Goal: Task Accomplishment & Management: Use online tool/utility

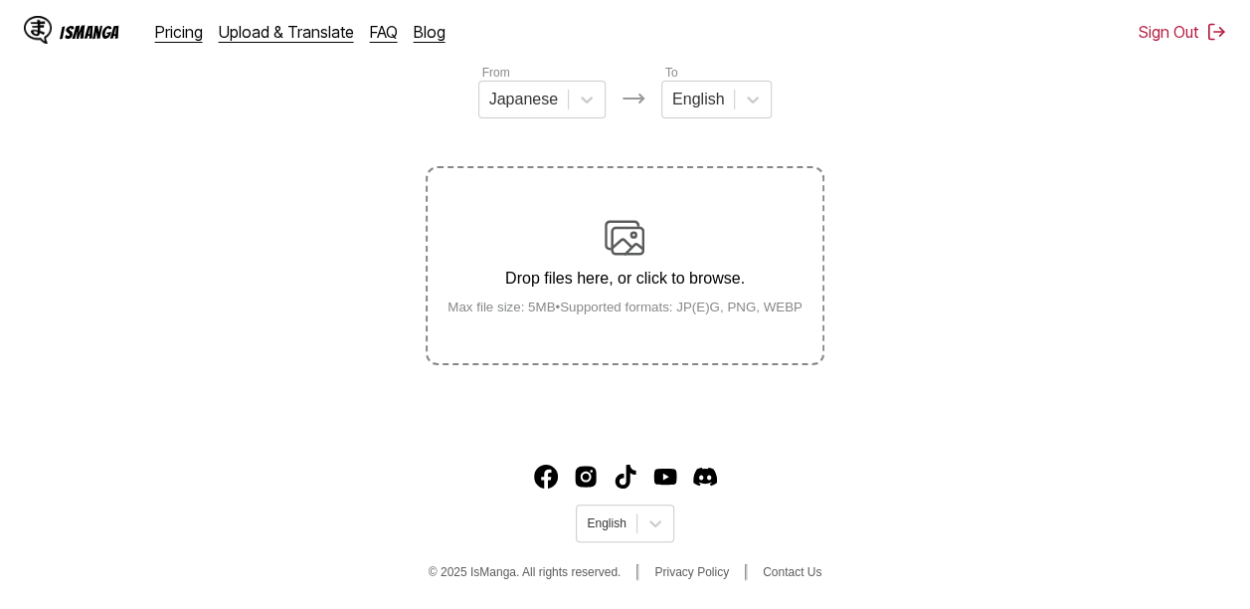
click at [661, 247] on div "Drop files here, or click to browse. Max file size: 5MB • Supported formats: JP…" at bounding box center [625, 266] width 387 height 96
click at [0, 0] on input "Drop files here, or click to browse. Max file size: 5MB • Supported formats: JP…" at bounding box center [0, 0] width 0 height 0
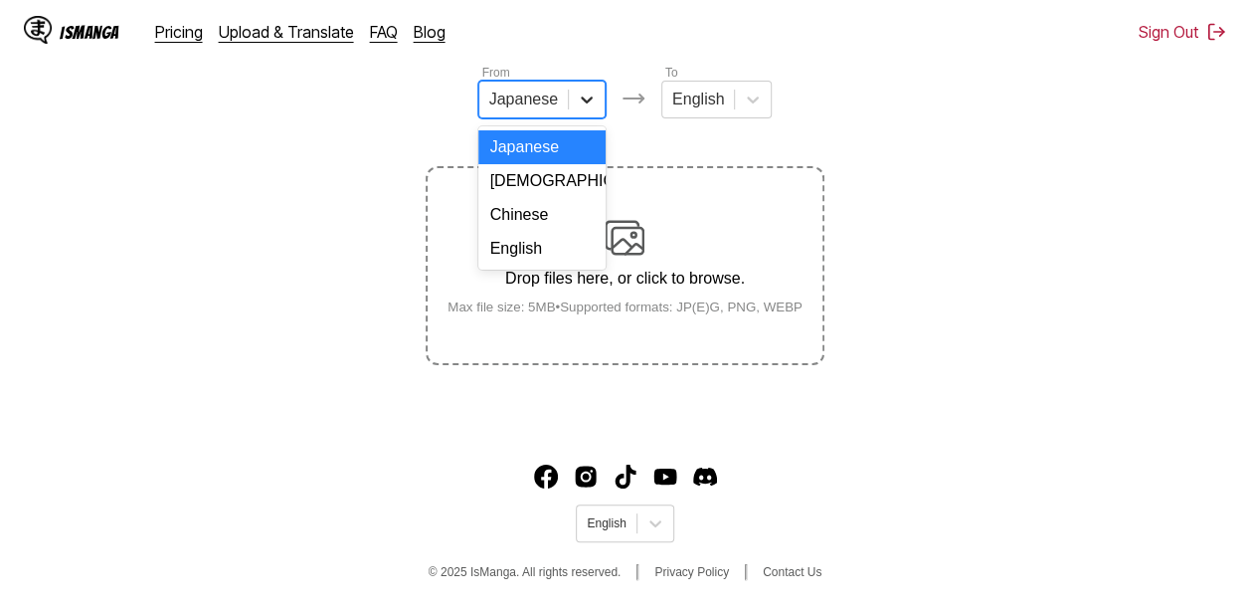
click at [593, 107] on icon at bounding box center [587, 100] width 20 height 20
click at [528, 198] on div "Korean" at bounding box center [541, 181] width 127 height 34
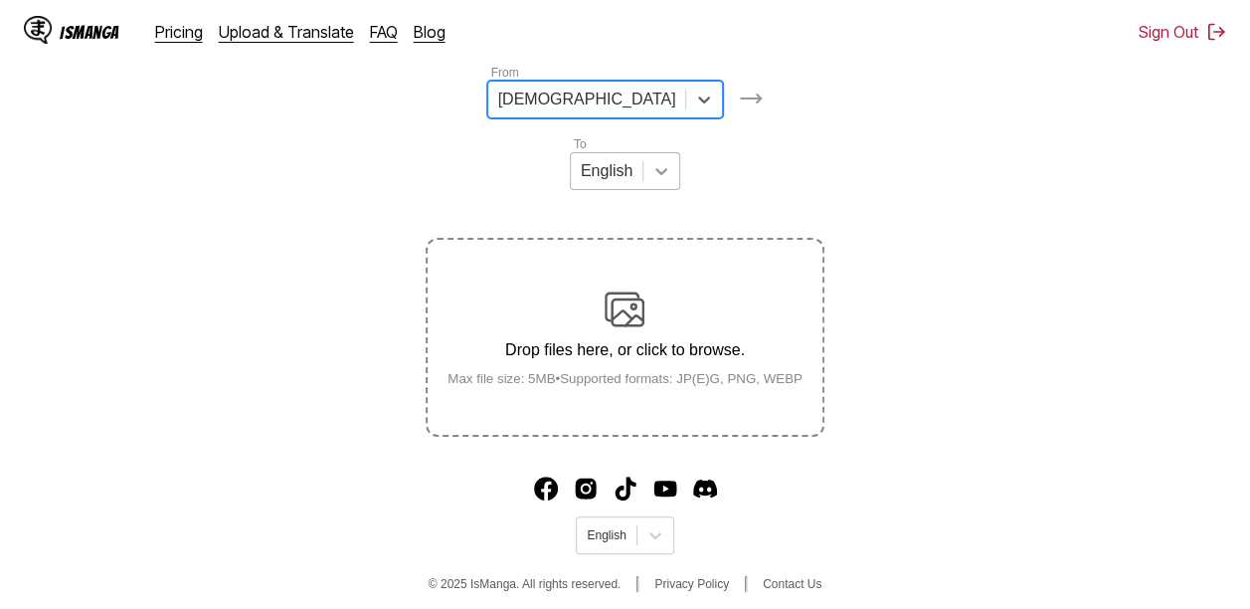
click at [671, 161] on icon at bounding box center [662, 171] width 20 height 20
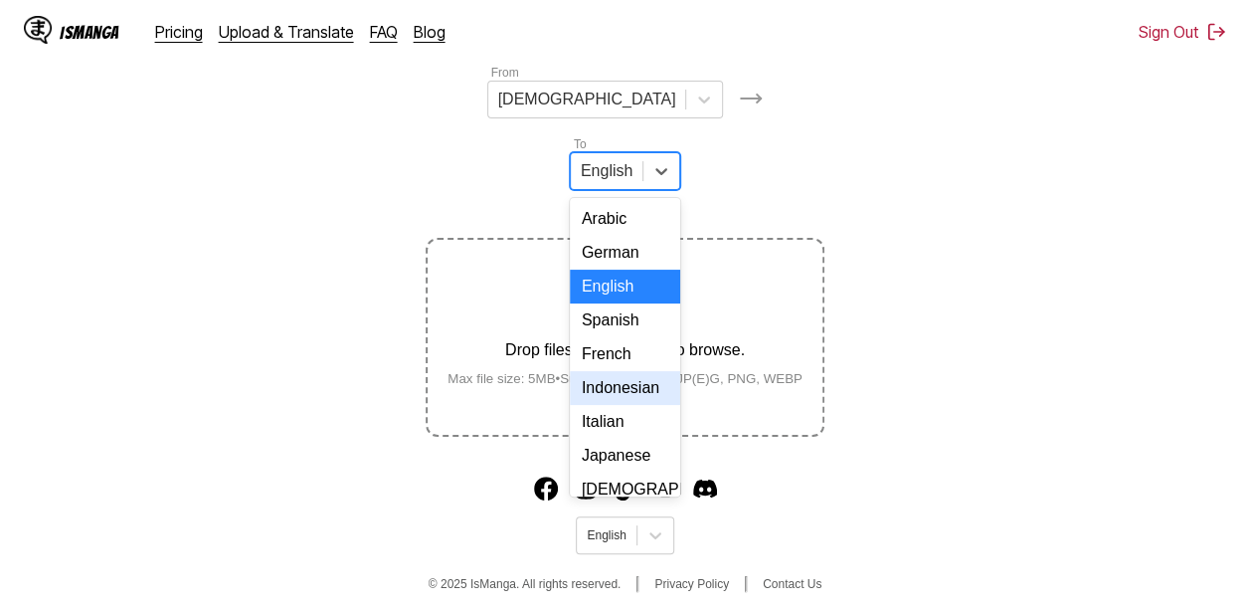
click at [680, 371] on div "Indonesian" at bounding box center [625, 388] width 110 height 34
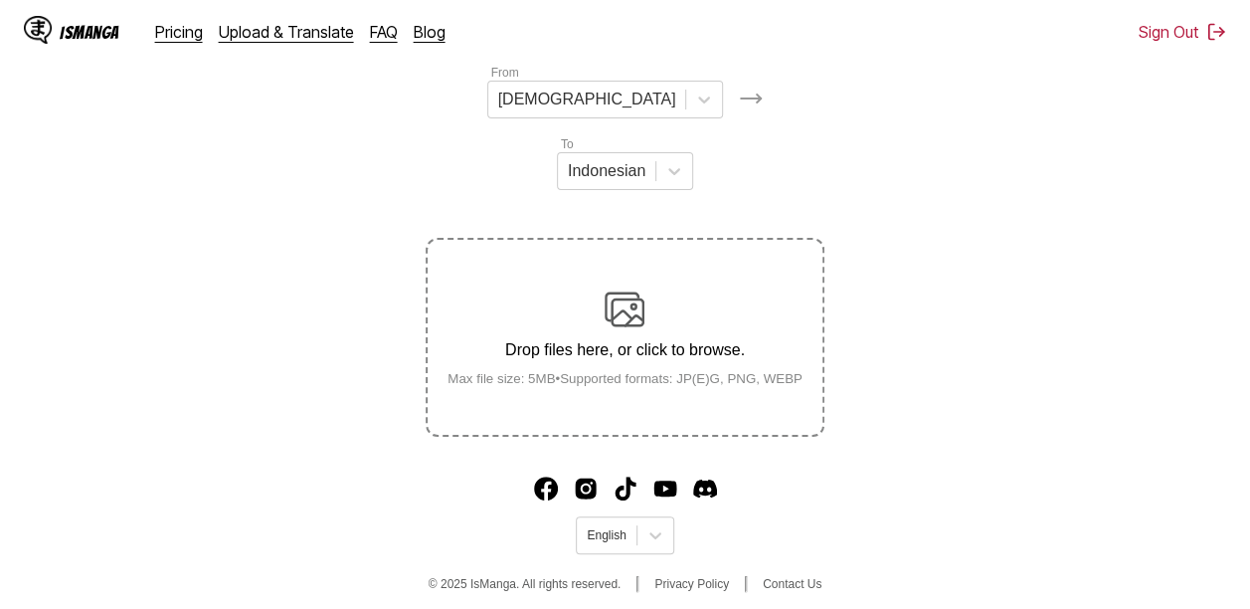
click at [639, 341] on p "Drop files here, or click to browse." at bounding box center [625, 350] width 387 height 18
click at [0, 0] on input "Drop files here, or click to browse. Max file size: 5MB • Supported formats: JP…" at bounding box center [0, 0] width 0 height 0
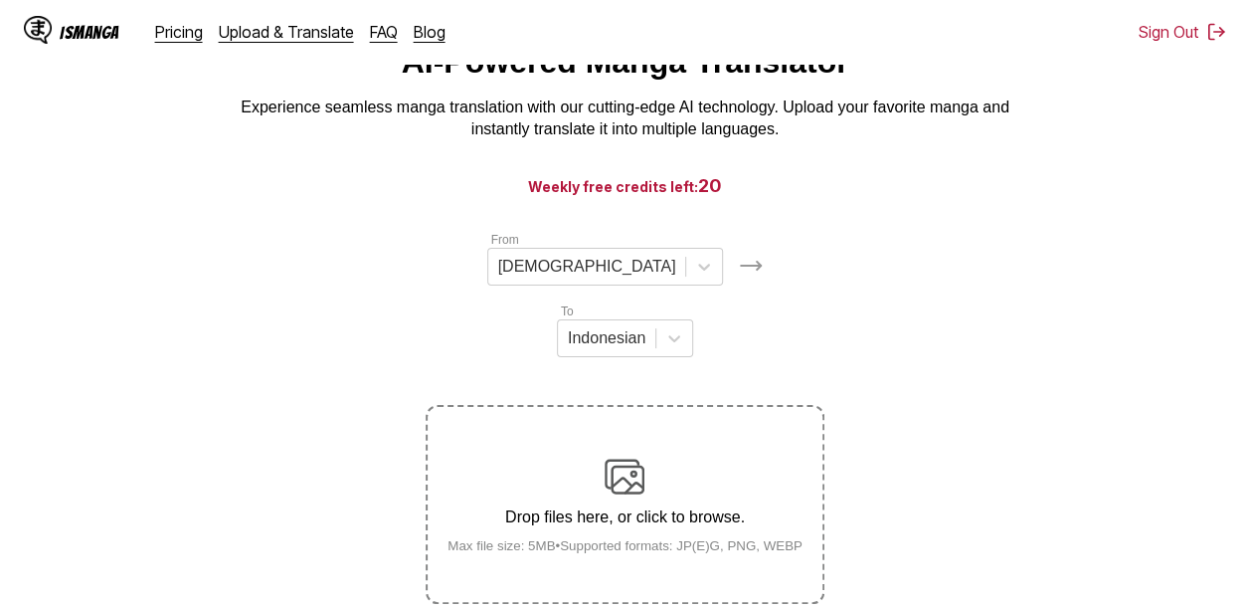
scroll to position [86, 0]
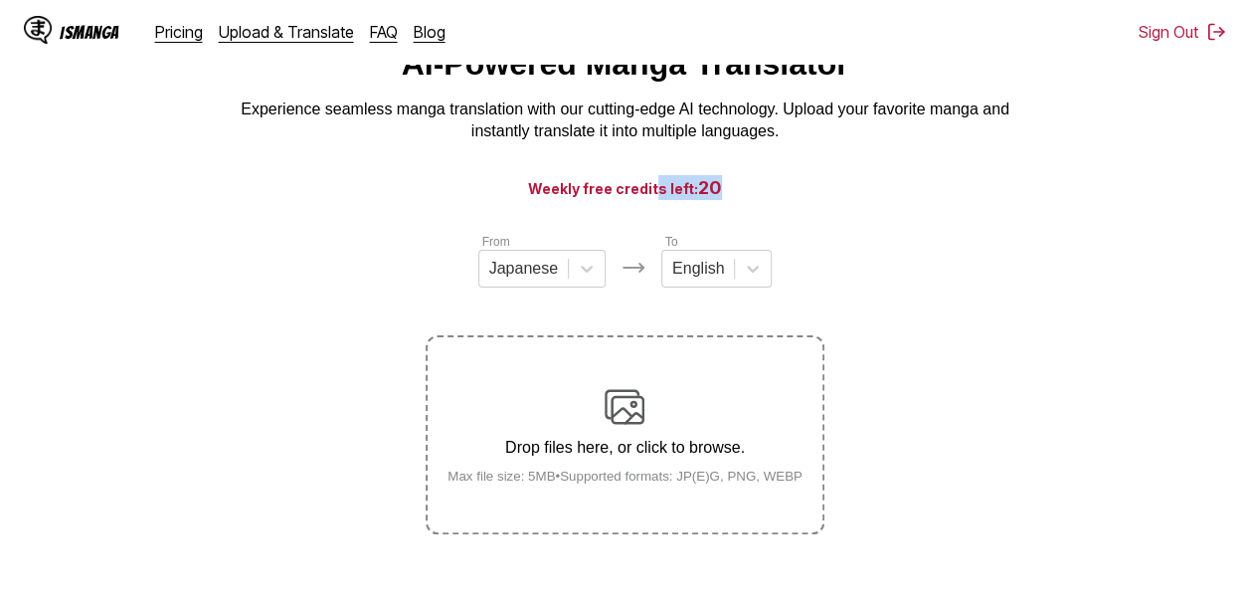
drag, startPoint x: 657, startPoint y: 188, endPoint x: 876, endPoint y: 193, distance: 218.9
click at [876, 193] on h3 "Weekly free credits left: 20" at bounding box center [625, 187] width 1155 height 25
drag, startPoint x: 876, startPoint y: 193, endPoint x: 896, endPoint y: 273, distance: 82.0
click at [896, 273] on section "From Japanese To English Drop files here, or click to browse. Max file size: 5M…" at bounding box center [625, 383] width 1218 height 302
drag, startPoint x: 561, startPoint y: 174, endPoint x: 849, endPoint y: 185, distance: 288.7
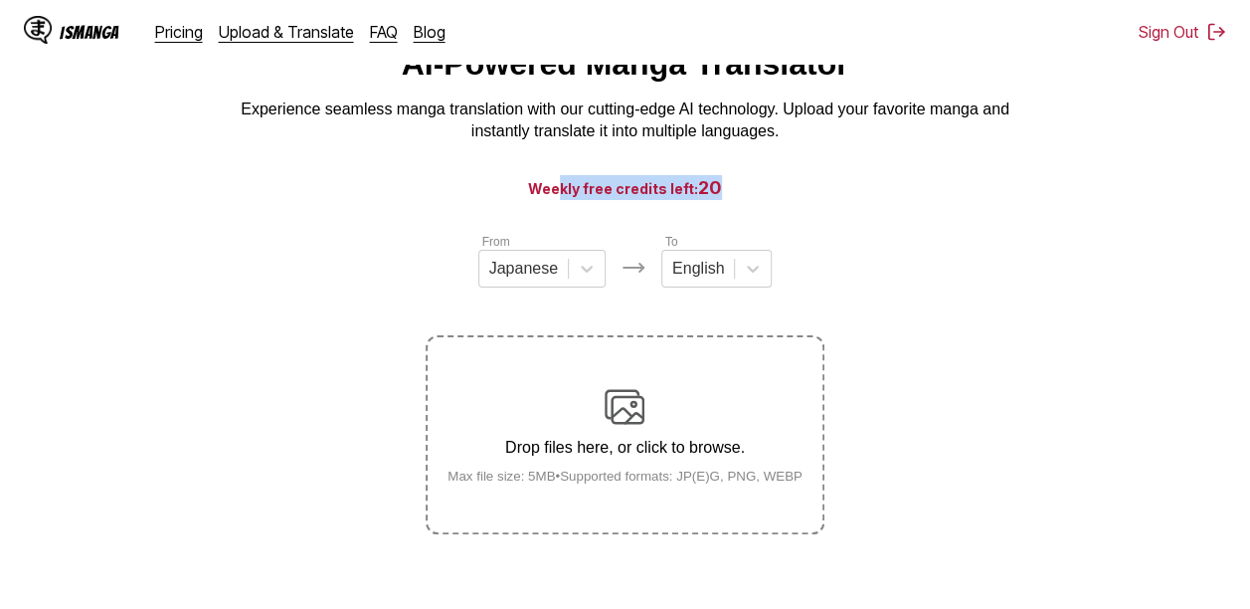
click at [849, 185] on main "AI-Powered Manga Translator Experience seamless manga translation with our cutt…" at bounding box center [625, 320] width 1250 height 548
drag, startPoint x: 849, startPoint y: 185, endPoint x: 866, endPoint y: 261, distance: 77.5
click at [866, 261] on section "From Japanese To English Drop files here, or click to browse. Max file size: 5M…" at bounding box center [625, 383] width 1218 height 302
click at [713, 451] on p "Drop files here, or click to browse." at bounding box center [625, 448] width 387 height 18
click at [0, 0] on input "Drop files here, or click to browse. Max file size: 5MB • Supported formats: JP…" at bounding box center [0, 0] width 0 height 0
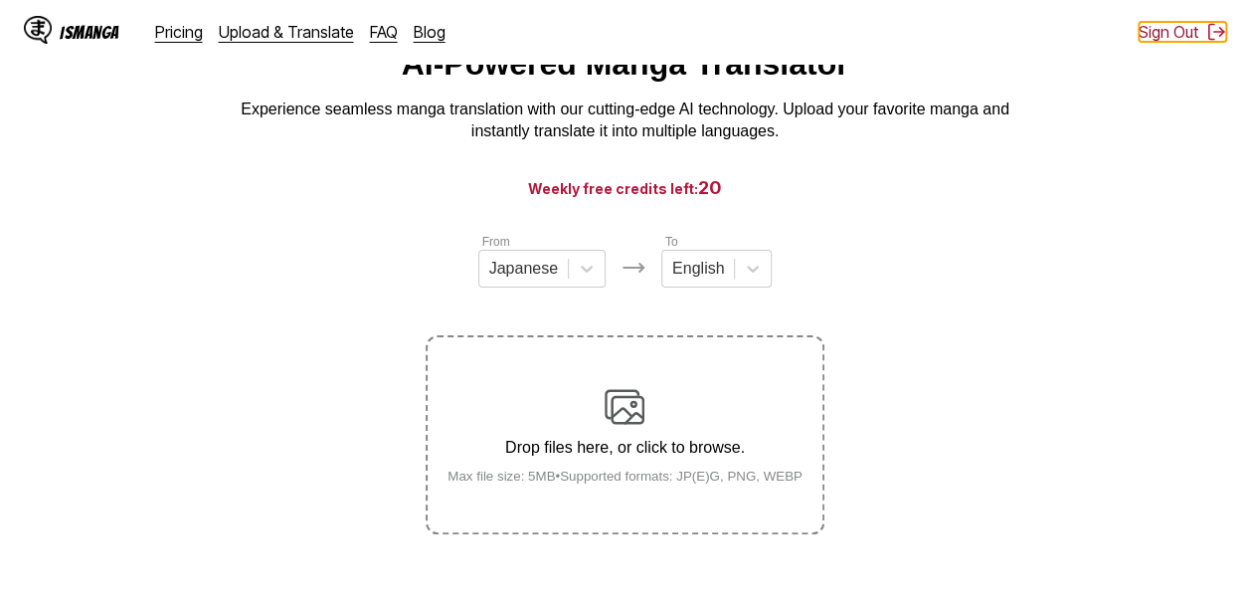
click at [1190, 33] on button "Sign Out" at bounding box center [1183, 32] width 88 height 20
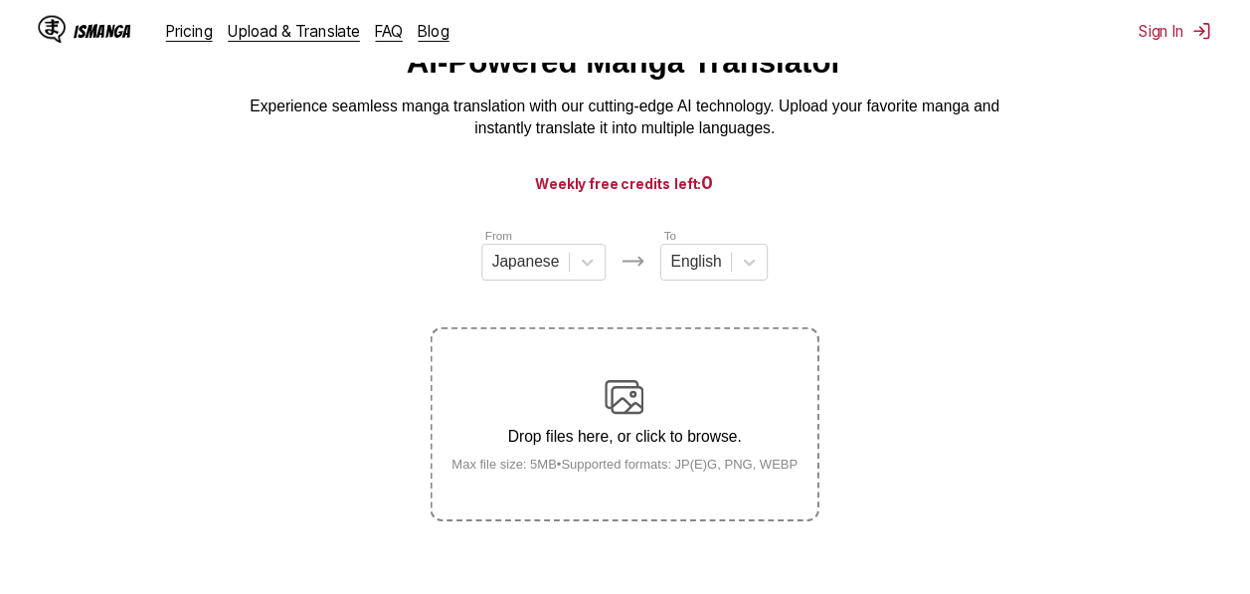
scroll to position [14, 0]
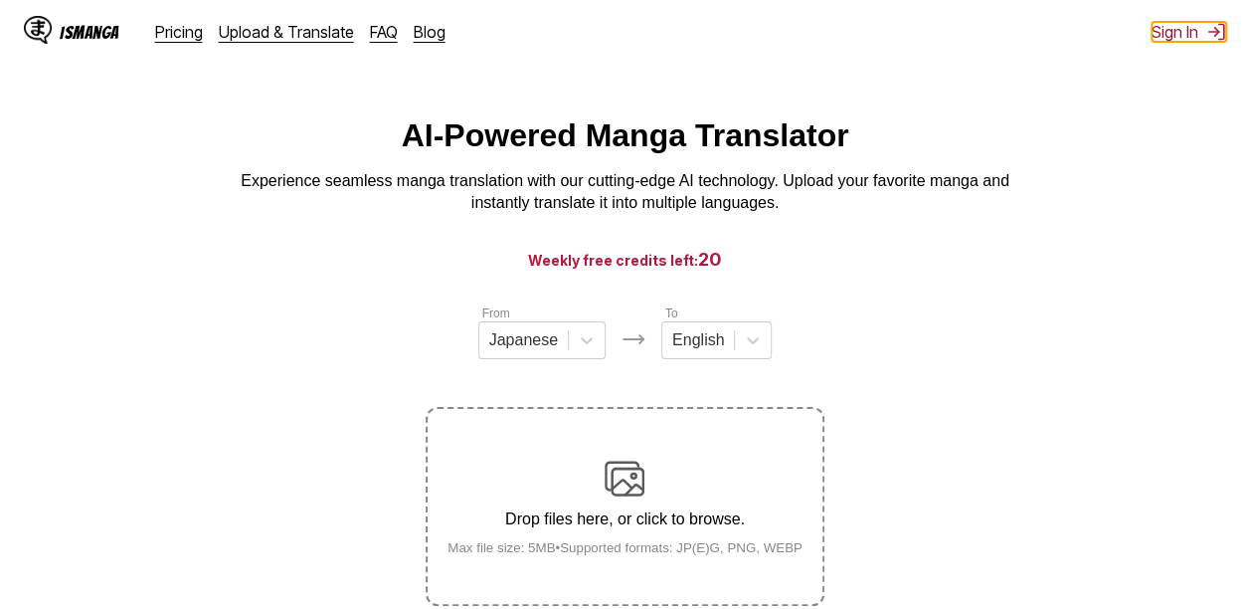
click at [1190, 31] on button "Sign In" at bounding box center [1189, 32] width 75 height 20
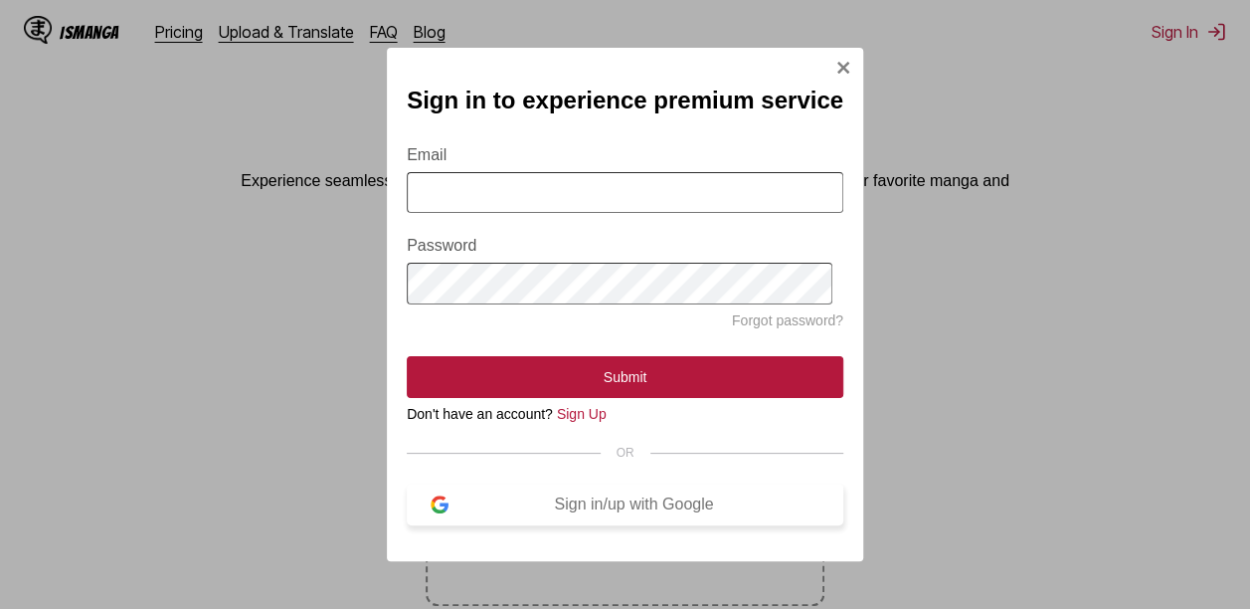
click at [589, 513] on div "Sign in/up with Google" at bounding box center [634, 504] width 371 height 18
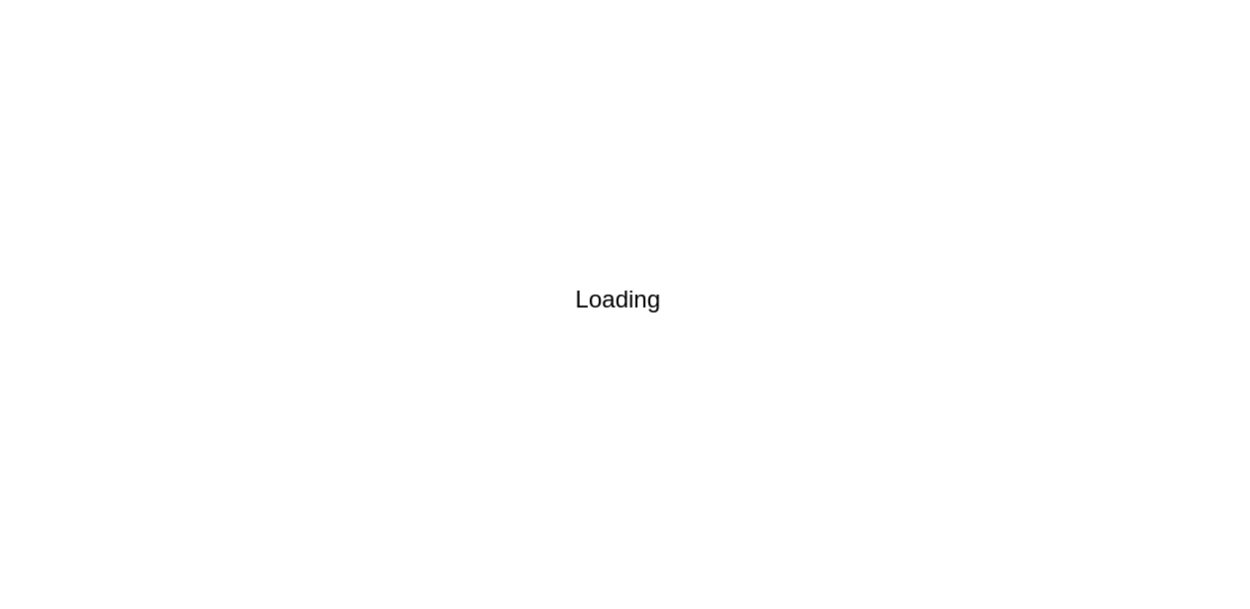
scroll to position [0, 0]
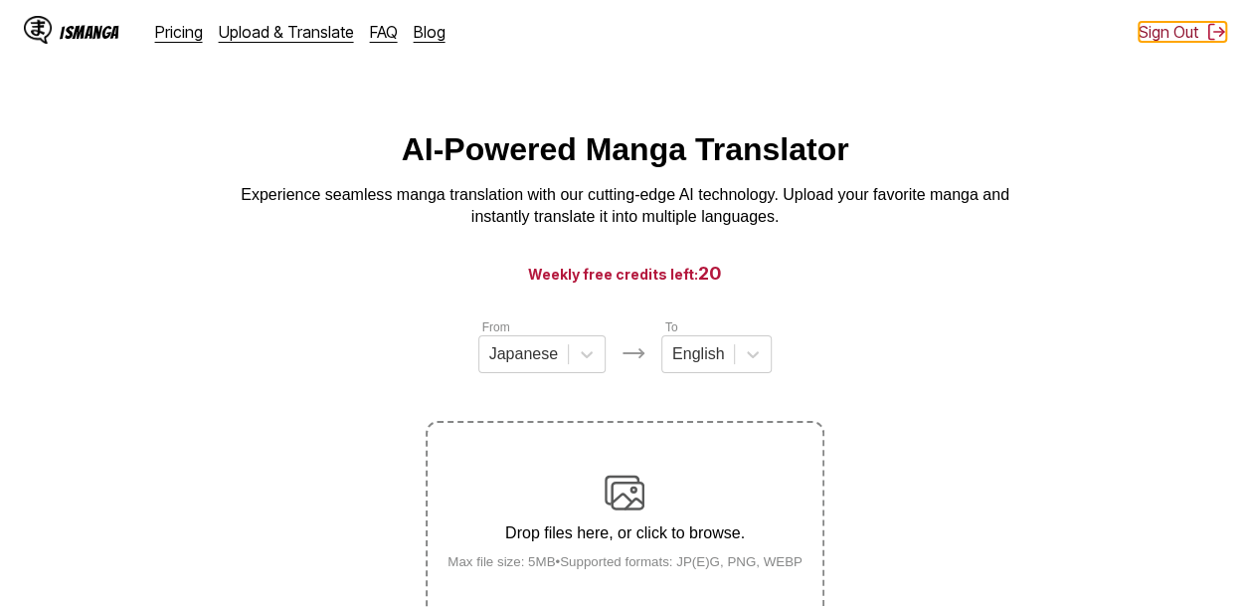
click at [1190, 37] on button "Sign Out" at bounding box center [1183, 32] width 88 height 20
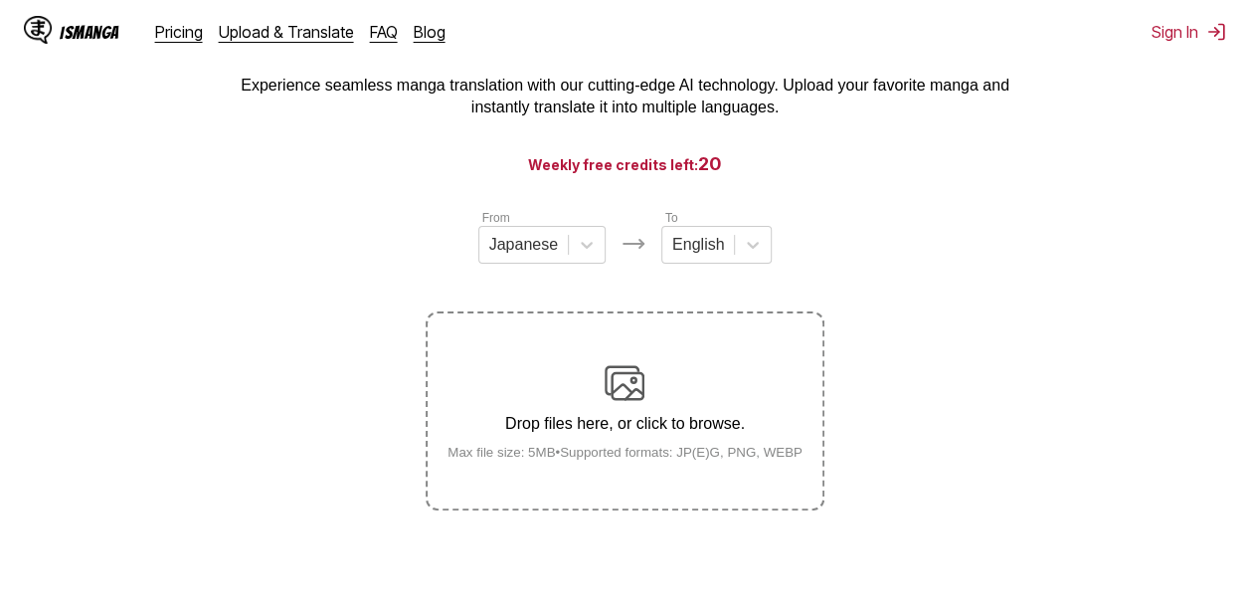
scroll to position [147, 0]
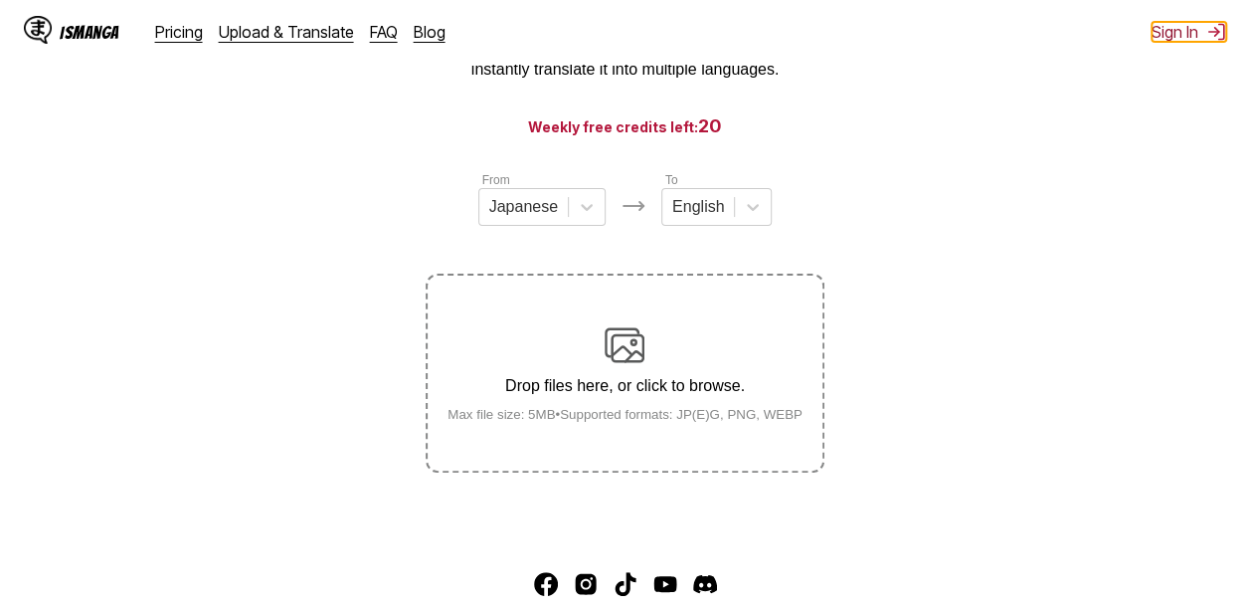
click at [1209, 29] on img at bounding box center [1217, 32] width 20 height 20
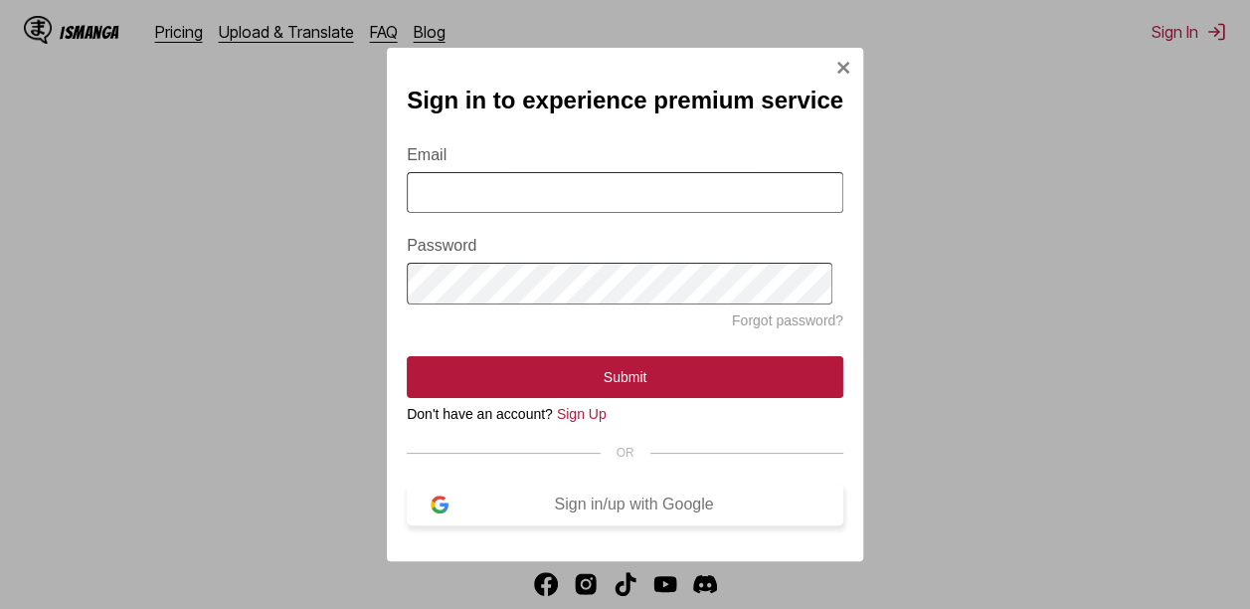
click at [672, 513] on div "Sign in/up with Google" at bounding box center [634, 504] width 371 height 18
click at [574, 422] on link "Sign Up" at bounding box center [582, 414] width 50 height 16
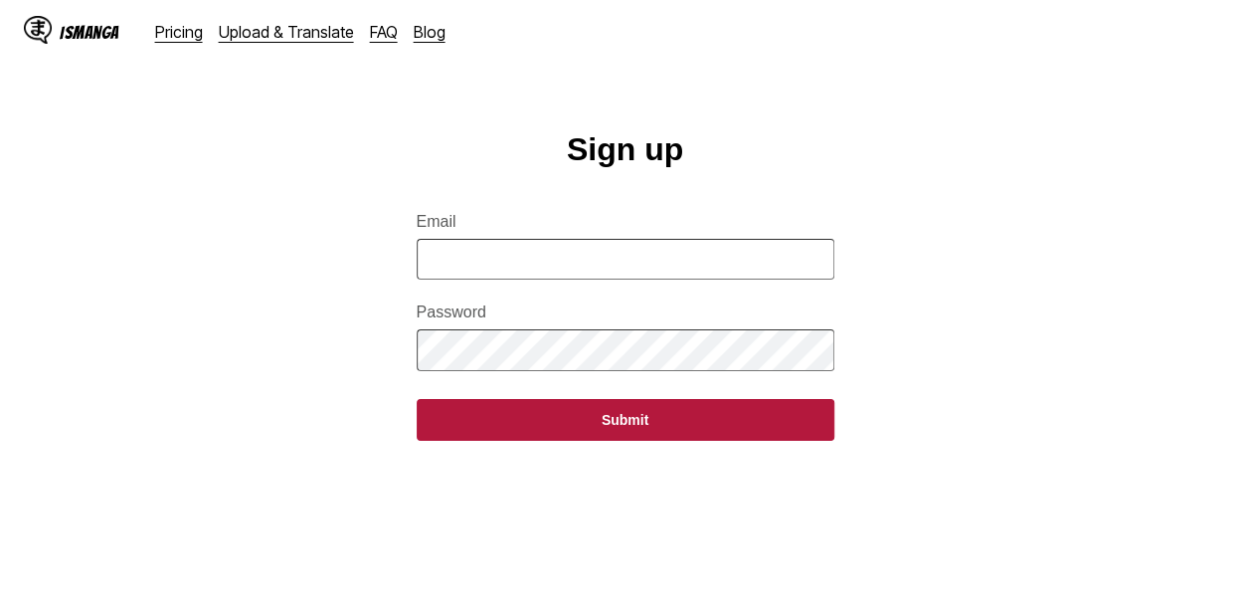
click at [596, 280] on input "Email" at bounding box center [626, 259] width 418 height 41
click at [474, 276] on input "Email" at bounding box center [626, 259] width 418 height 41
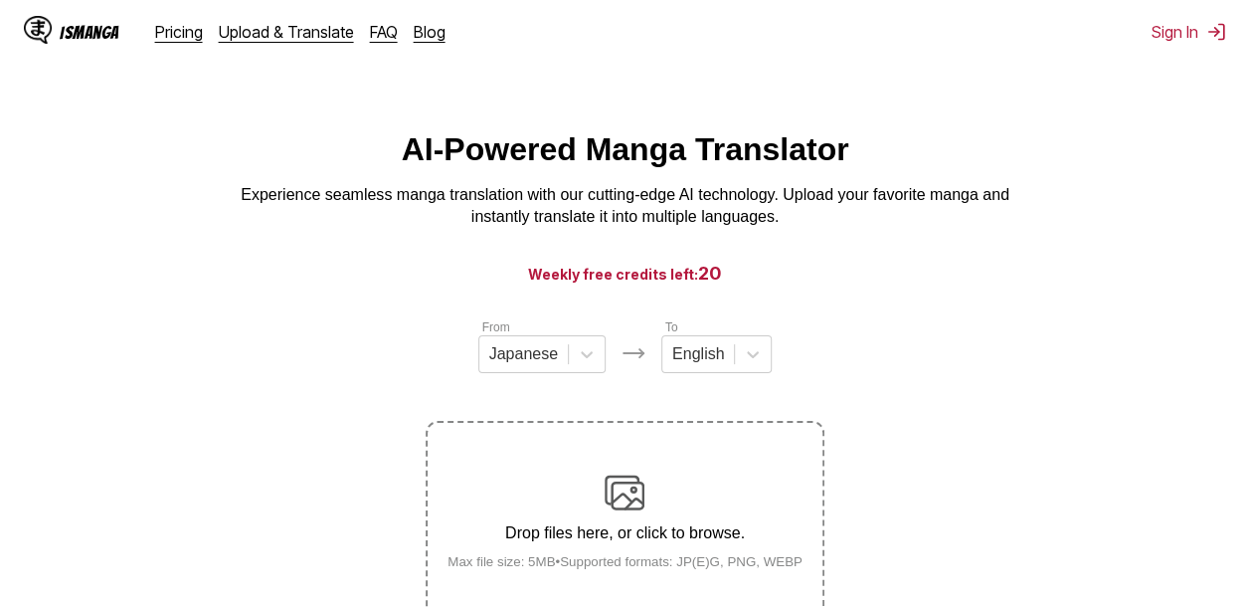
click at [1192, 44] on div "IsManga Pricing Upload & Translate FAQ Blog Sign In Pricing Upload & Translate …" at bounding box center [625, 32] width 1250 height 64
click at [1192, 30] on button "Sign In" at bounding box center [1189, 32] width 75 height 20
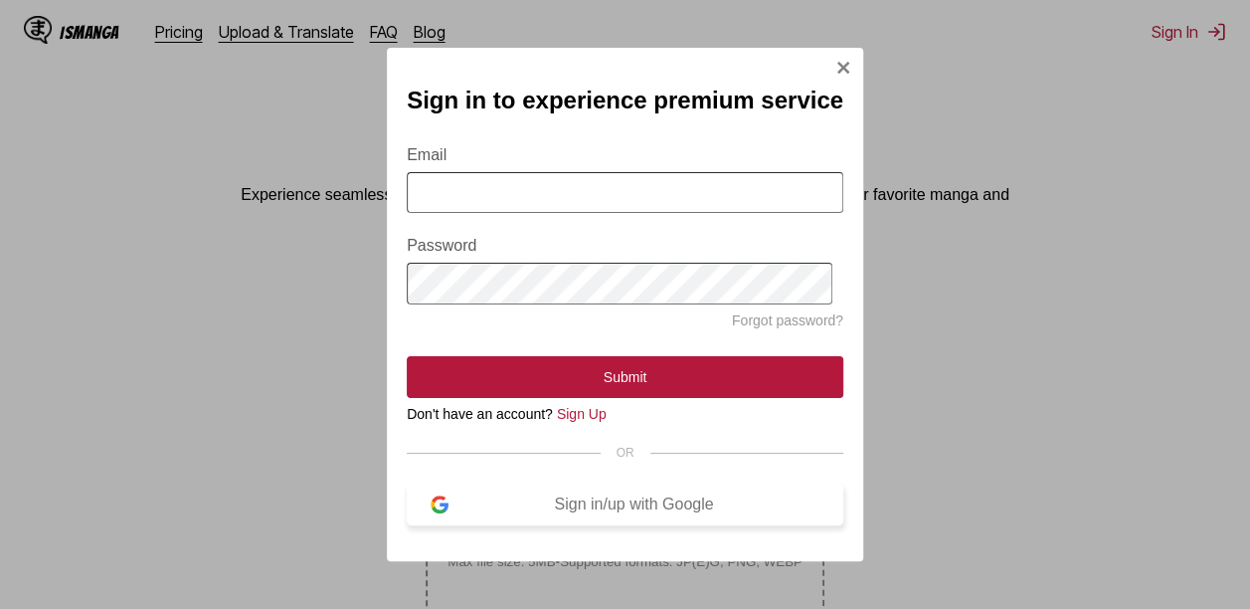
click at [514, 525] on button "Sign in/up with Google" at bounding box center [625, 504] width 437 height 42
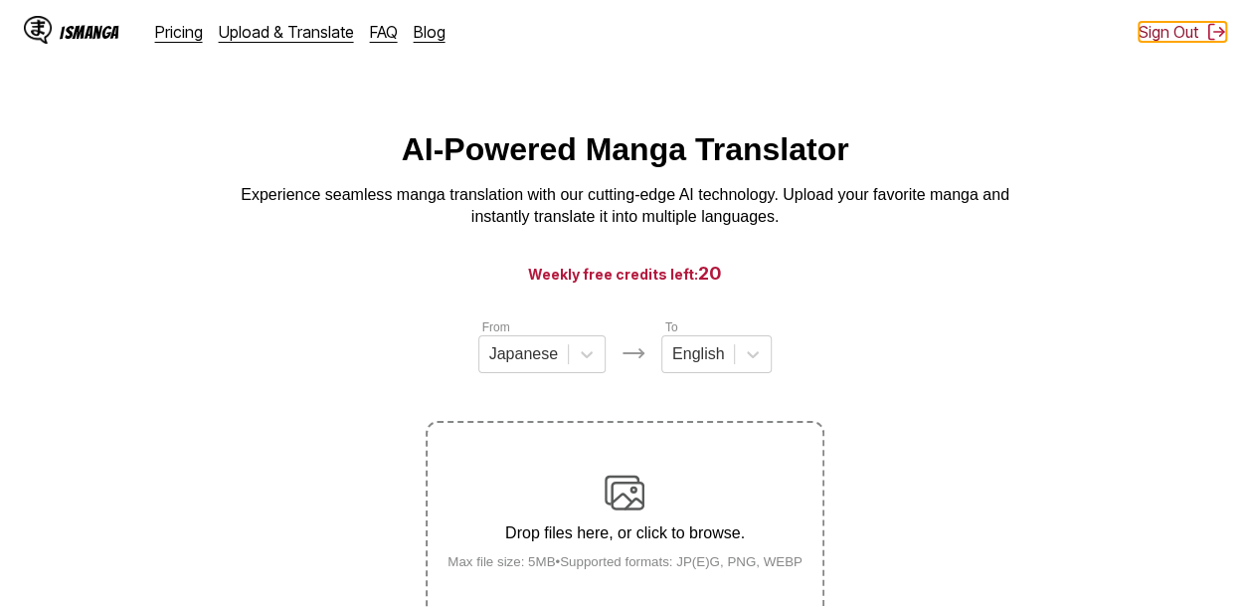
click at [1159, 22] on button "Sign Out" at bounding box center [1183, 32] width 88 height 20
click at [1166, 30] on button "Sign In" at bounding box center [1189, 32] width 75 height 20
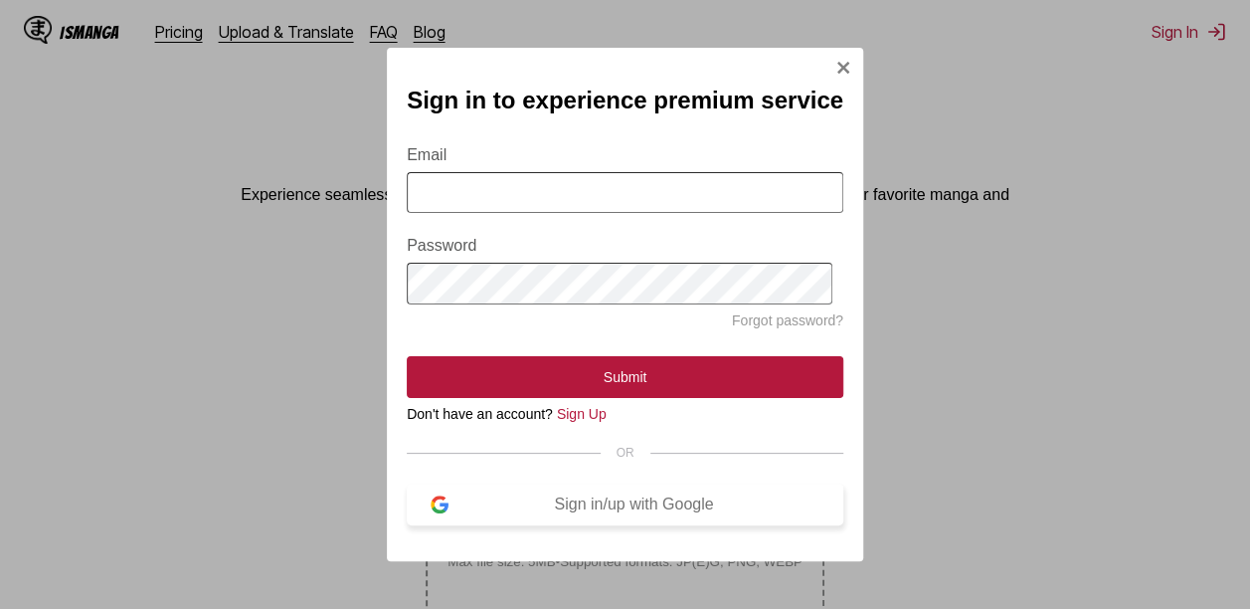
click at [589, 513] on div "Sign in/up with Google" at bounding box center [634, 504] width 371 height 18
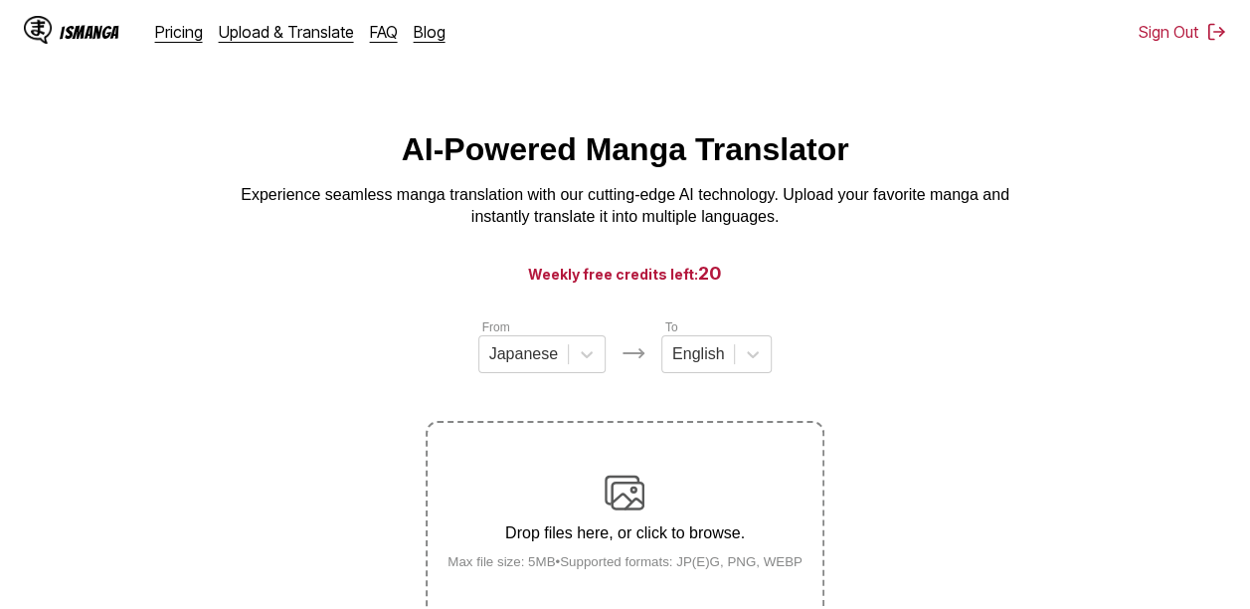
click at [1019, 417] on section "From Japanese To English Drop files here, or click to browse. Max file size: 5M…" at bounding box center [625, 468] width 1218 height 302
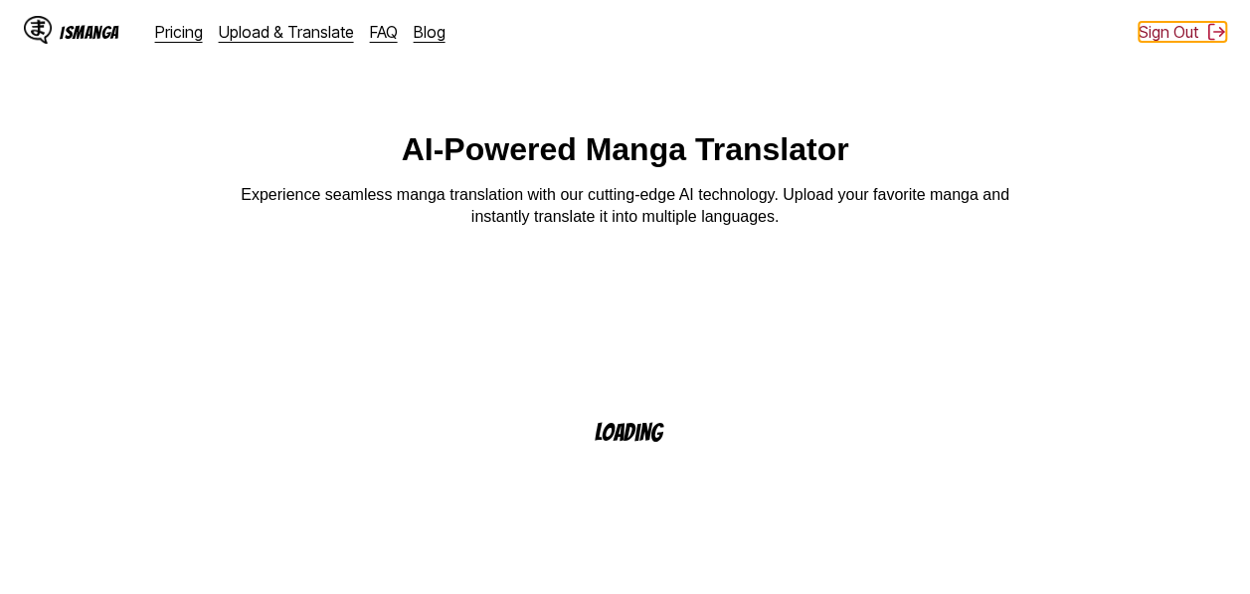
click at [1198, 32] on button "Sign Out" at bounding box center [1183, 32] width 88 height 20
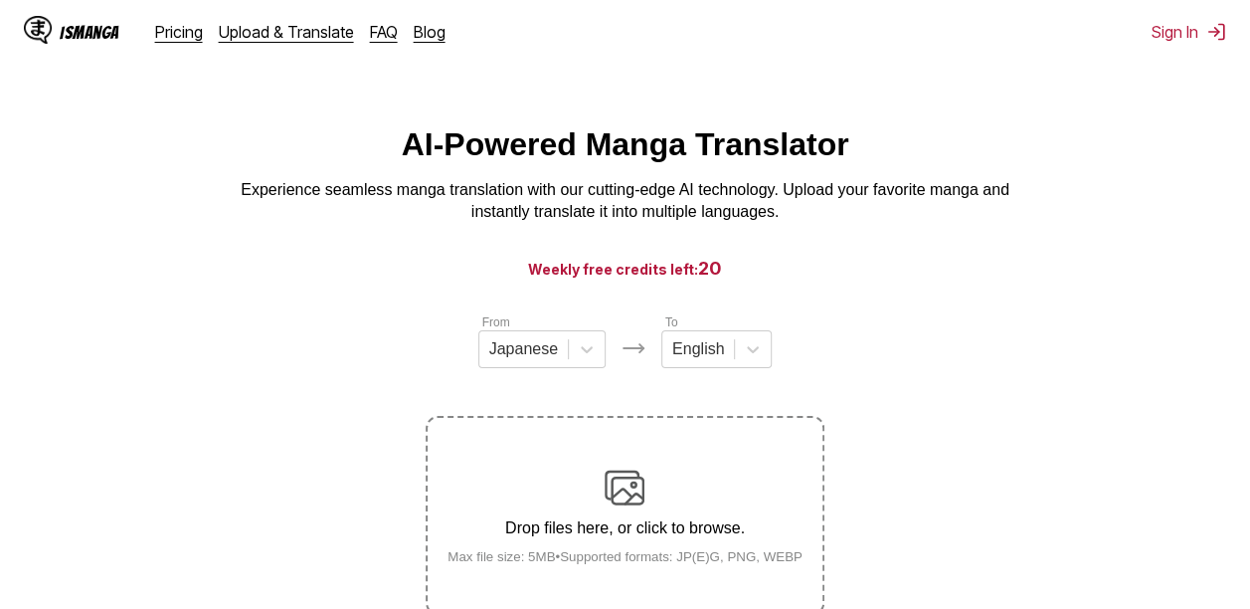
scroll to position [18, 0]
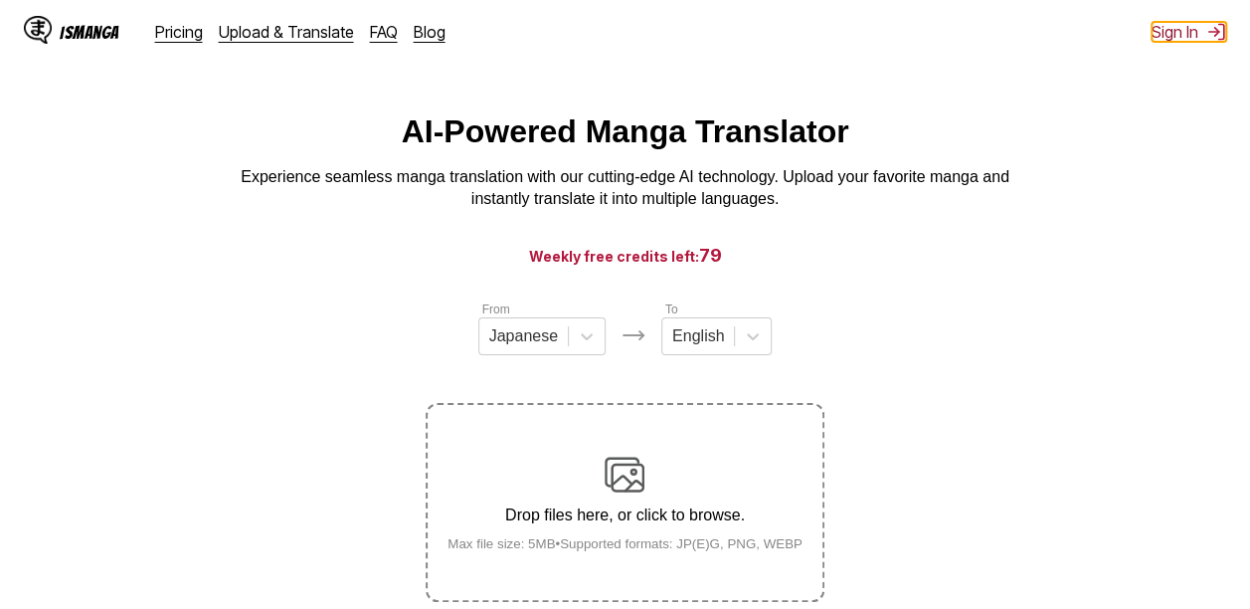
click at [1178, 38] on button "Sign In" at bounding box center [1189, 32] width 75 height 20
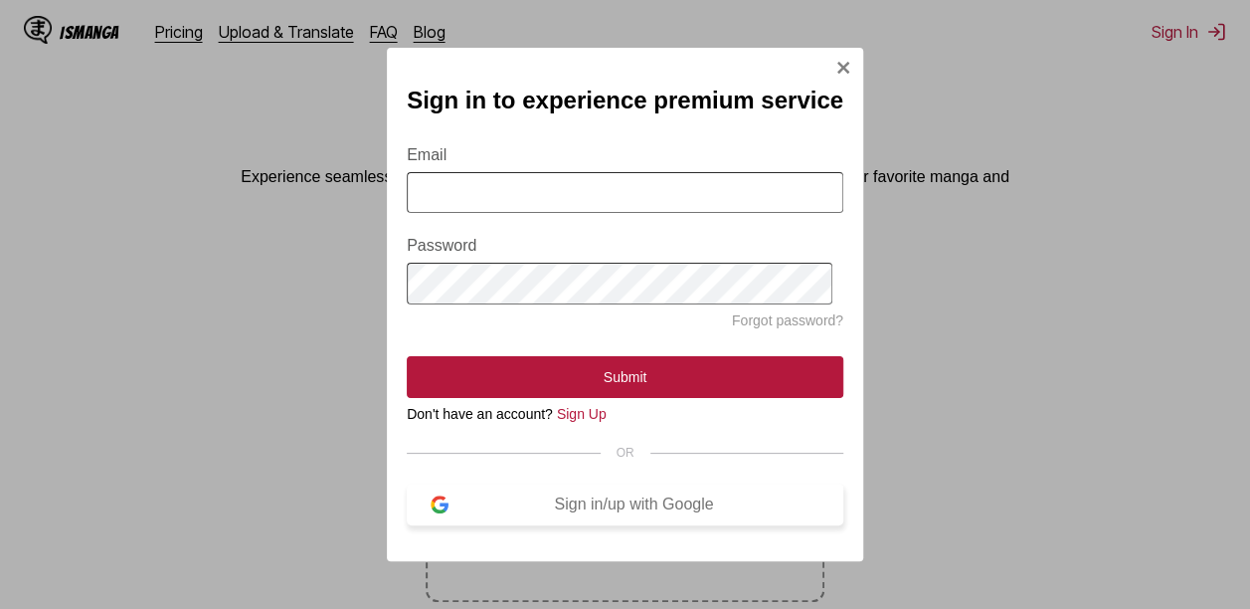
click at [608, 511] on div "Sign in/up with Google" at bounding box center [634, 504] width 371 height 18
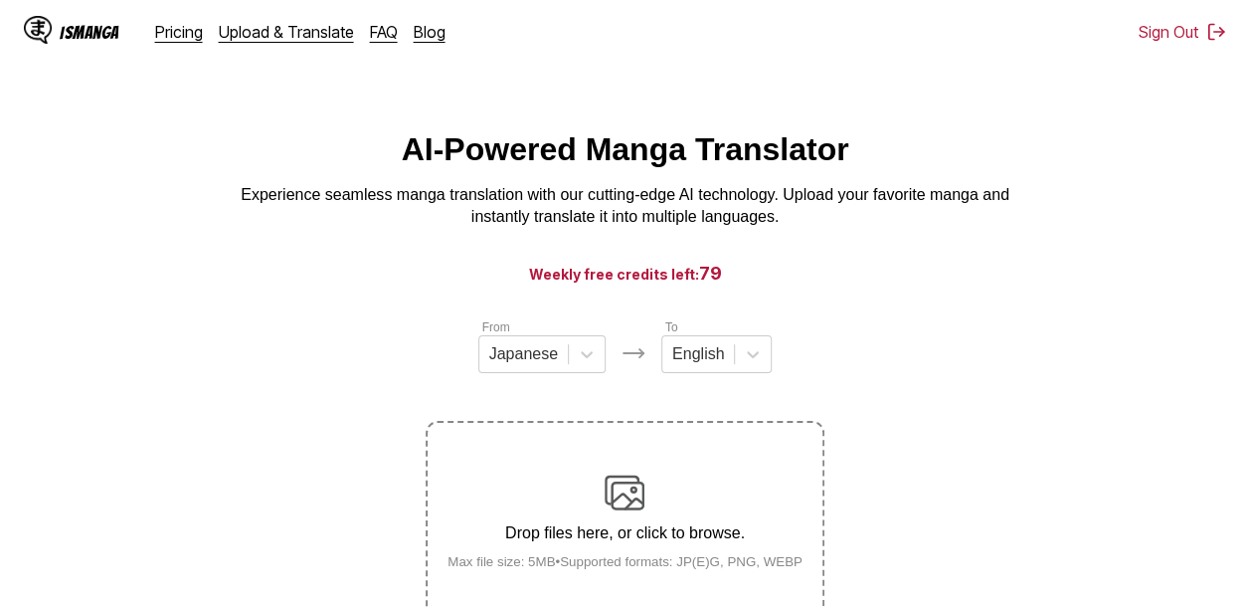
click at [638, 469] on label "Drop files here, or click to browse. Max file size: 5MB • Supported formats: JP…" at bounding box center [625, 520] width 394 height 195
click at [0, 0] on input "Drop files here, or click to browse. Max file size: 5MB • Supported formats: JP…" at bounding box center [0, 0] width 0 height 0
click at [508, 365] on div at bounding box center [523, 354] width 69 height 22
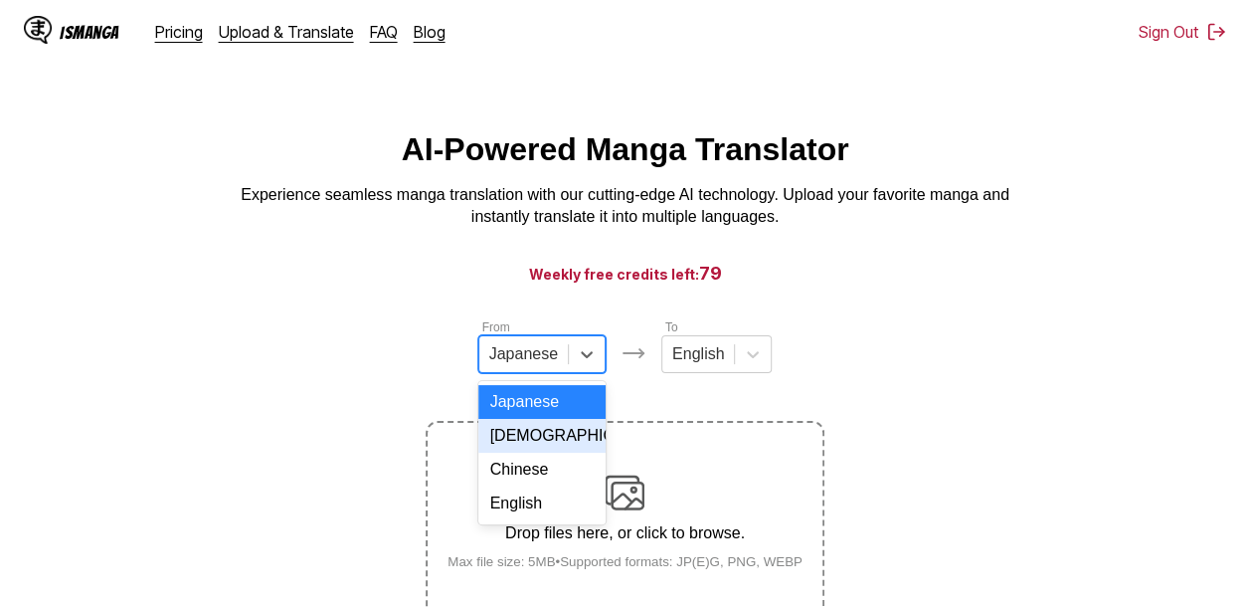
click at [491, 453] on div "Korean" at bounding box center [541, 436] width 127 height 34
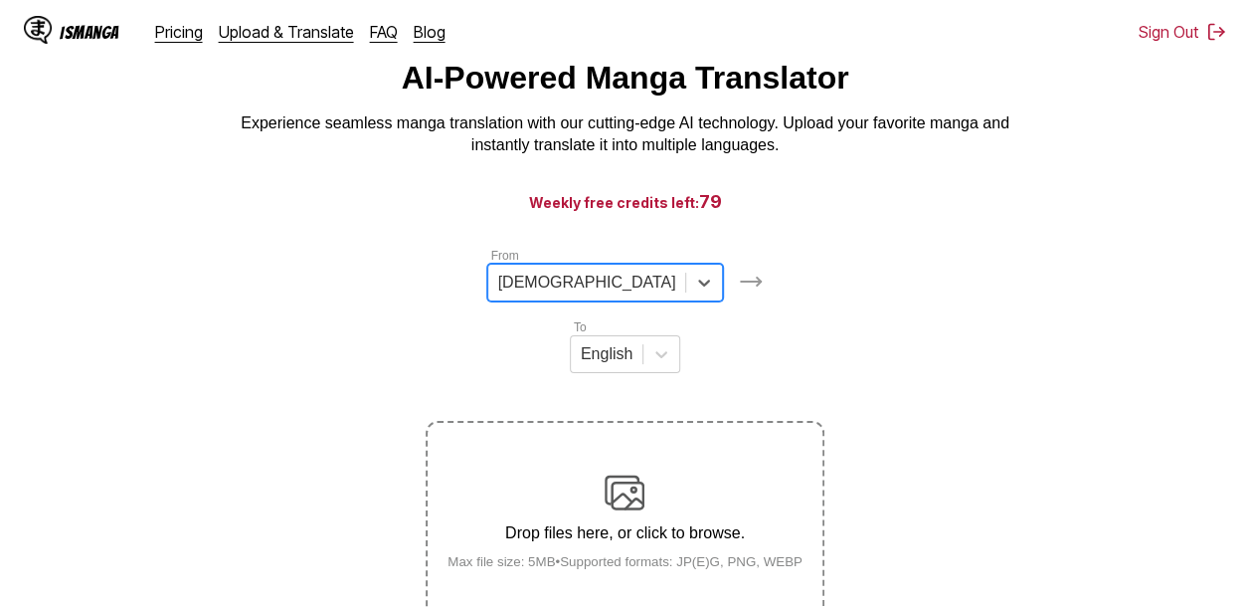
click at [680, 372] on div "English" at bounding box center [625, 354] width 110 height 38
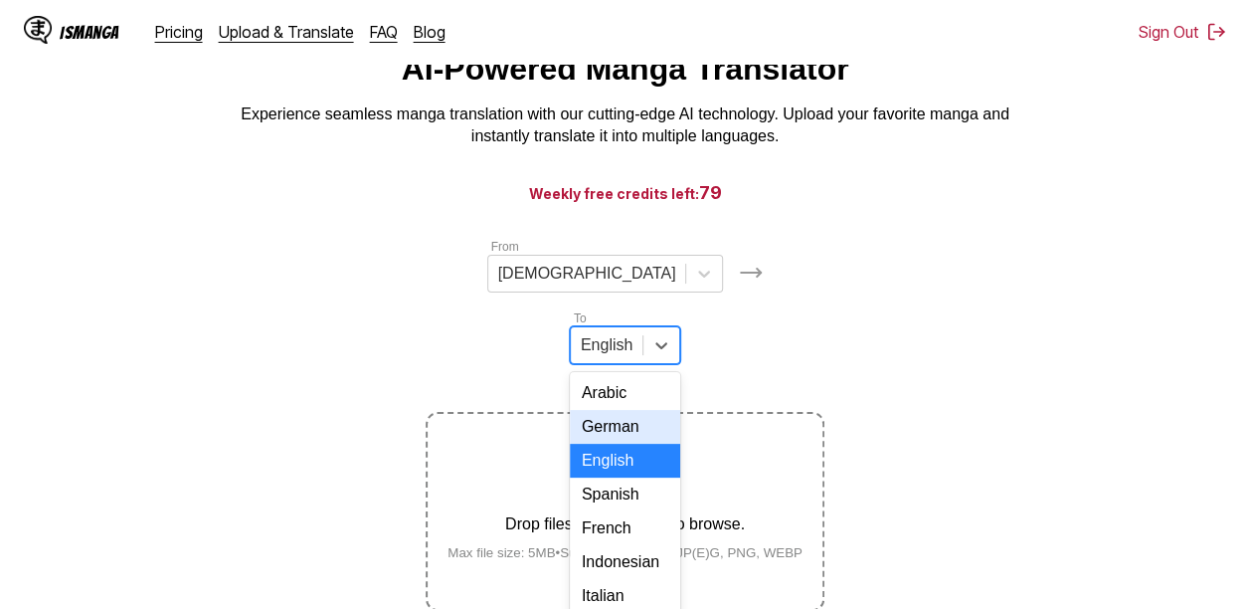
scroll to position [88, 0]
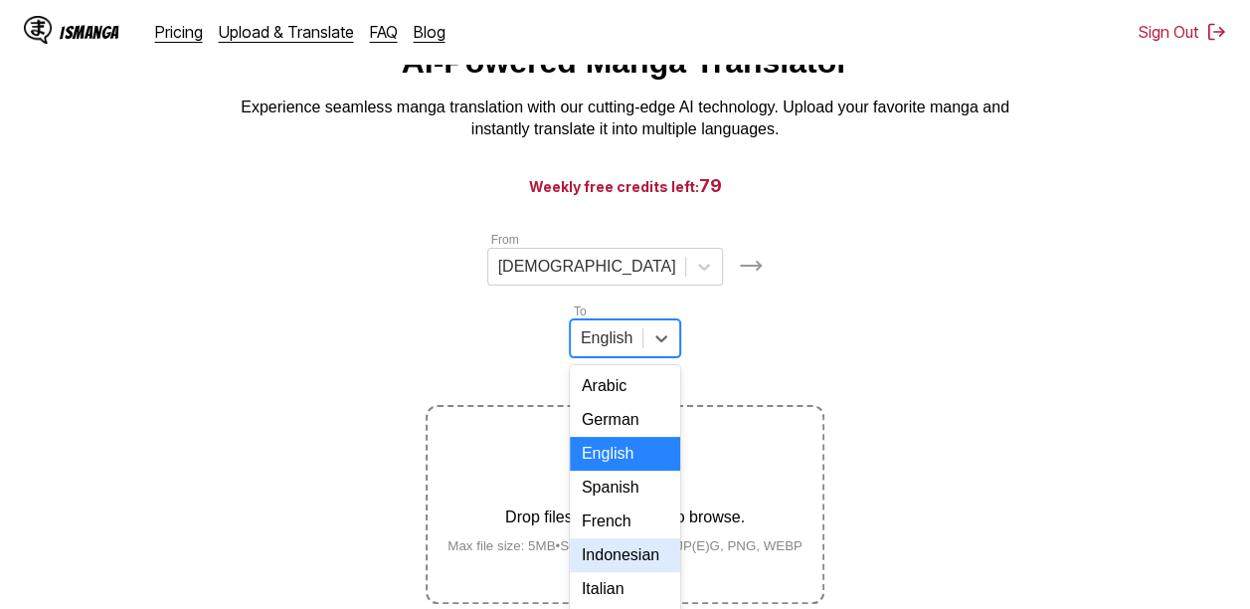
click at [680, 538] on div "Indonesian" at bounding box center [625, 555] width 110 height 34
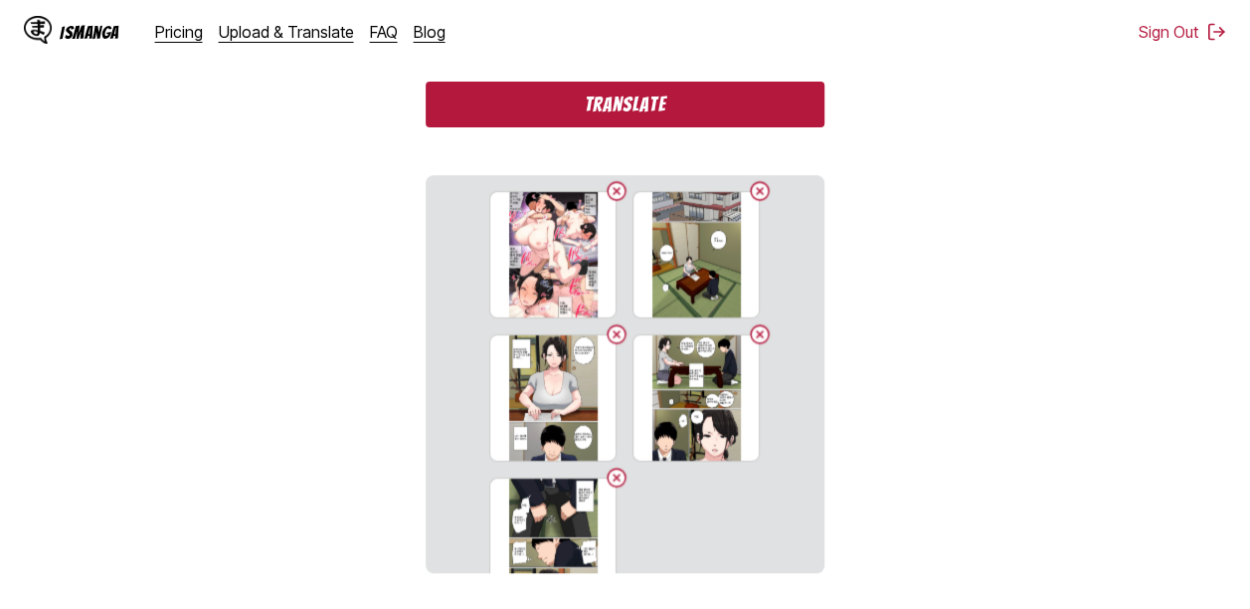
scroll to position [673, 0]
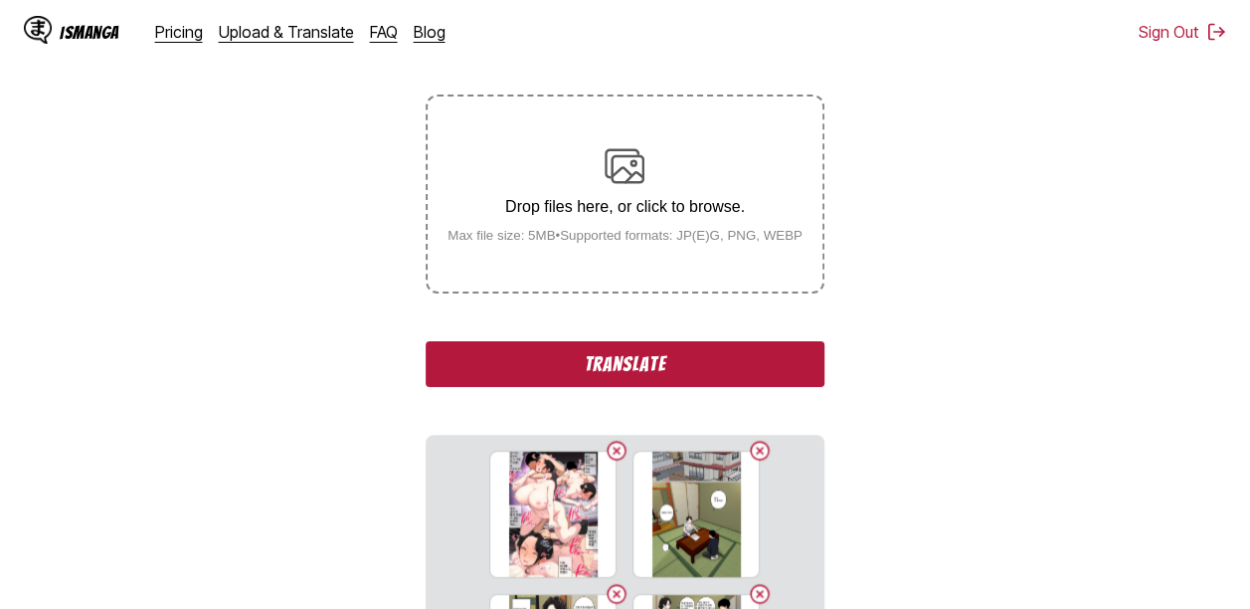
click at [721, 341] on button "Translate" at bounding box center [625, 364] width 398 height 46
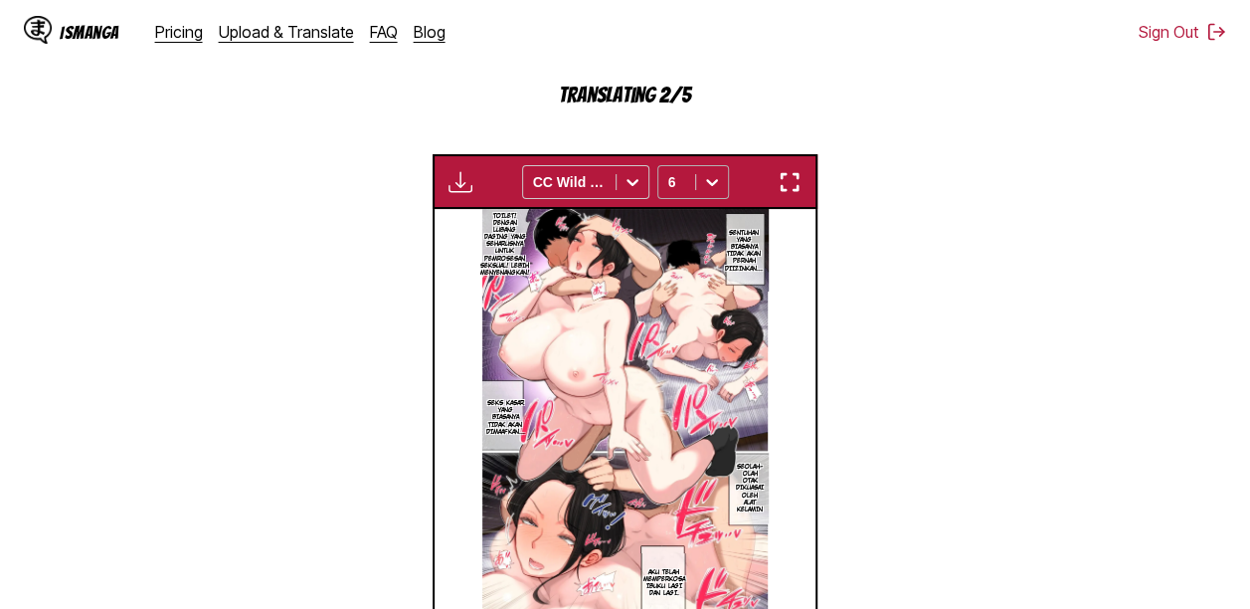
click at [684, 172] on div at bounding box center [676, 182] width 17 height 20
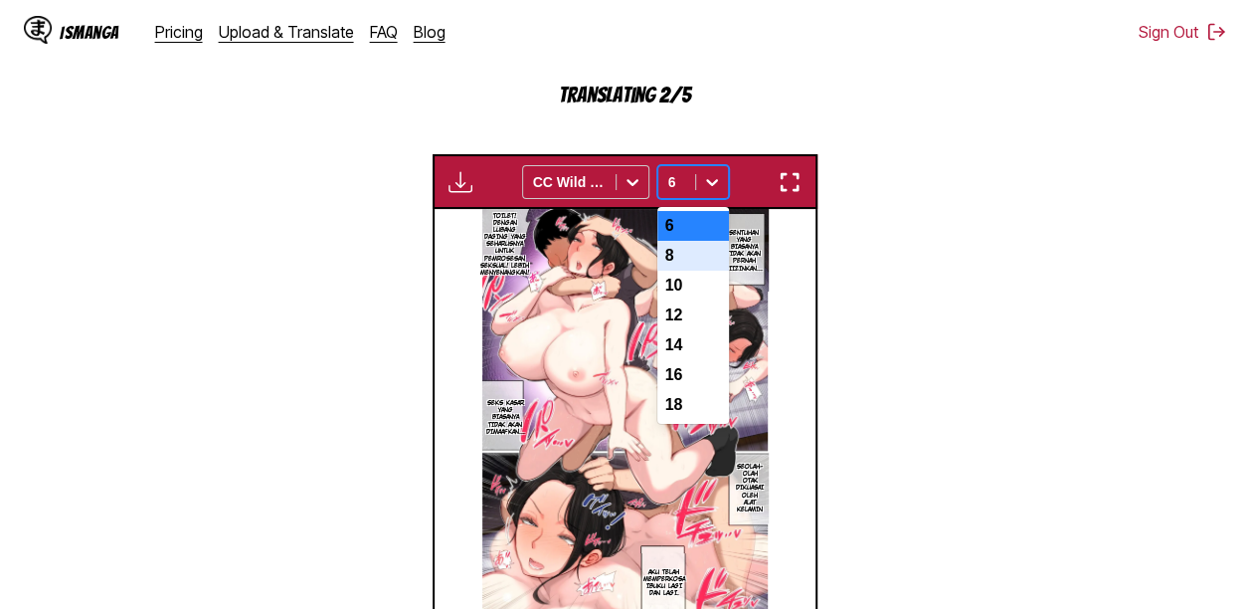
click at [680, 241] on div "8" at bounding box center [693, 256] width 72 height 30
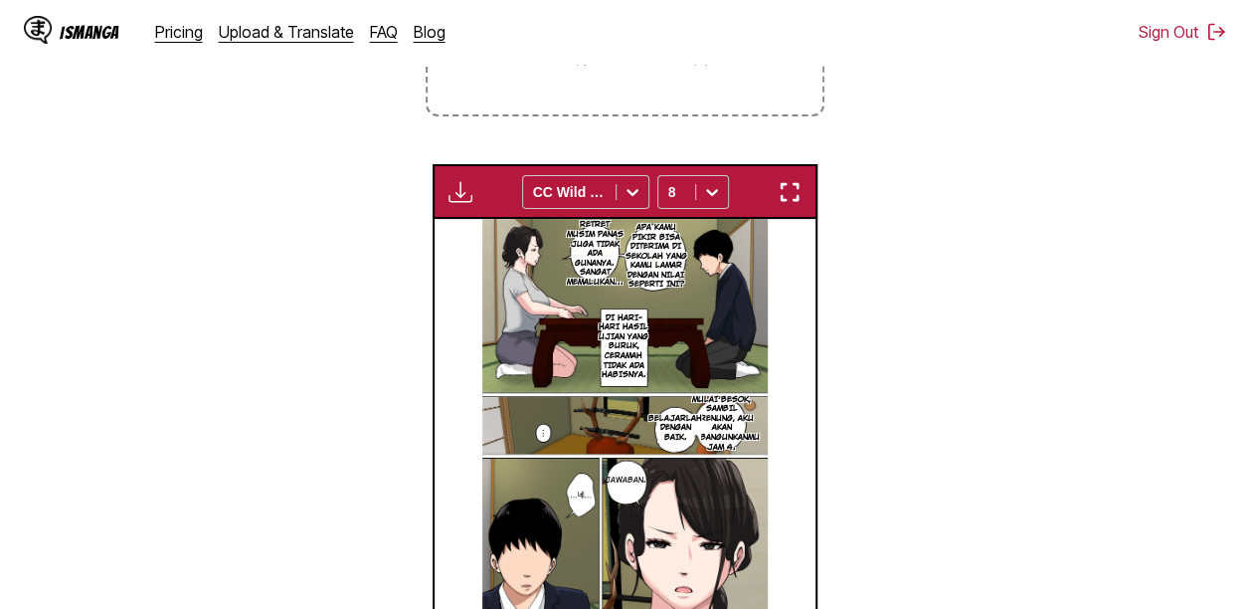
scroll to position [549, 0]
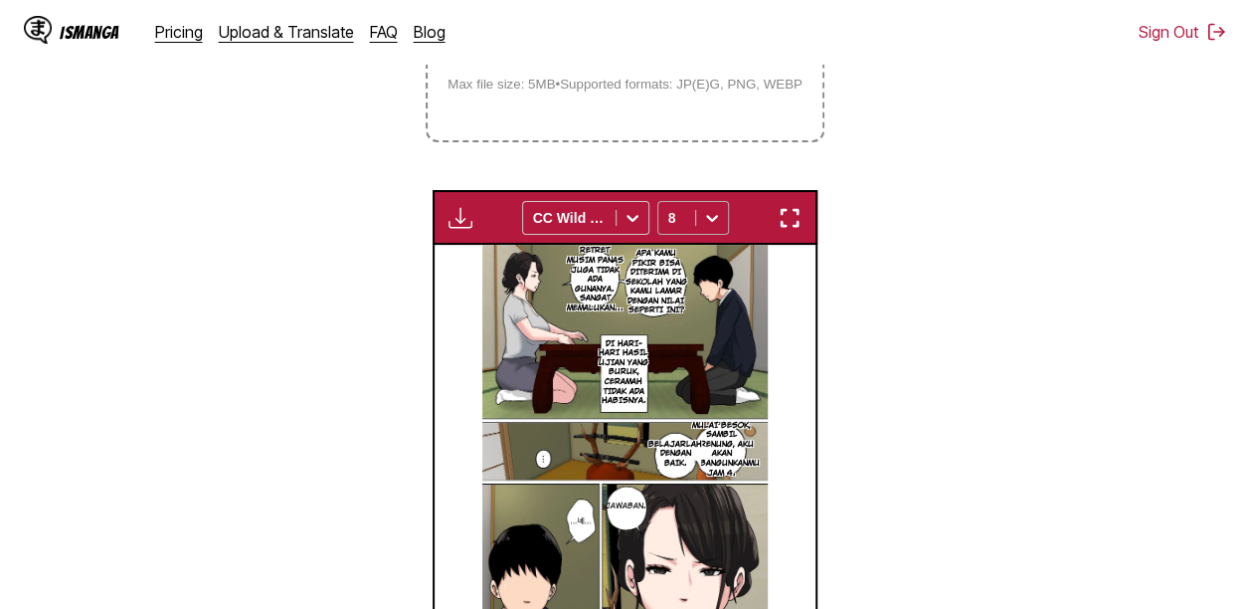
click at [686, 204] on div "8" at bounding box center [676, 218] width 37 height 28
click at [676, 208] on div at bounding box center [676, 218] width 17 height 20
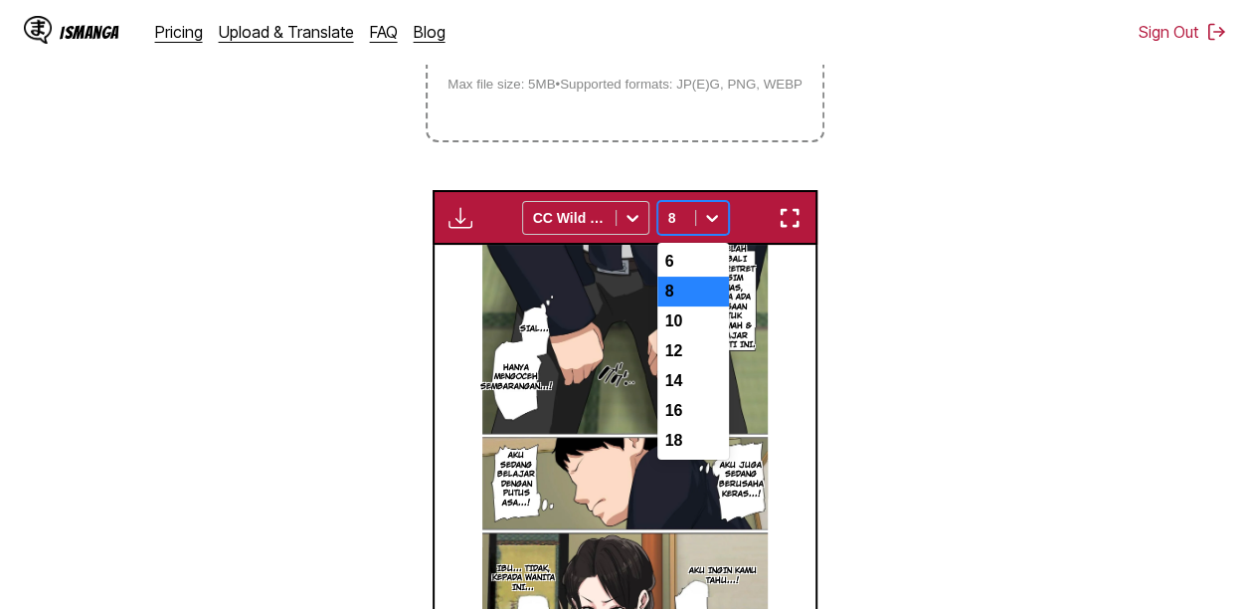
scroll to position [0, 1143]
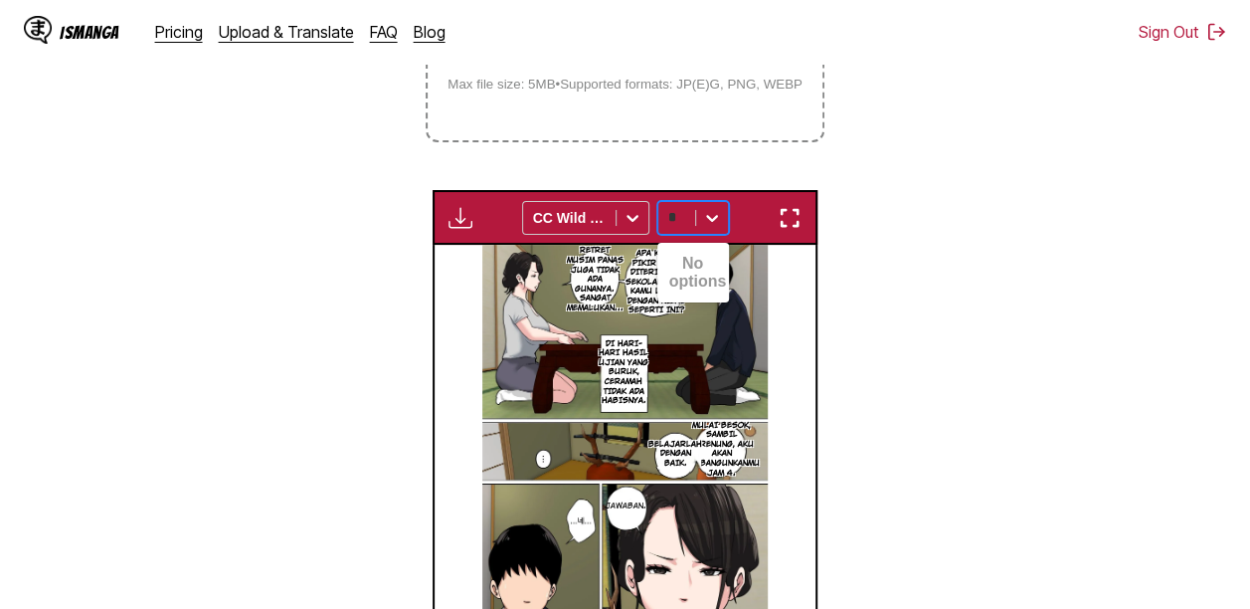
type input "*"
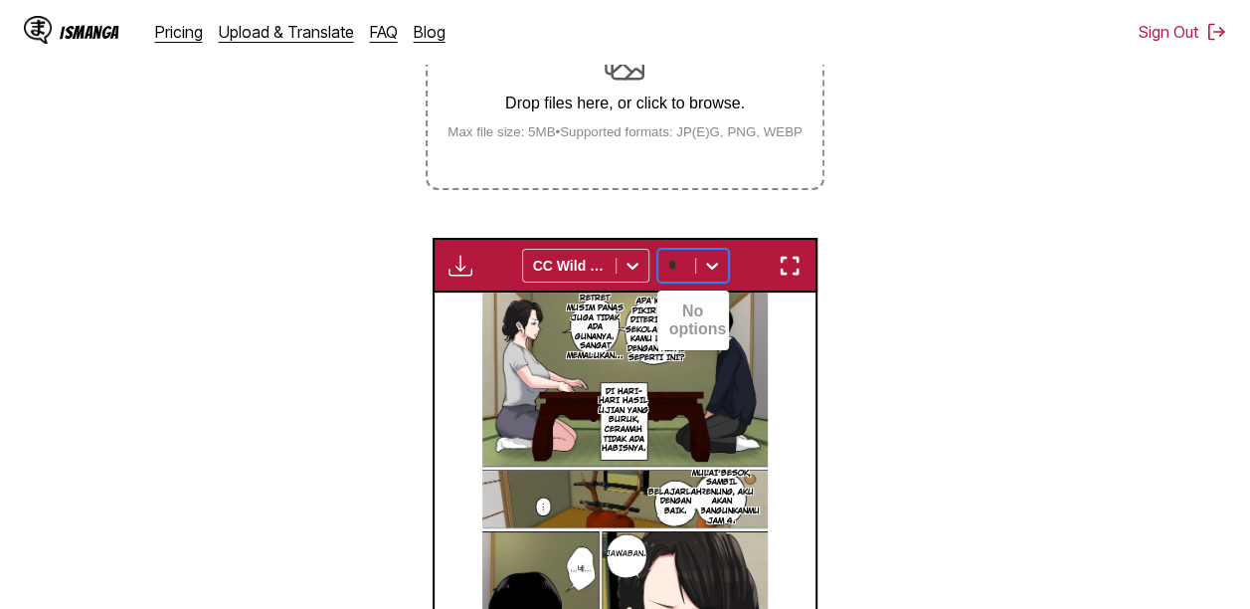
scroll to position [535, 0]
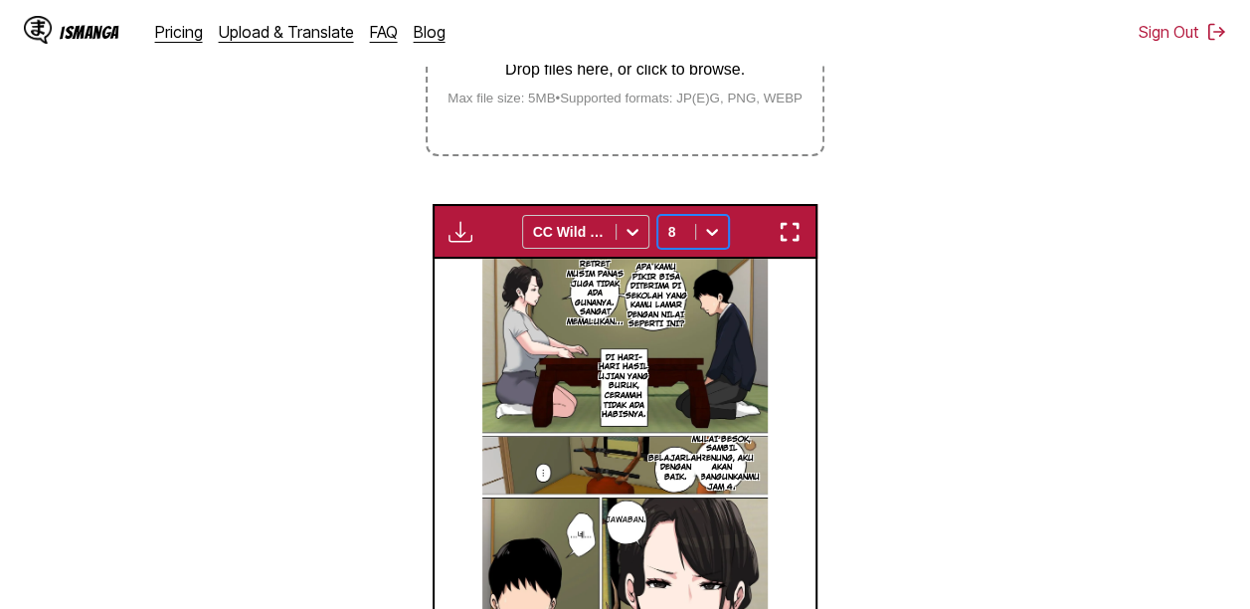
click at [682, 222] on div at bounding box center [676, 232] width 17 height 20
click at [694, 218] on div "8" at bounding box center [676, 232] width 37 height 28
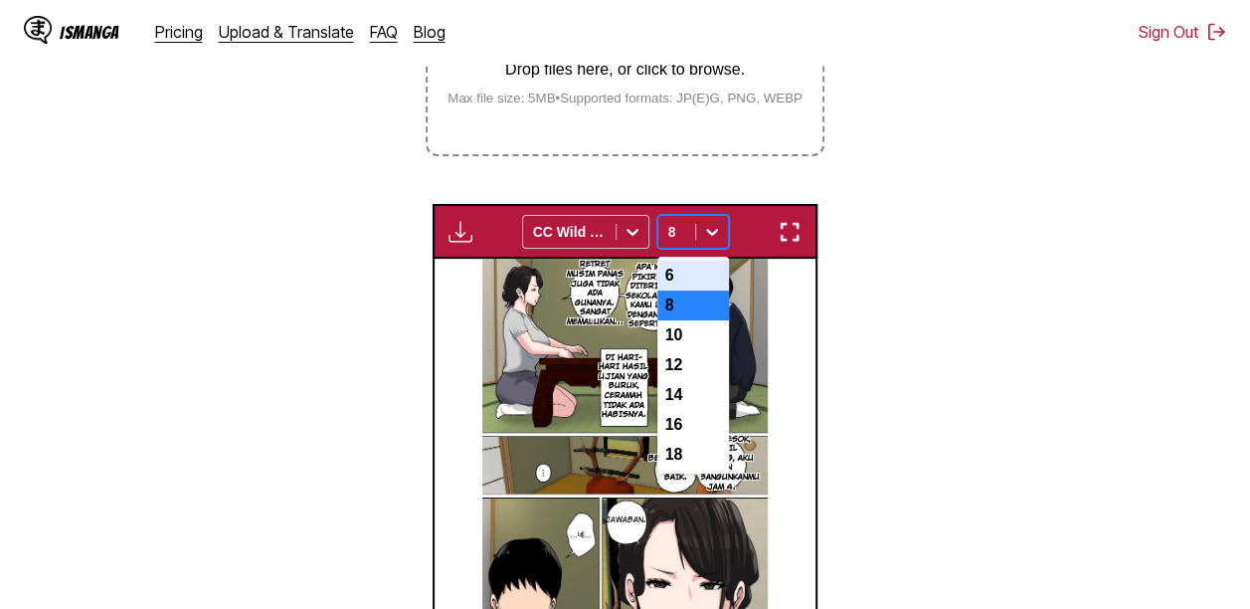
click at [704, 261] on div "6" at bounding box center [693, 276] width 72 height 30
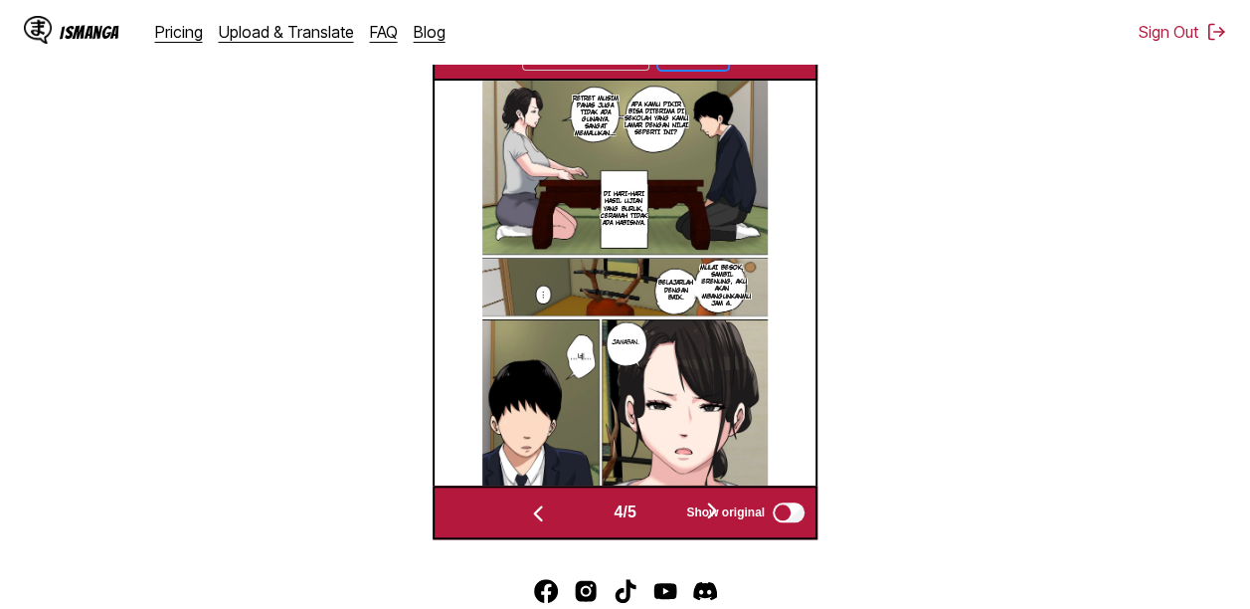
scroll to position [731, 0]
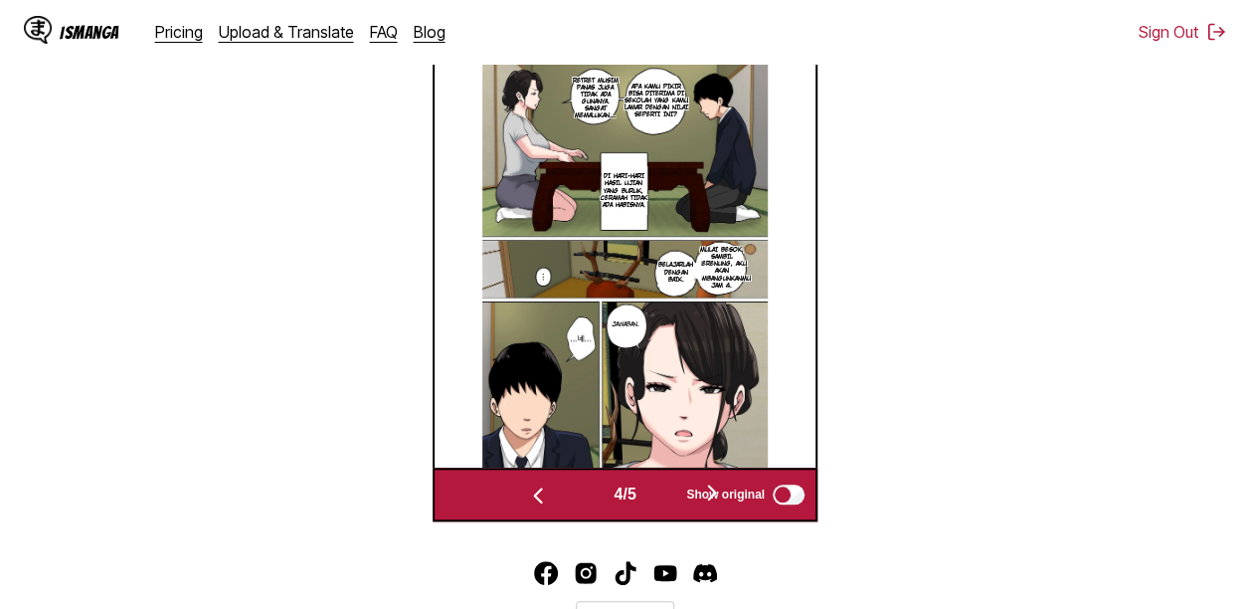
click at [672, 479] on button "button" at bounding box center [712, 493] width 119 height 29
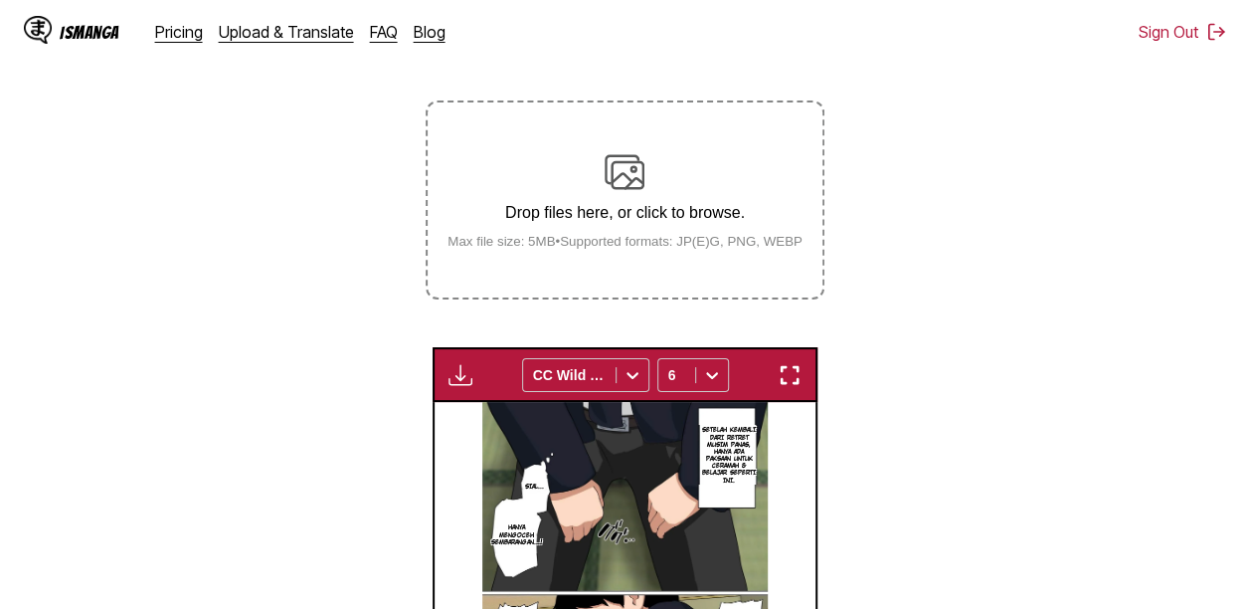
scroll to position [398, 0]
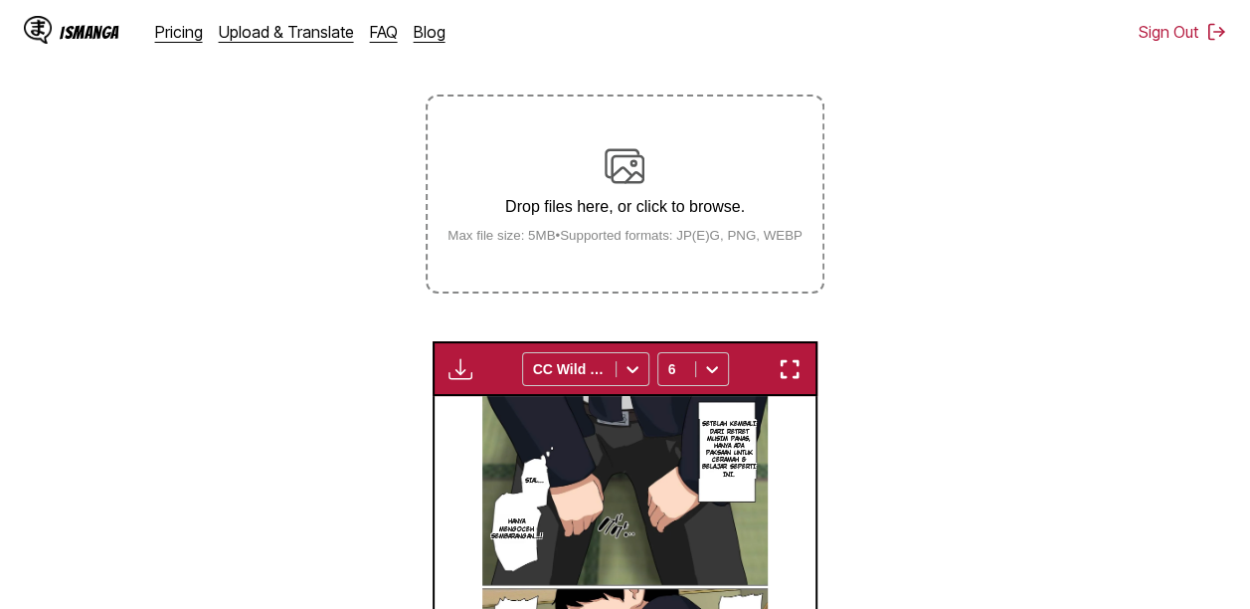
click at [566, 146] on div "Drop files here, or click to browse. Max file size: 5MB • Supported formats: JP…" at bounding box center [625, 194] width 387 height 96
click at [0, 0] on input "Drop files here, or click to browse. Max file size: 5MB • Supported formats: JP…" at bounding box center [0, 0] width 0 height 0
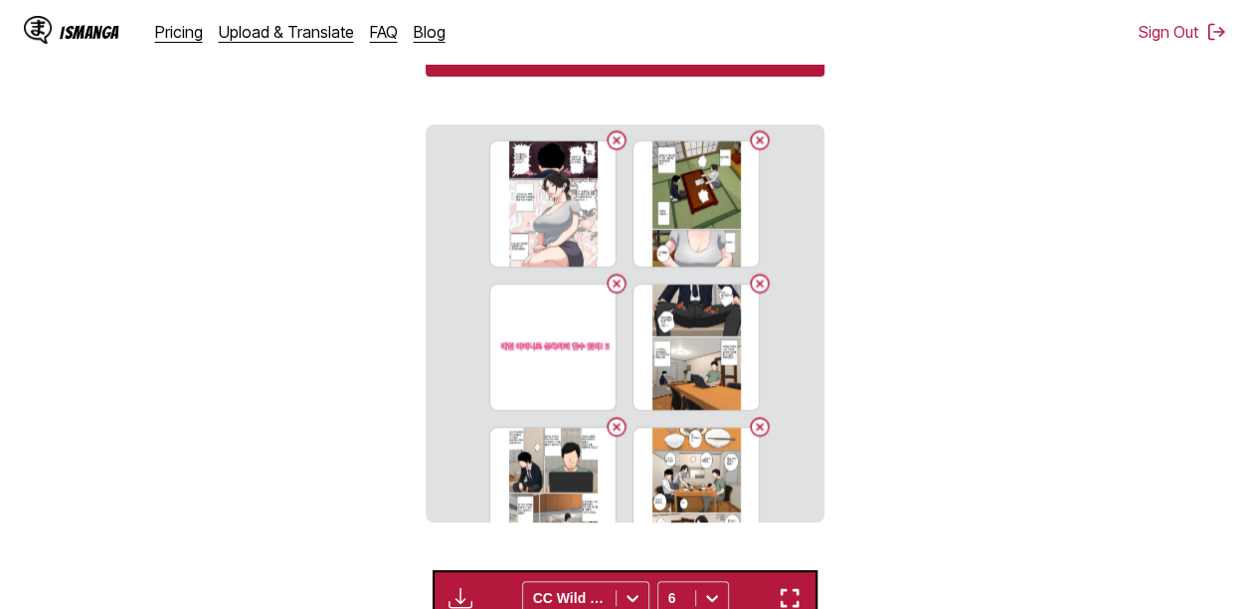
scroll to position [402, 0]
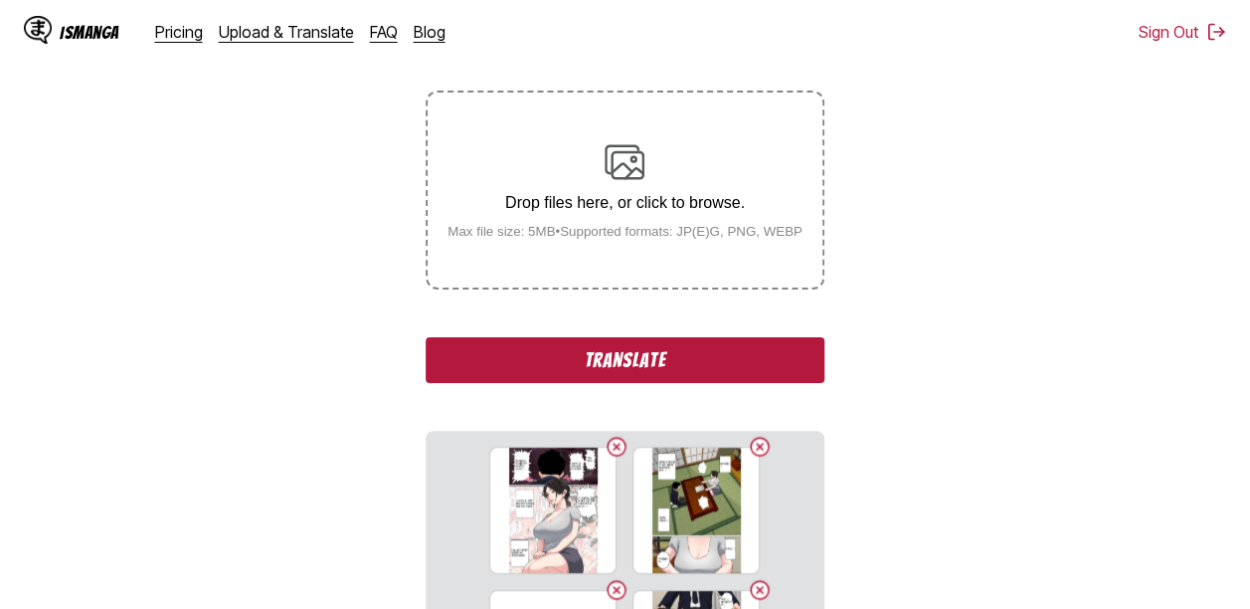
click at [647, 337] on button "Translate" at bounding box center [625, 360] width 398 height 46
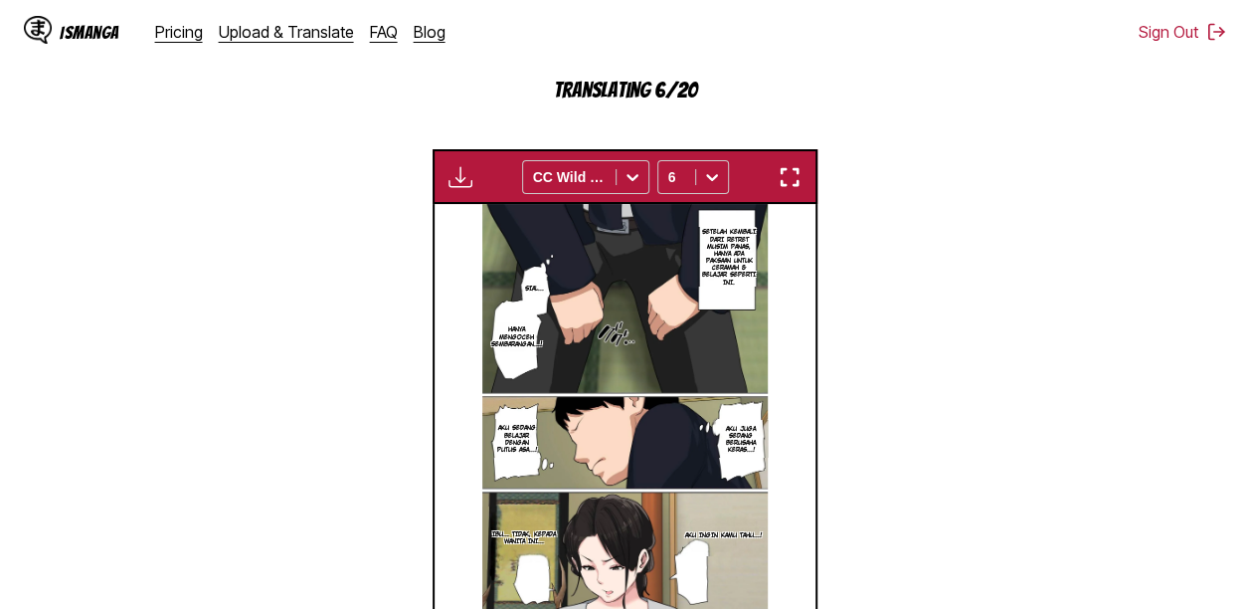
scroll to position [651, 0]
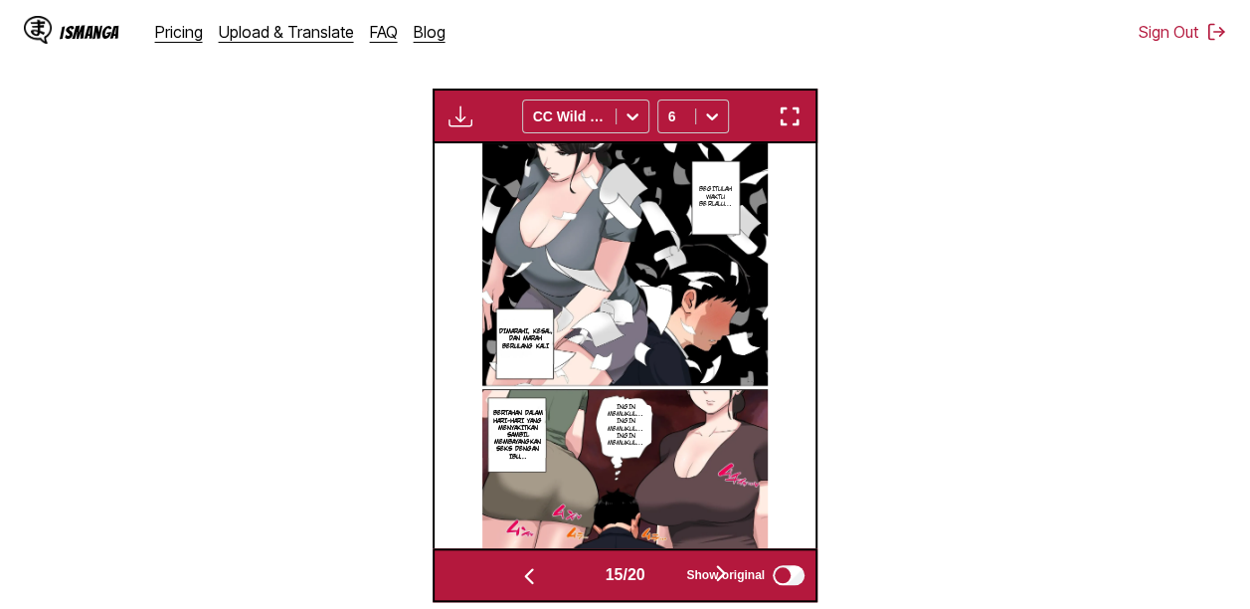
click at [668, 560] on button "button" at bounding box center [720, 574] width 119 height 29
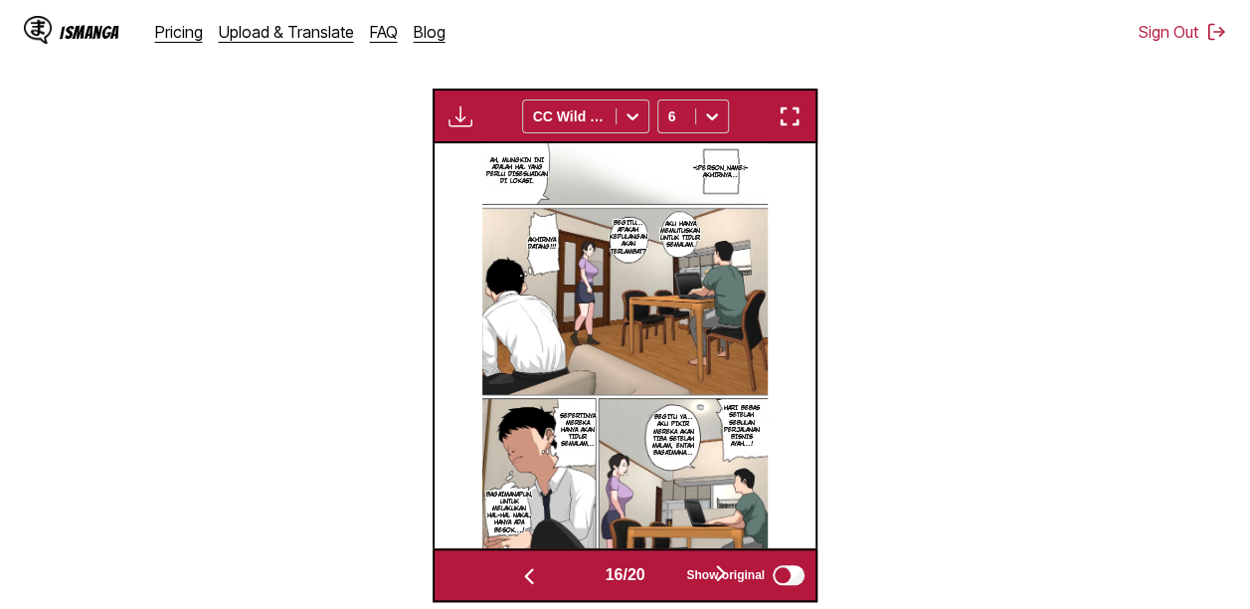
click at [669, 560] on button "button" at bounding box center [720, 574] width 119 height 29
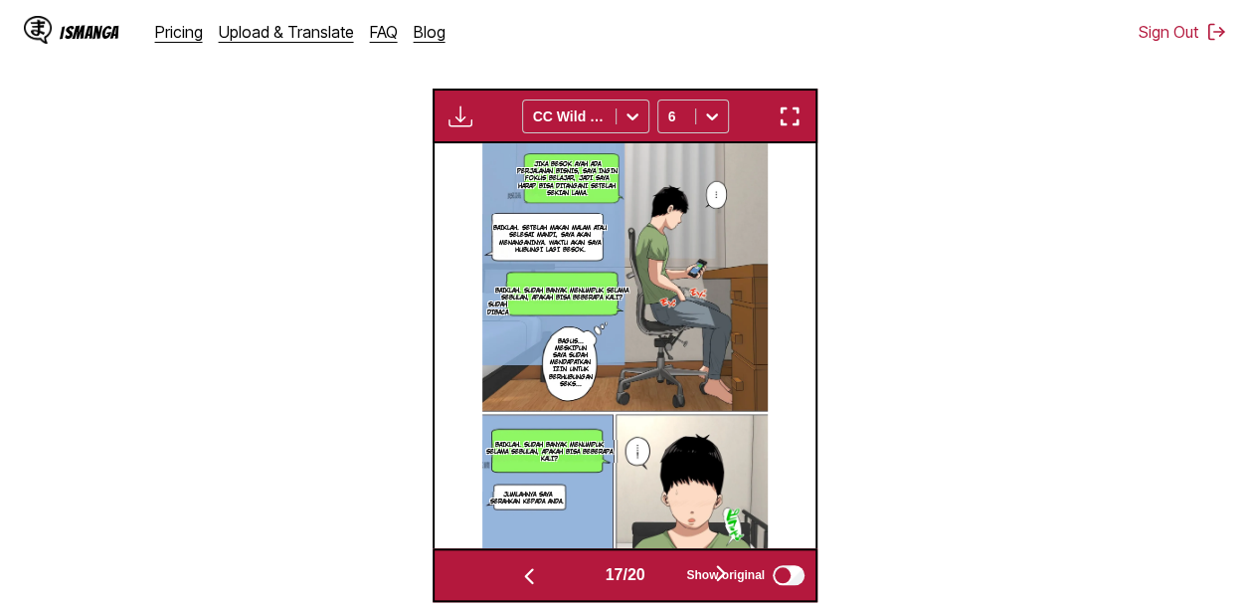
click at [669, 560] on button "button" at bounding box center [720, 574] width 119 height 29
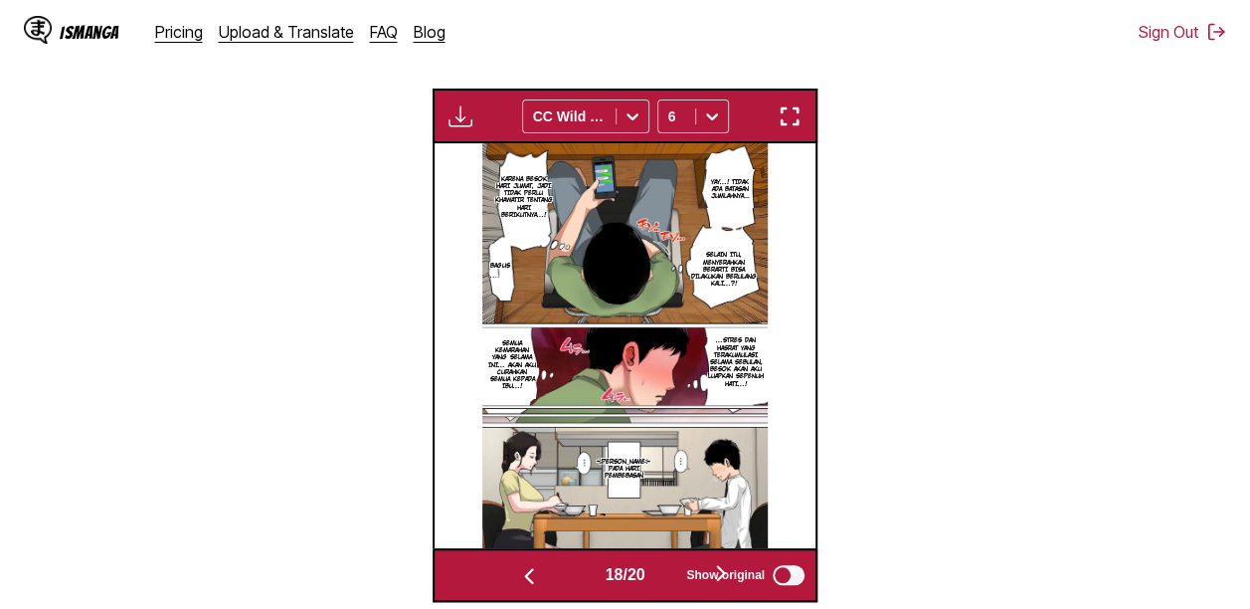
click at [669, 560] on button "button" at bounding box center [720, 574] width 119 height 29
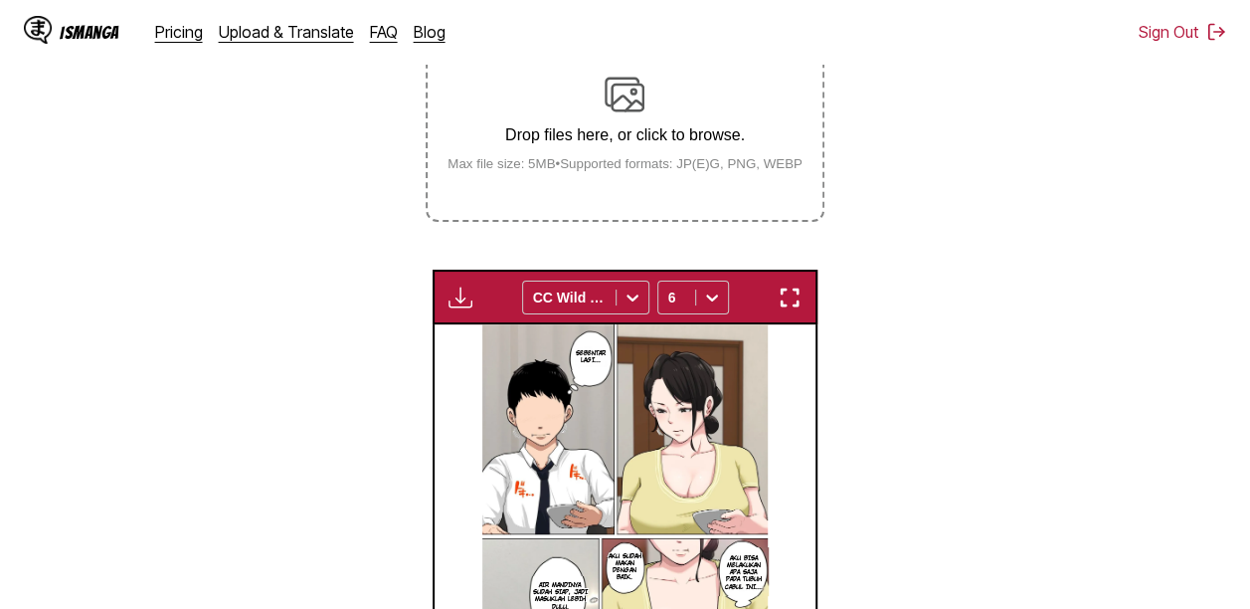
scroll to position [467, 0]
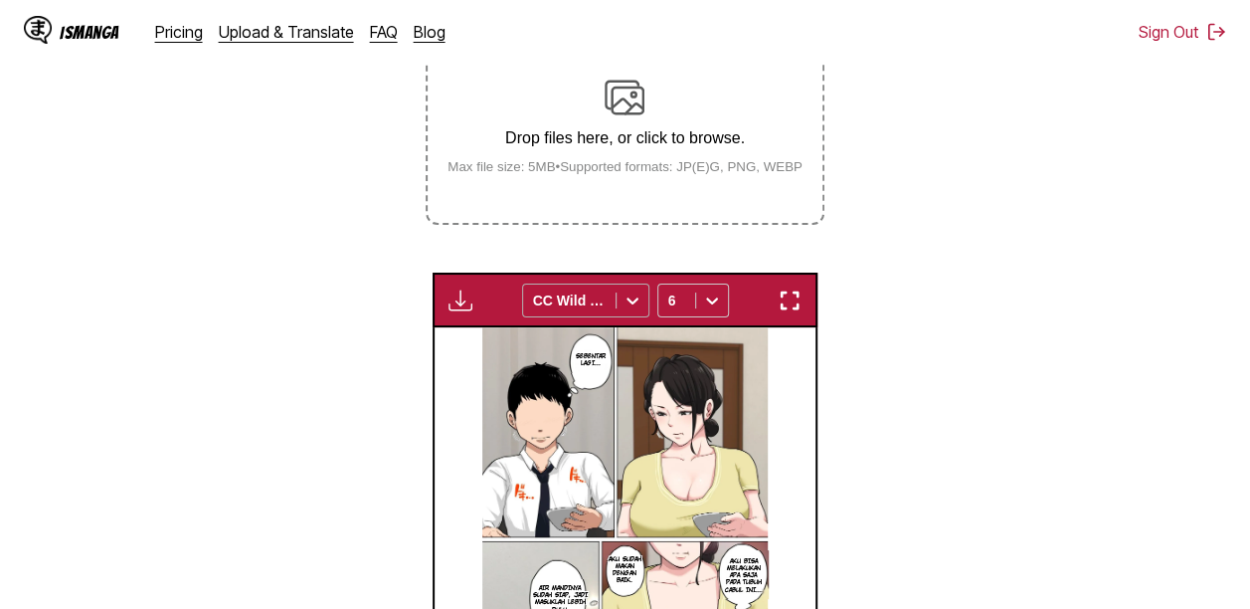
click at [608, 286] on div "CC Wild Words" at bounding box center [569, 300] width 93 height 28
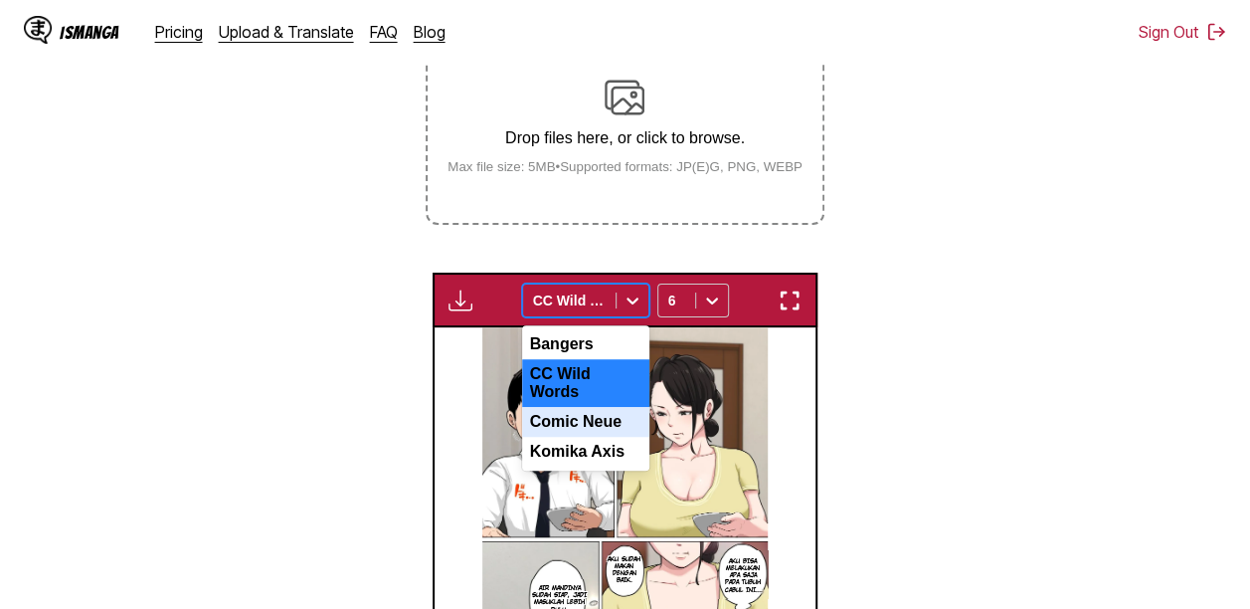
click at [608, 407] on div "Comic Neue" at bounding box center [585, 422] width 127 height 30
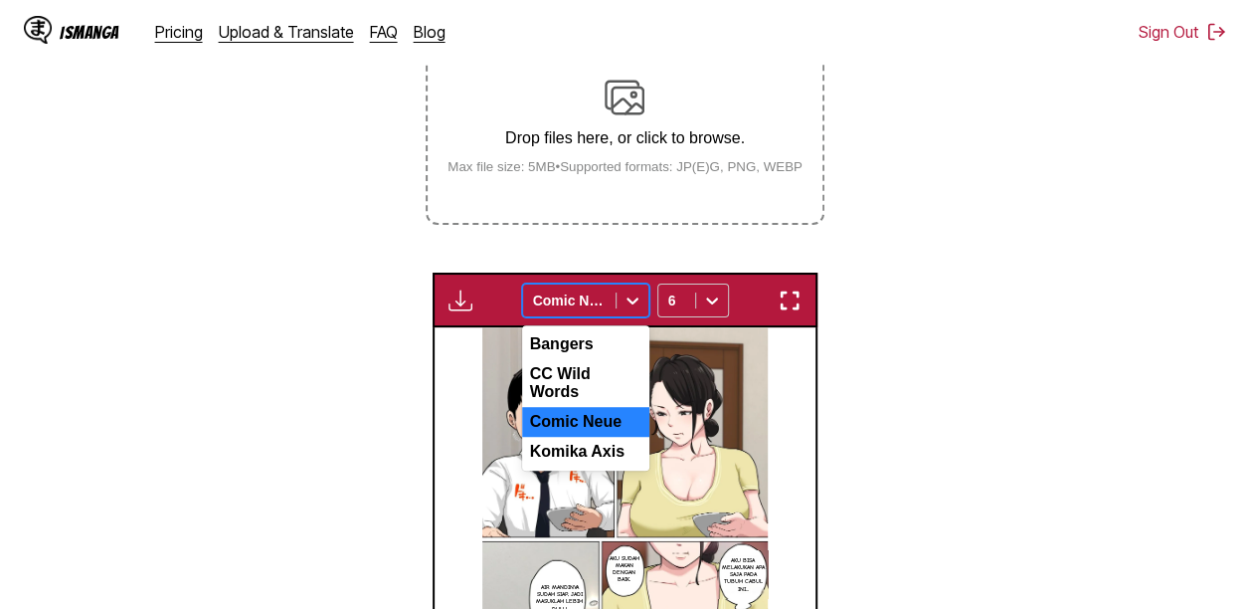
click at [594, 290] on div at bounding box center [569, 300] width 73 height 20
click at [593, 437] on div "Komika Axis" at bounding box center [585, 452] width 127 height 30
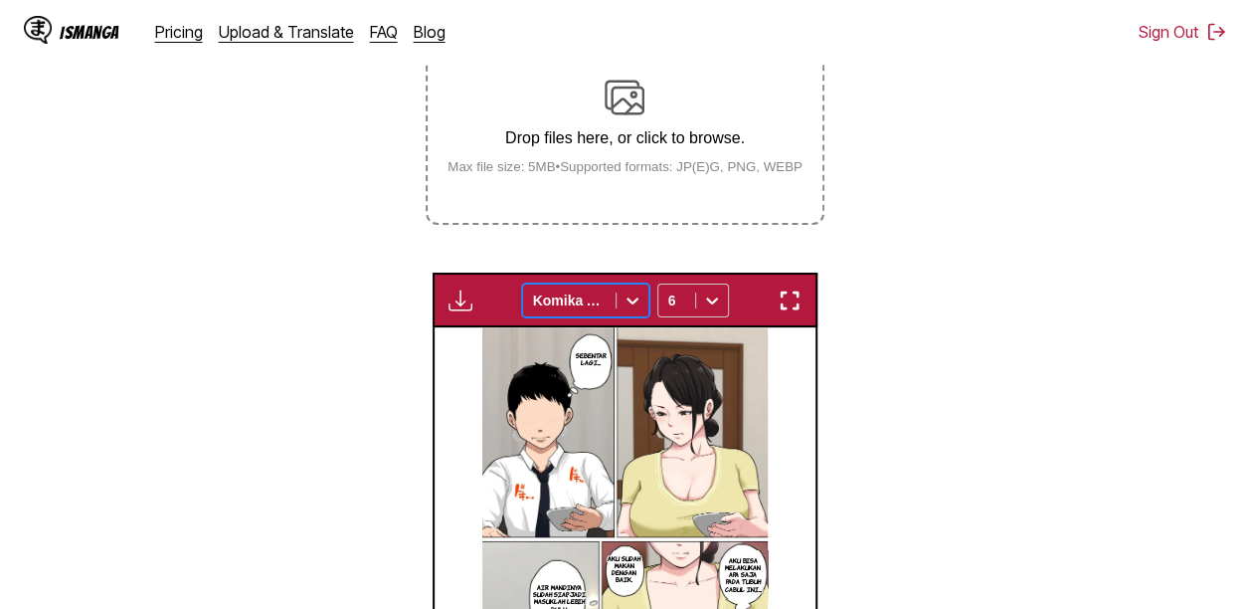
click at [599, 290] on div at bounding box center [569, 300] width 73 height 20
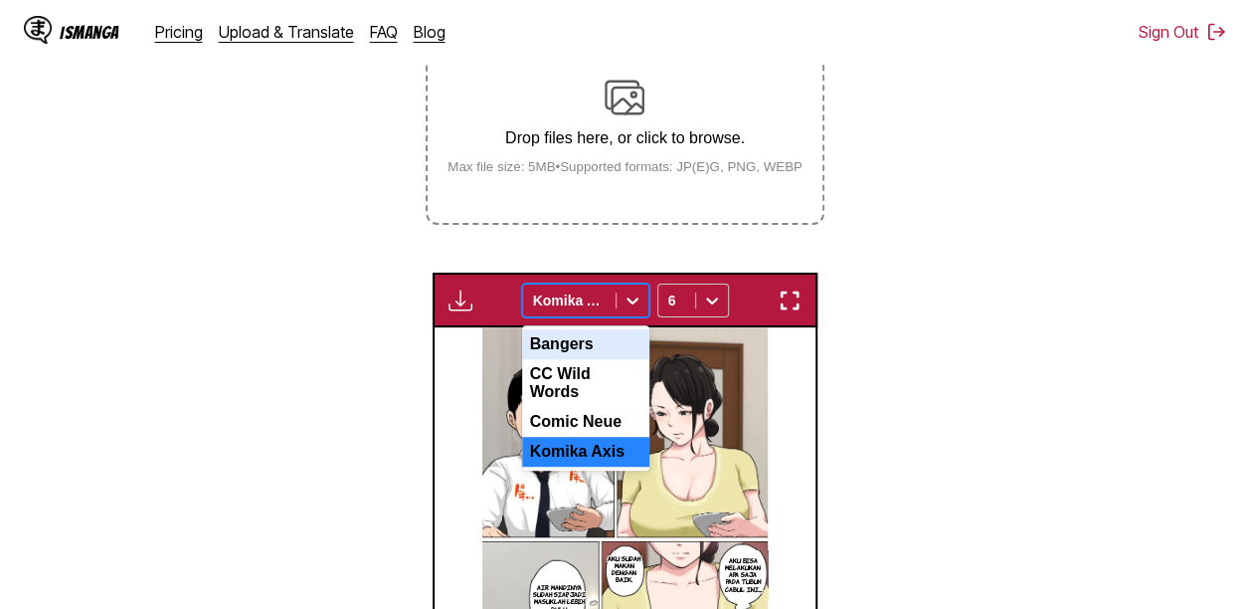
click at [616, 329] on div "Bangers" at bounding box center [585, 344] width 127 height 30
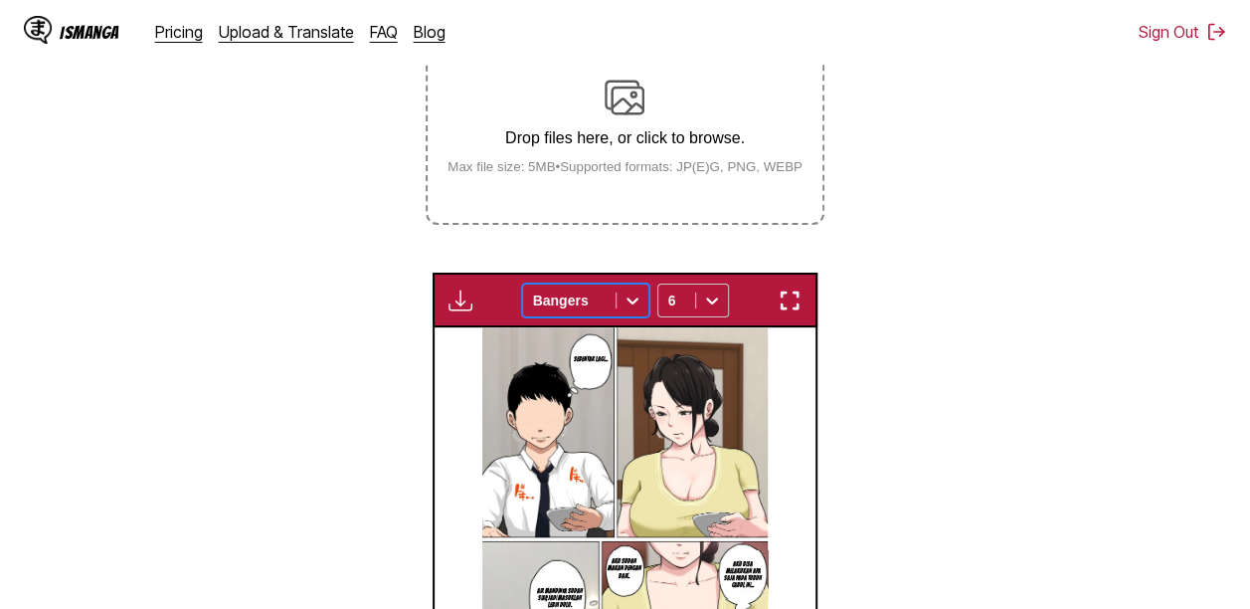
click at [594, 290] on div at bounding box center [569, 300] width 73 height 20
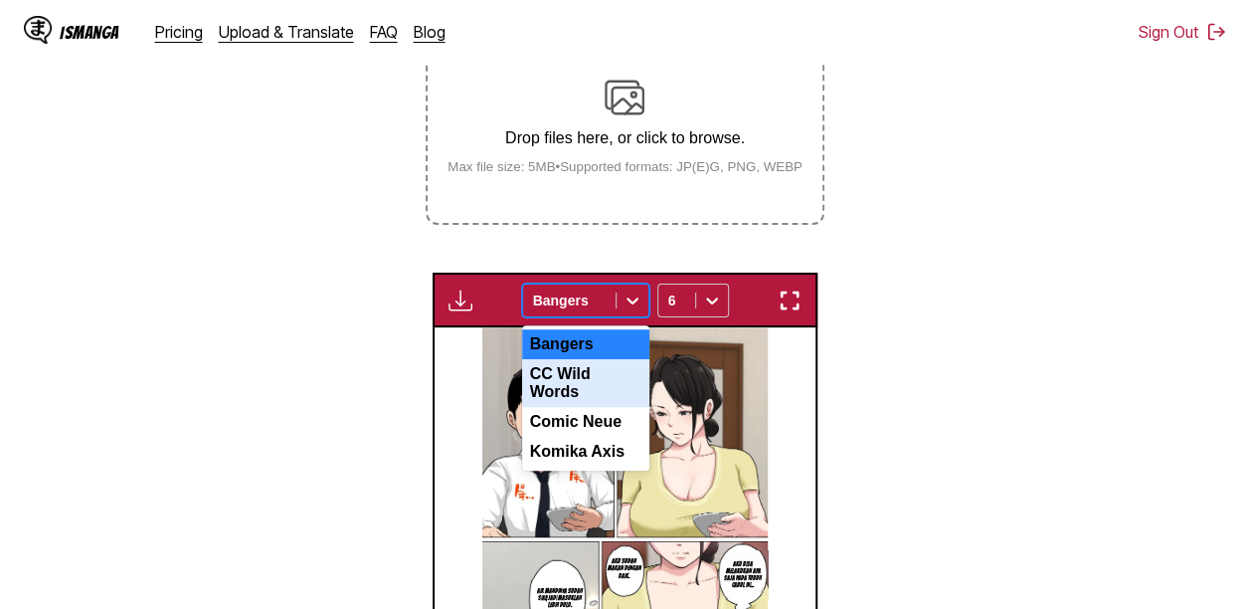
click at [613, 359] on div "CC Wild Words" at bounding box center [585, 383] width 127 height 48
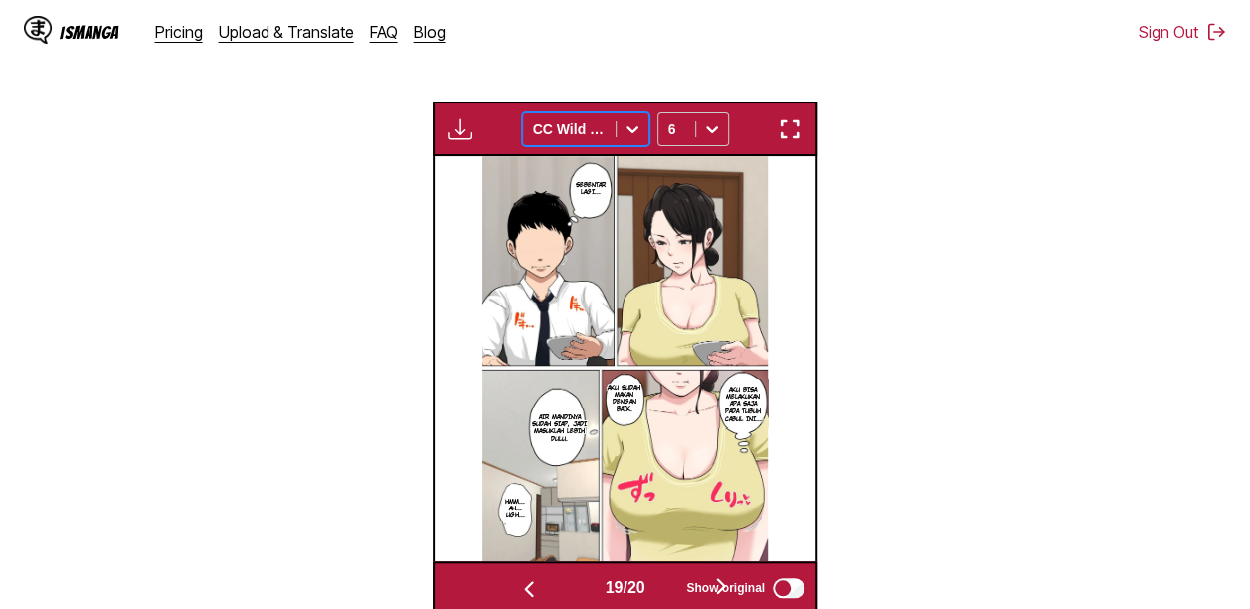
scroll to position [761, 0]
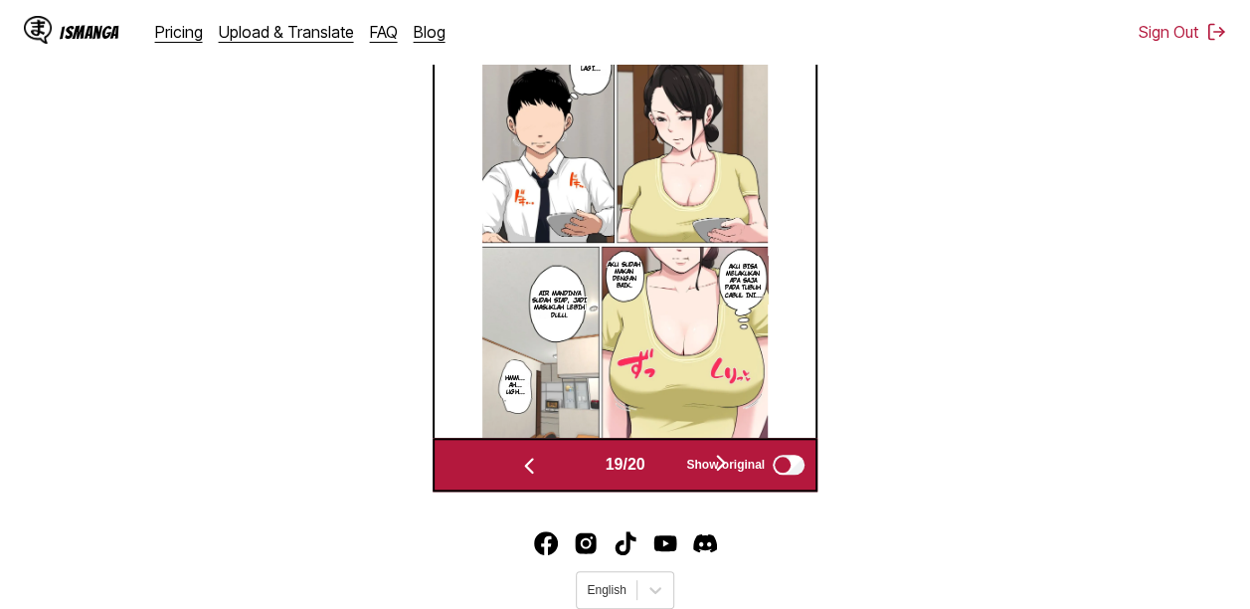
click at [668, 450] on button "button" at bounding box center [720, 464] width 119 height 29
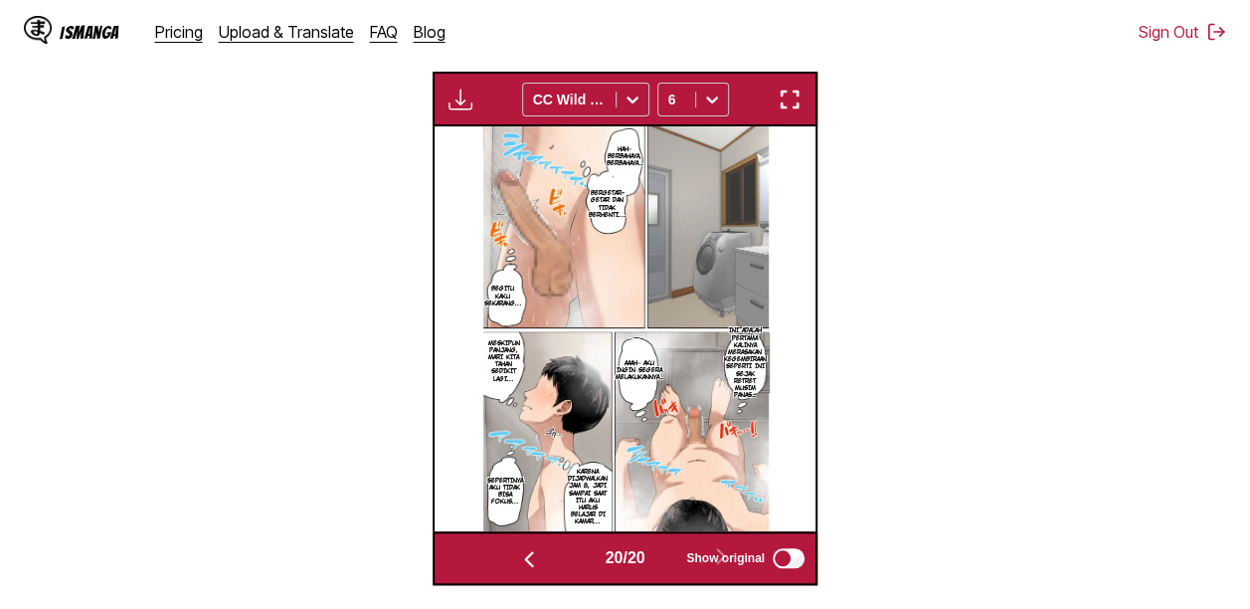
scroll to position [649, 0]
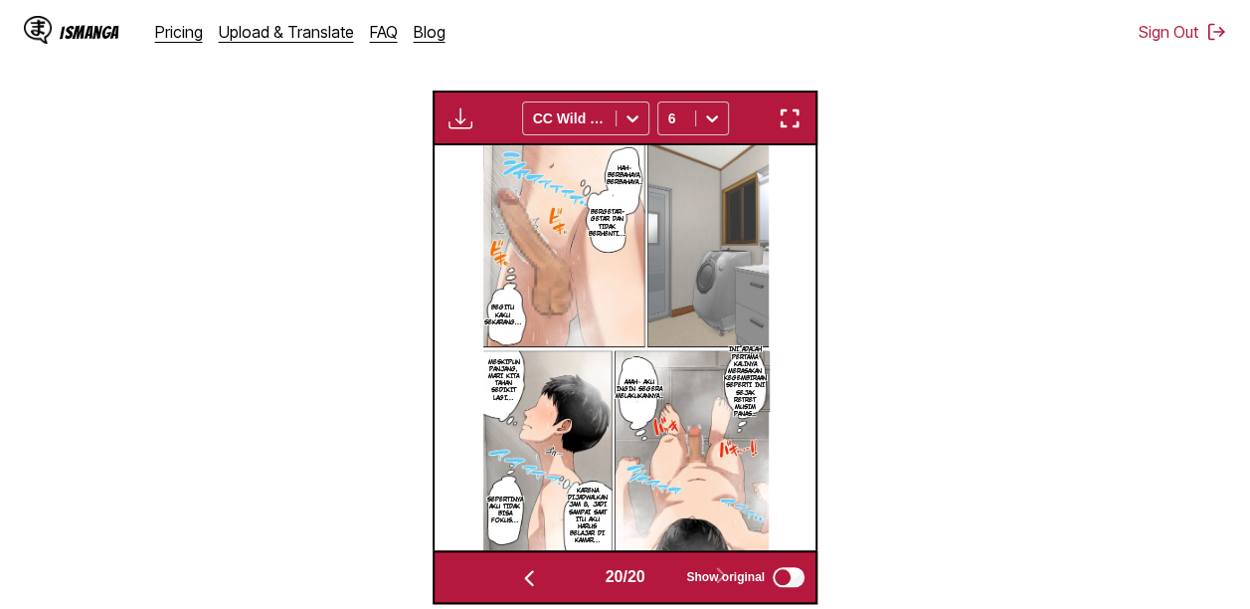
click at [629, 204] on p "Bergetar-getar dan tidak berhenti…" at bounding box center [607, 222] width 45 height 37
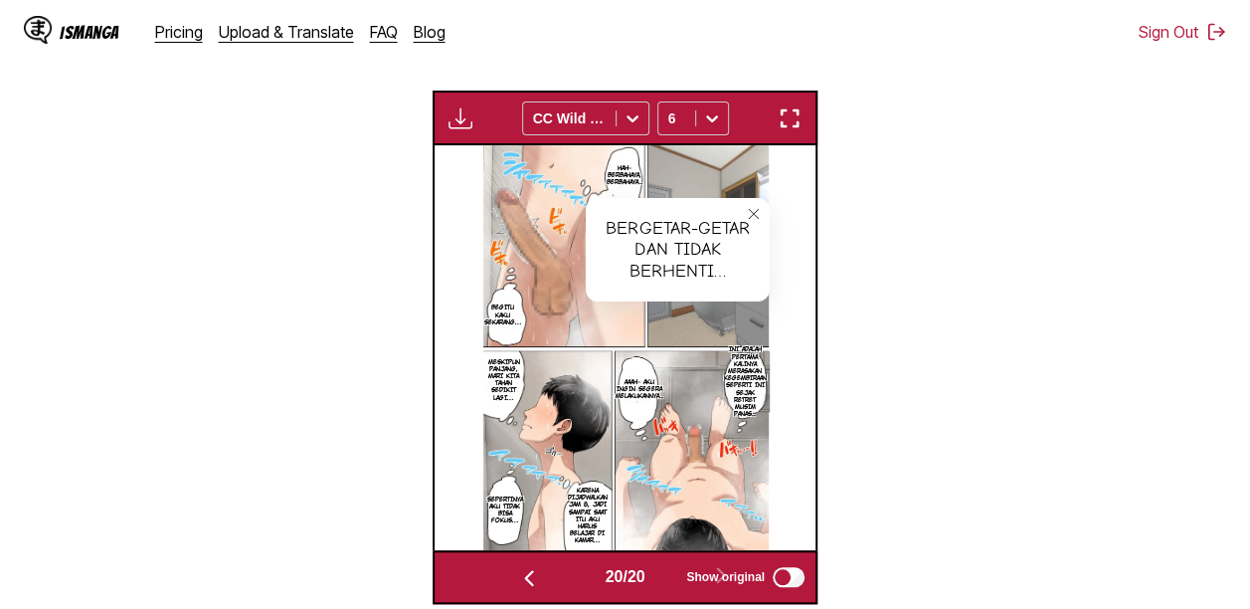
click at [632, 367] on img at bounding box center [626, 347] width 286 height 405
click at [666, 198] on div "Bergetar-getar dan tidak berhenti…" at bounding box center [678, 250] width 184 height 104
drag, startPoint x: 666, startPoint y: 195, endPoint x: 722, endPoint y: 209, distance: 57.4
click at [722, 209] on div "Bergetar-getar dan tidak berhenti…" at bounding box center [678, 250] width 184 height 104
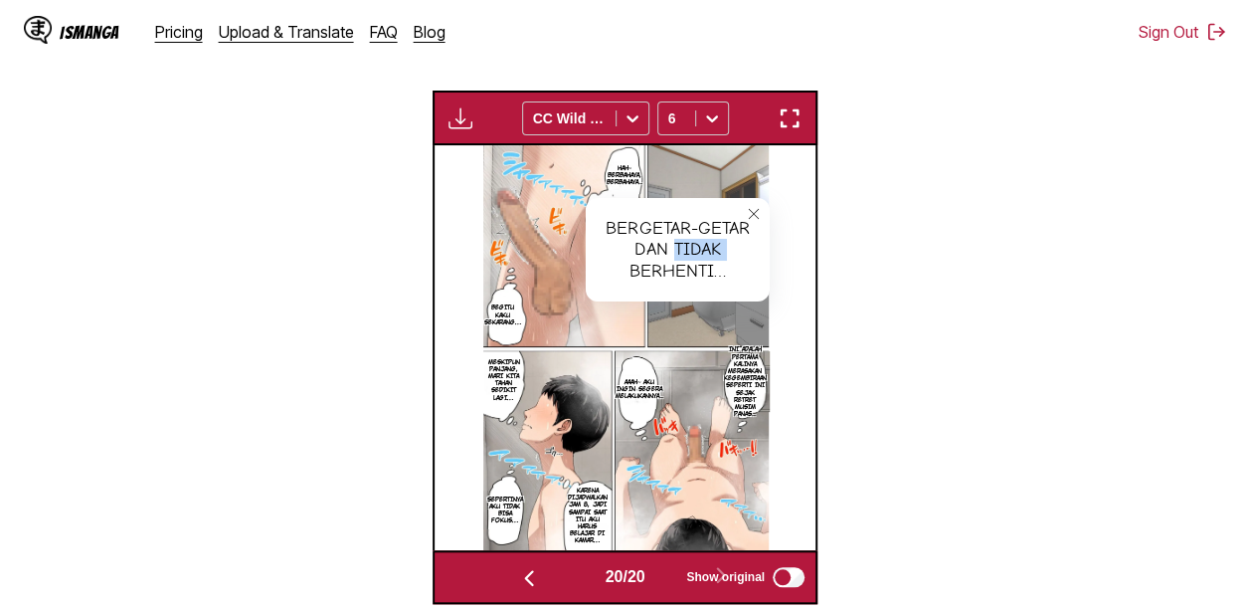
click at [712, 212] on div "Bergetar-getar dan tidak berhenti…" at bounding box center [678, 250] width 184 height 104
click at [717, 223] on div "Bergetar-getar dan tidak berhenti…" at bounding box center [678, 250] width 184 height 104
click at [754, 207] on icon "close-tooltip" at bounding box center [754, 214] width 14 height 14
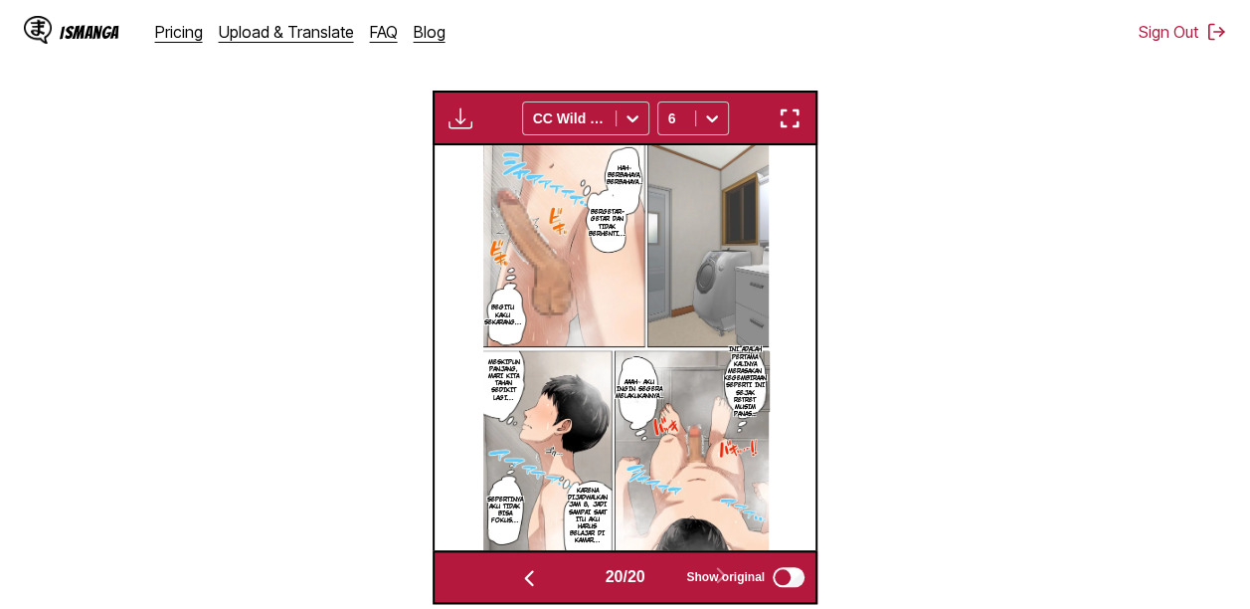
click at [924, 157] on section "From Korean To Indonesian Drop files here, or click to browse. Max file size: 5…" at bounding box center [625, 136] width 1218 height 935
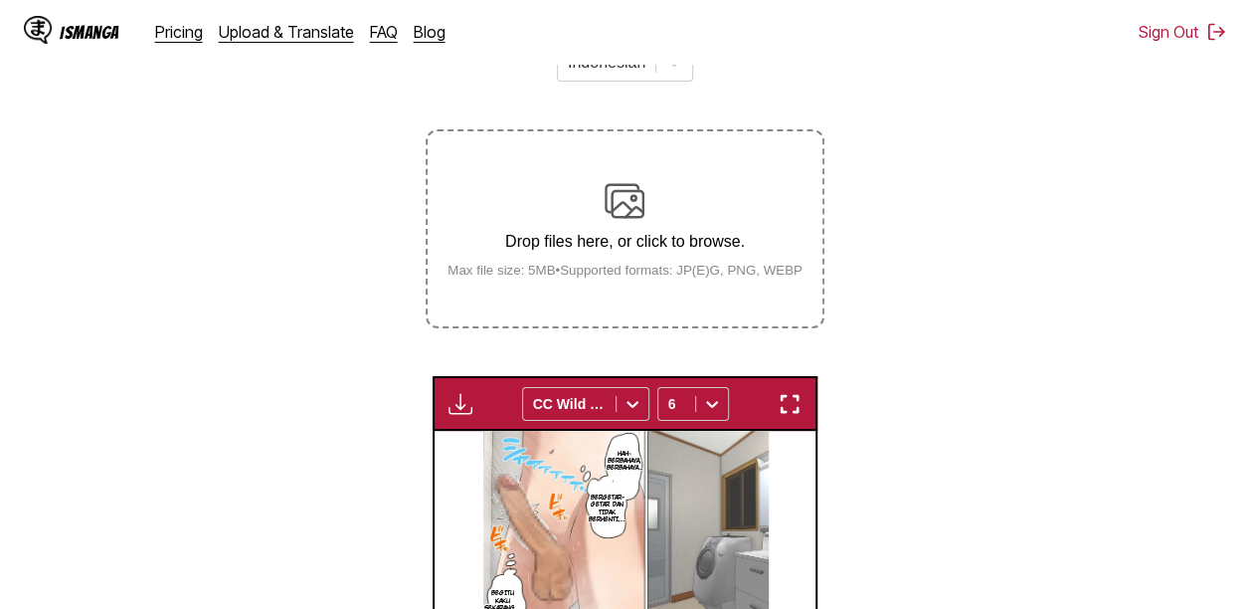
scroll to position [356, 0]
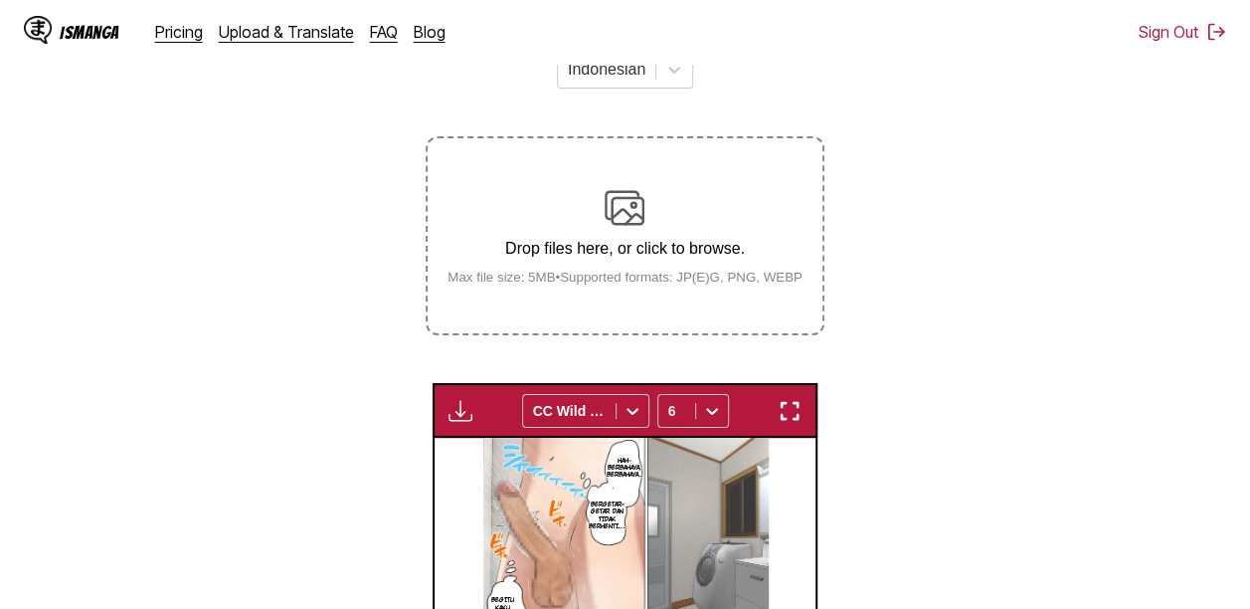
click at [708, 240] on p "Drop files here, or click to browse." at bounding box center [625, 249] width 387 height 18
click at [0, 0] on input "Drop files here, or click to browse. Max file size: 5MB • Supported formats: JP…" at bounding box center [0, 0] width 0 height 0
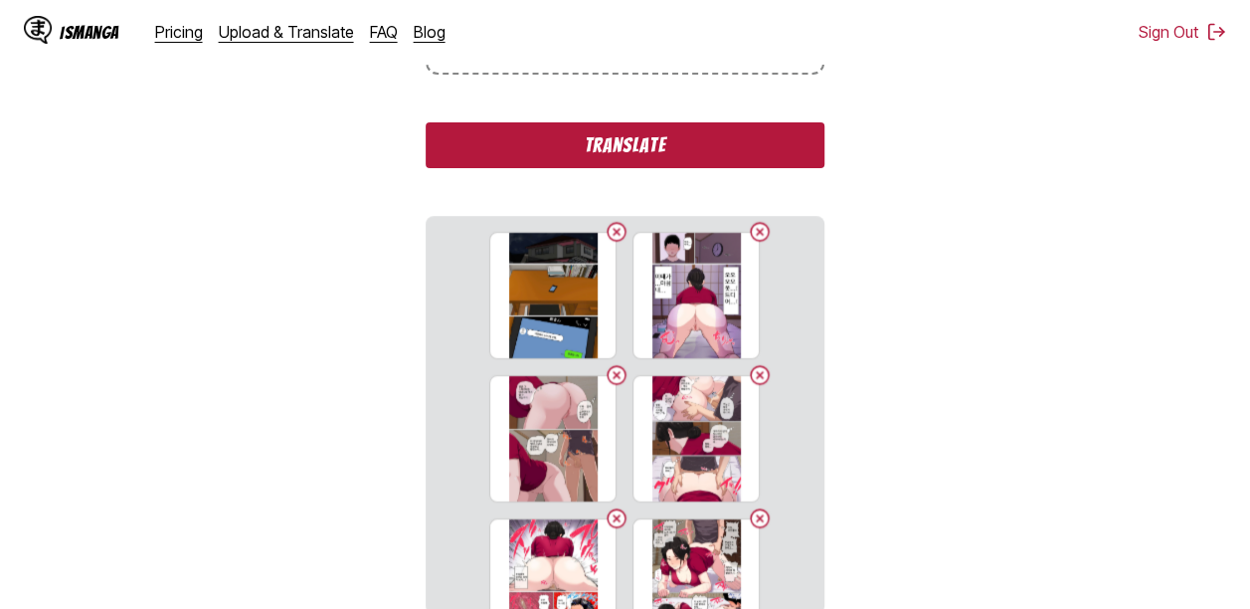
scroll to position [568, 0]
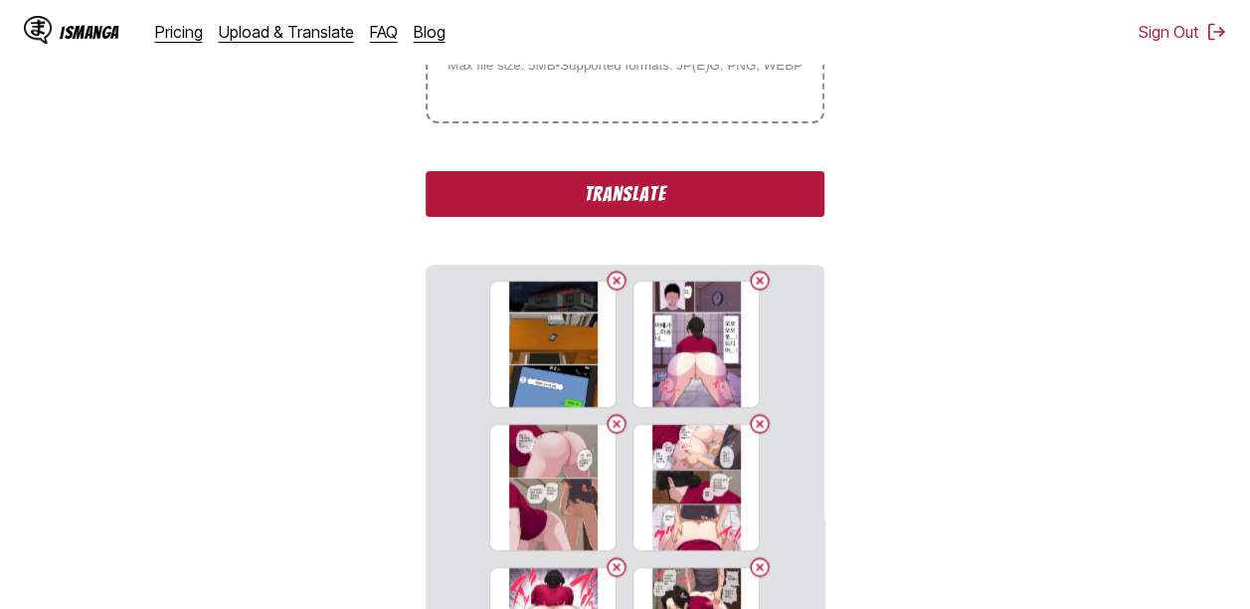
click at [749, 171] on button "Translate" at bounding box center [625, 194] width 398 height 46
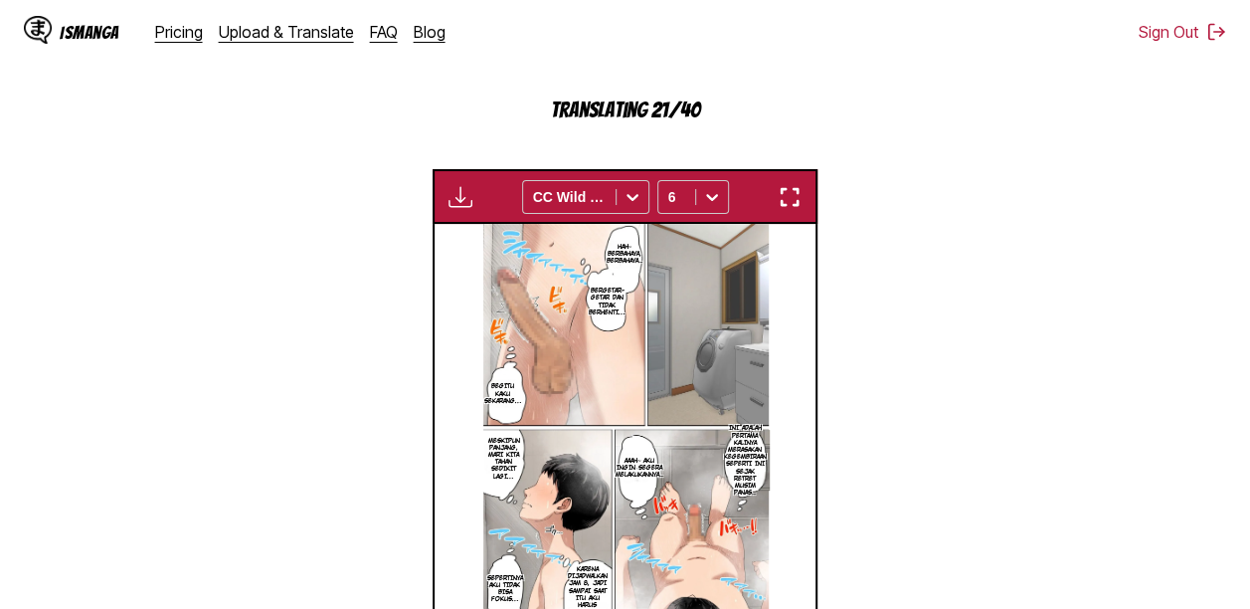
scroll to position [678, 0]
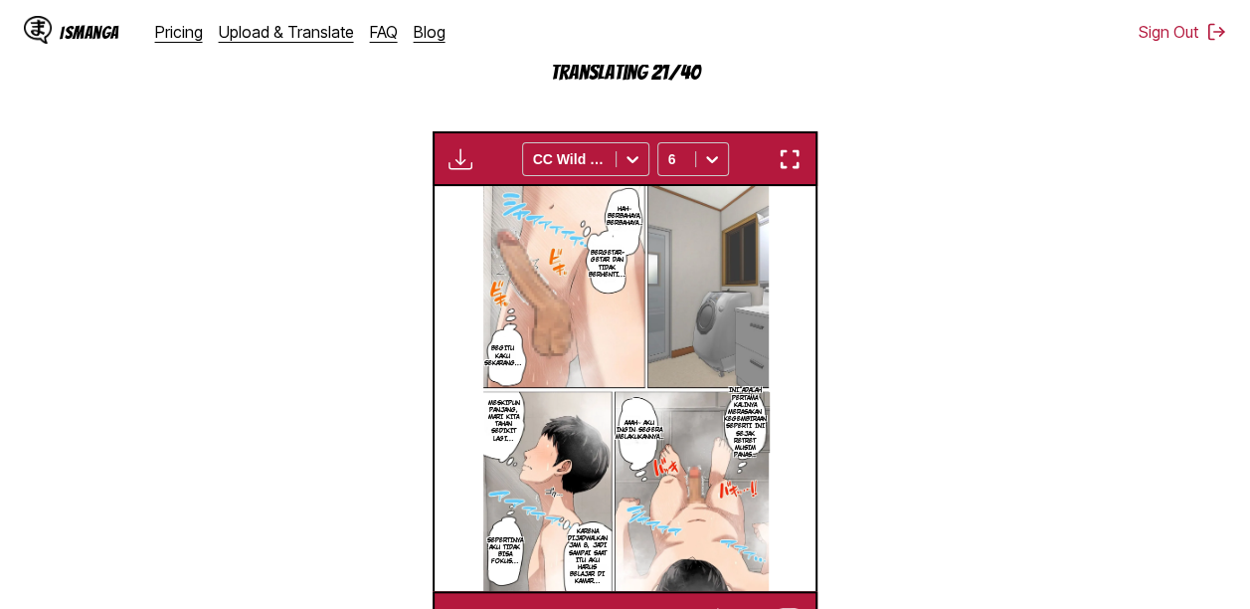
click at [674, 603] on button "button" at bounding box center [720, 617] width 119 height 29
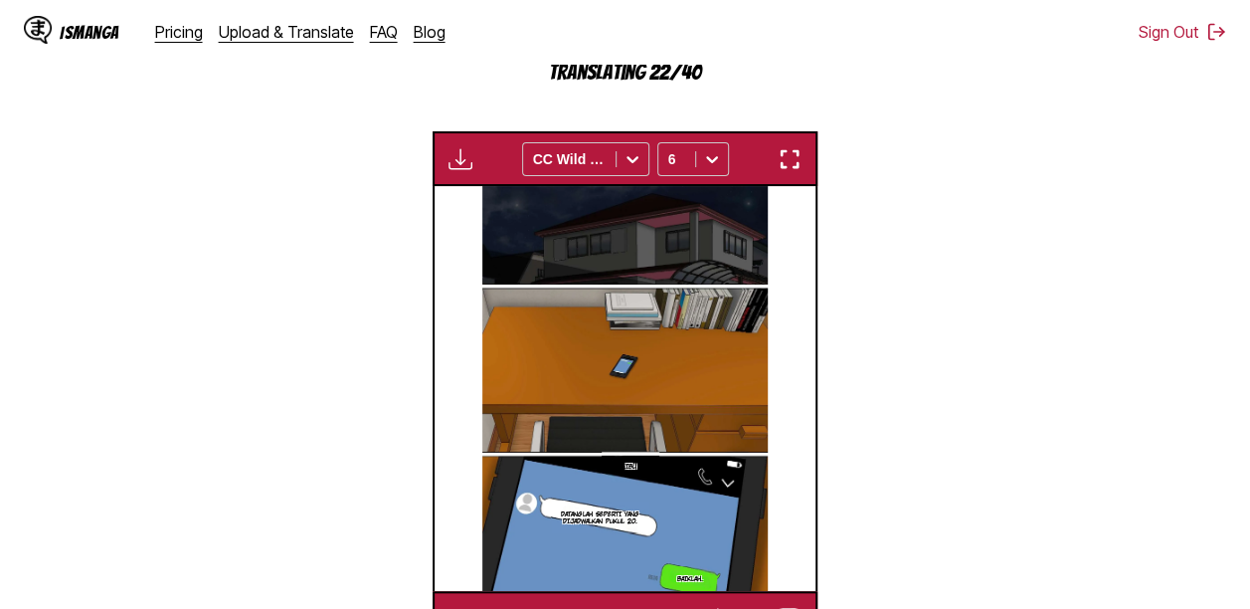
click at [672, 603] on button "button" at bounding box center [720, 617] width 119 height 29
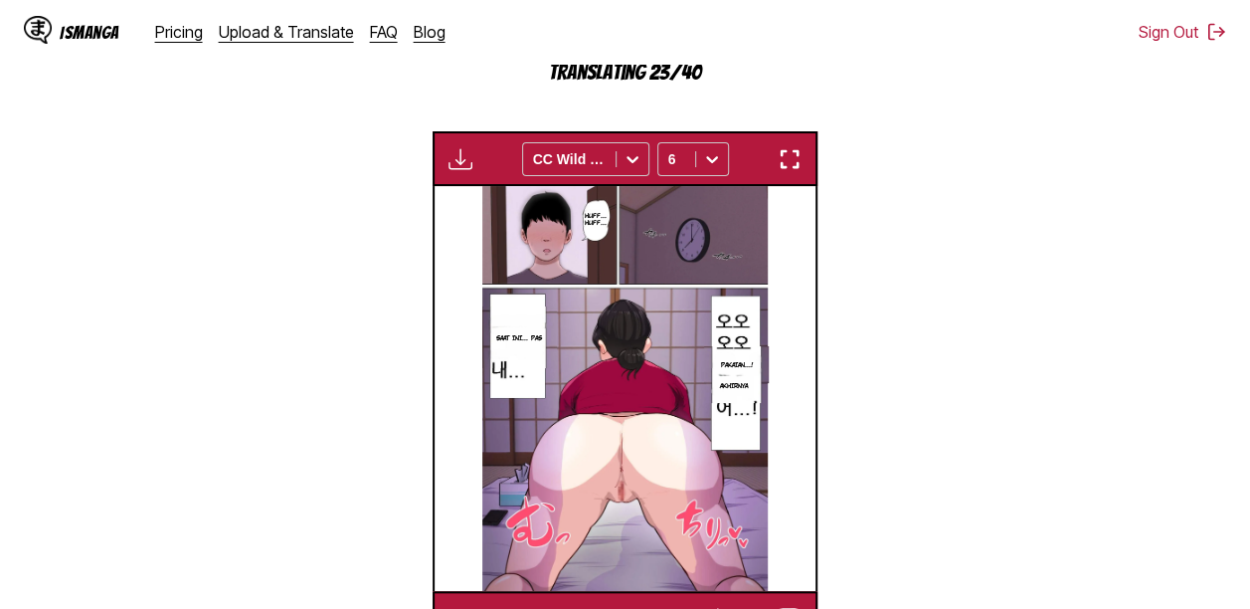
click at [672, 603] on button "button" at bounding box center [720, 617] width 119 height 29
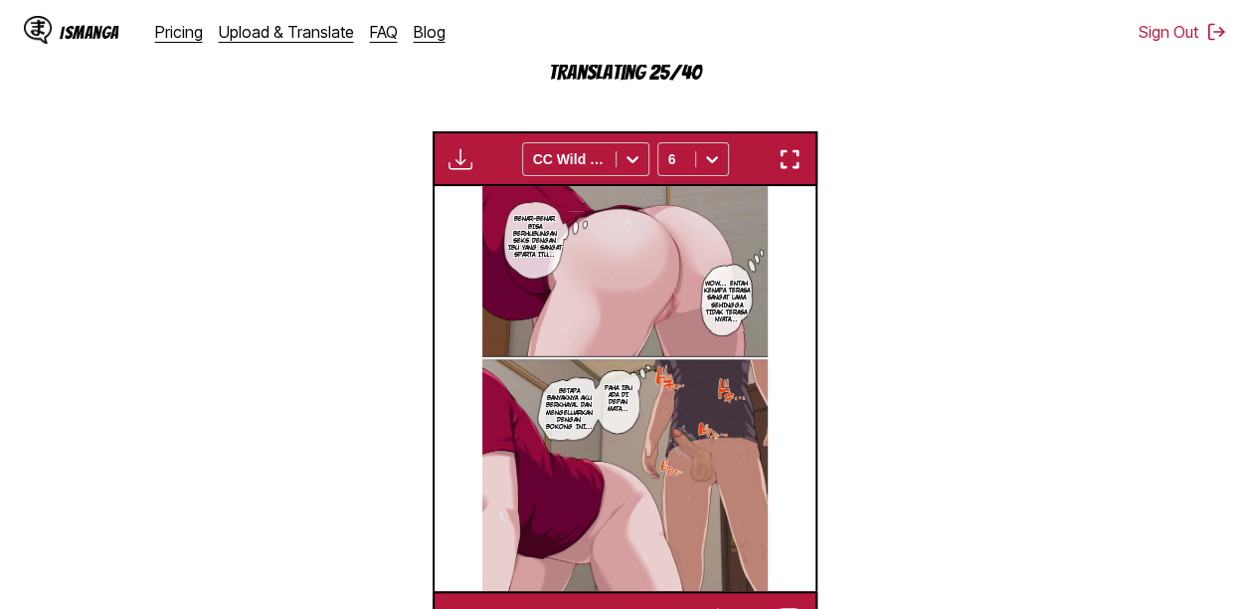
click at [676, 591] on div "23 / 40 Show original" at bounding box center [625, 618] width 385 height 55
drag, startPoint x: 676, startPoint y: 547, endPoint x: 690, endPoint y: 550, distance: 14.2
click at [690, 608] on span "Show original" at bounding box center [725, 618] width 79 height 14
click at [684, 605] on div "Show original" at bounding box center [740, 618] width 133 height 26
click at [672, 603] on button "button" at bounding box center [720, 617] width 119 height 29
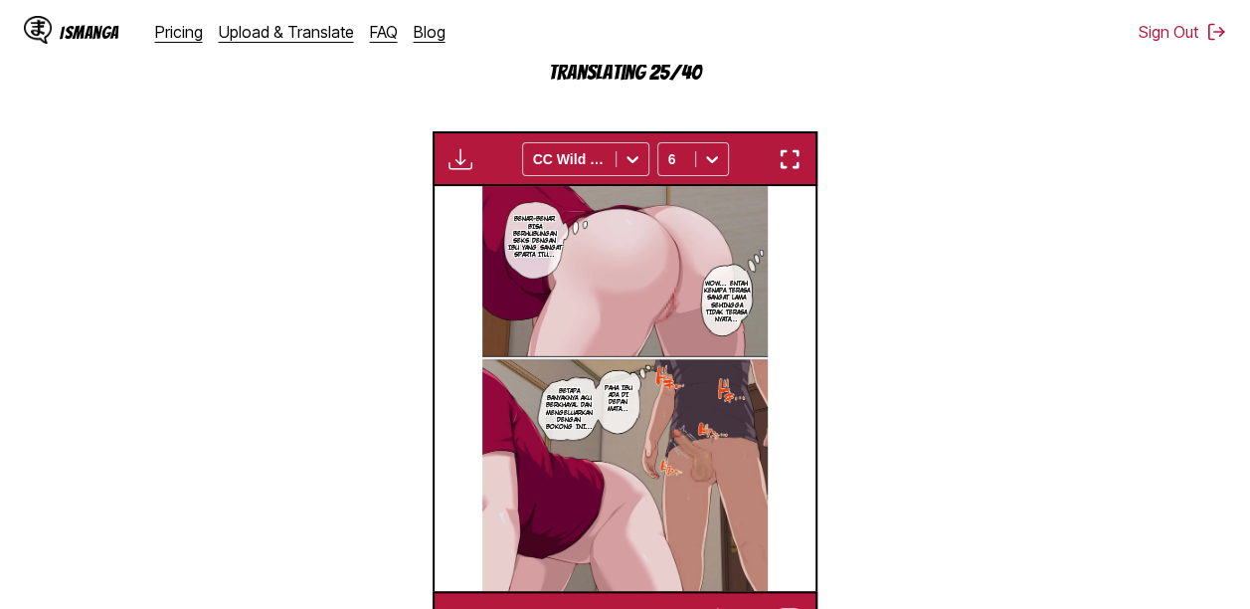
scroll to position [0, 8762]
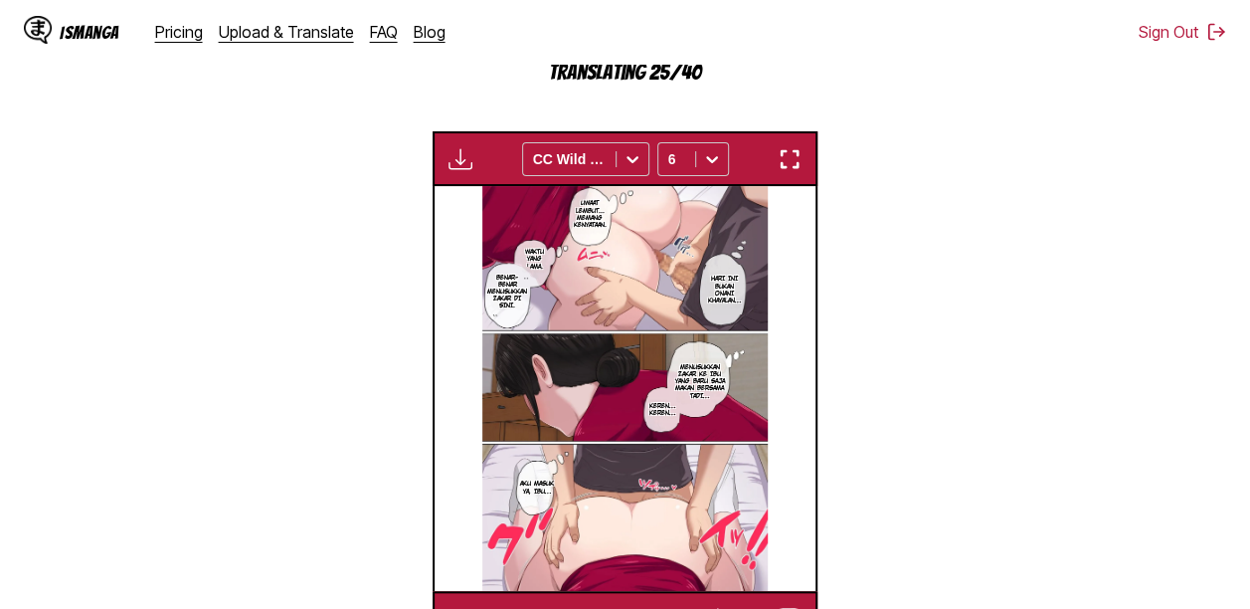
click at [672, 603] on button "button" at bounding box center [720, 617] width 119 height 29
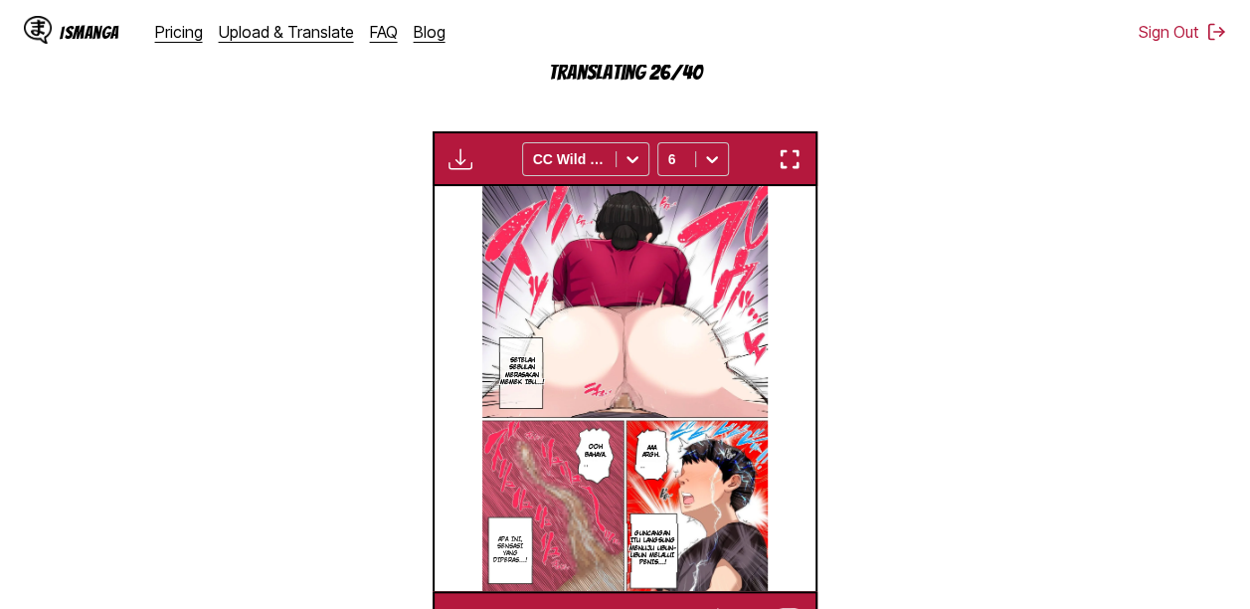
click at [672, 603] on button "button" at bounding box center [720, 617] width 119 height 29
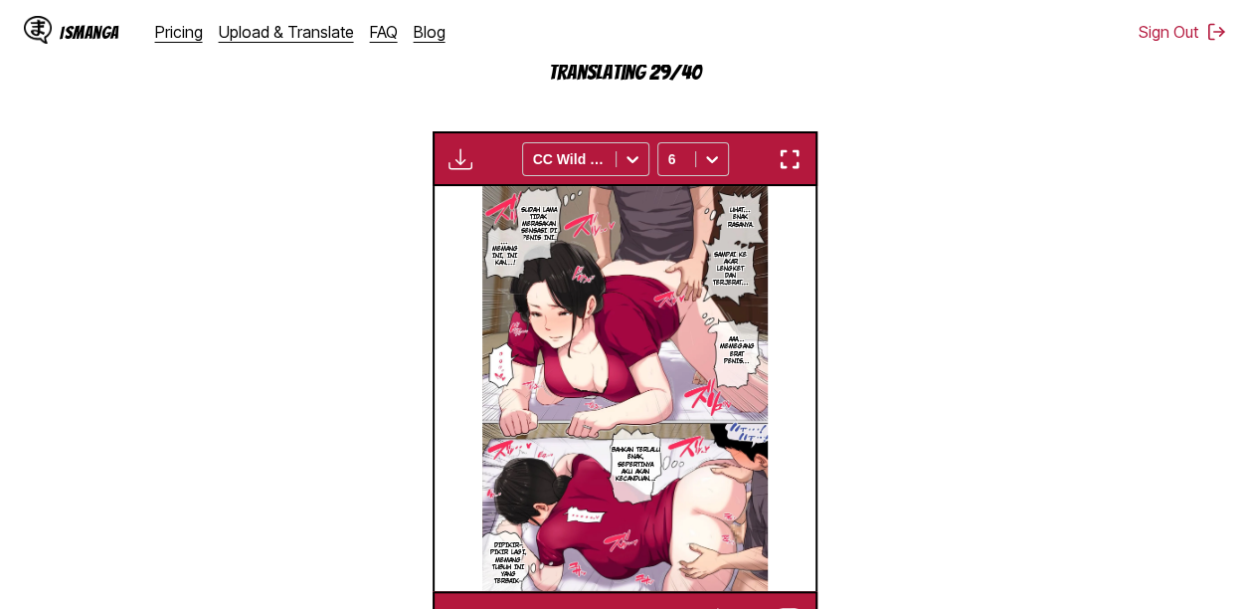
click at [676, 603] on button "button" at bounding box center [720, 617] width 119 height 29
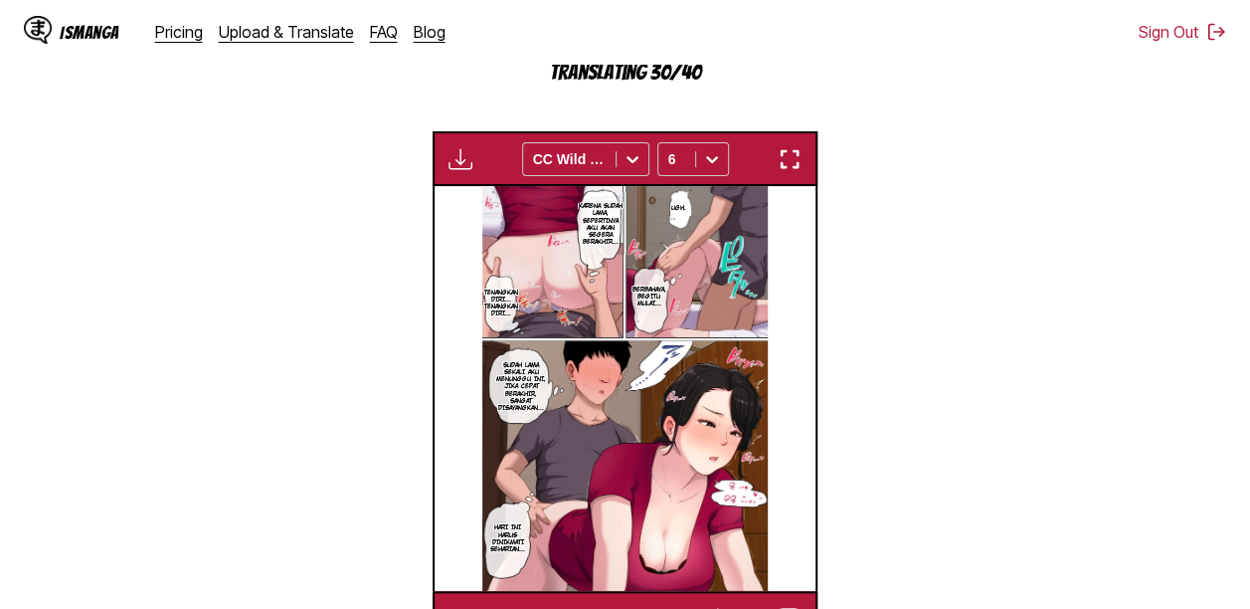
click at [676, 603] on button "button" at bounding box center [720, 617] width 119 height 29
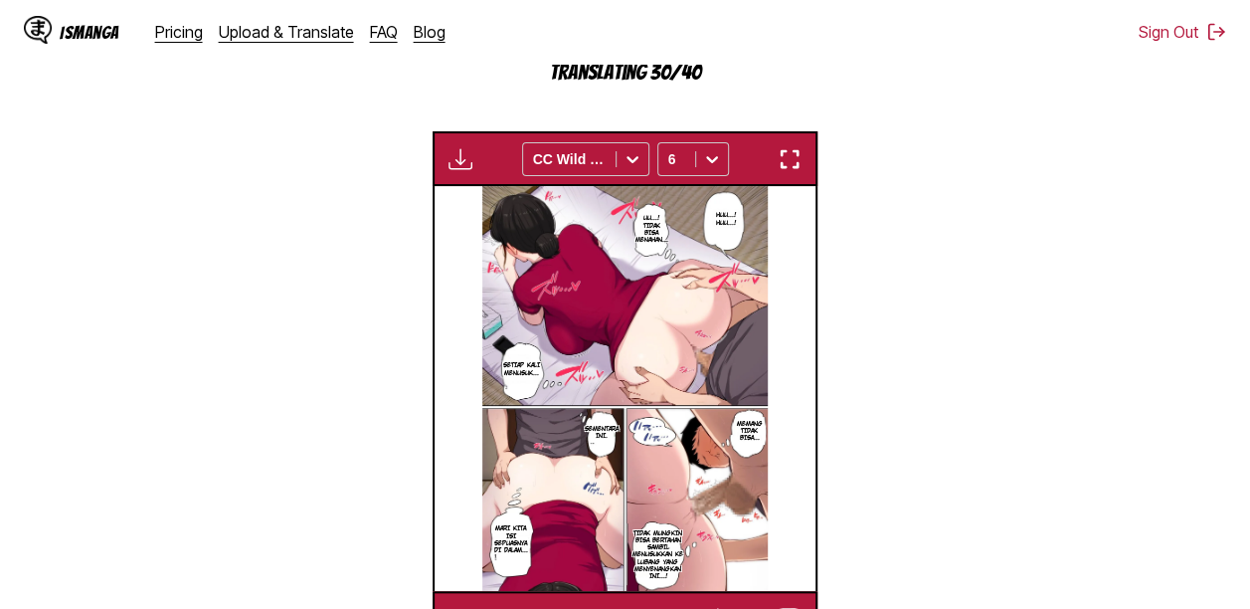
click at [676, 603] on button "button" at bounding box center [720, 617] width 119 height 29
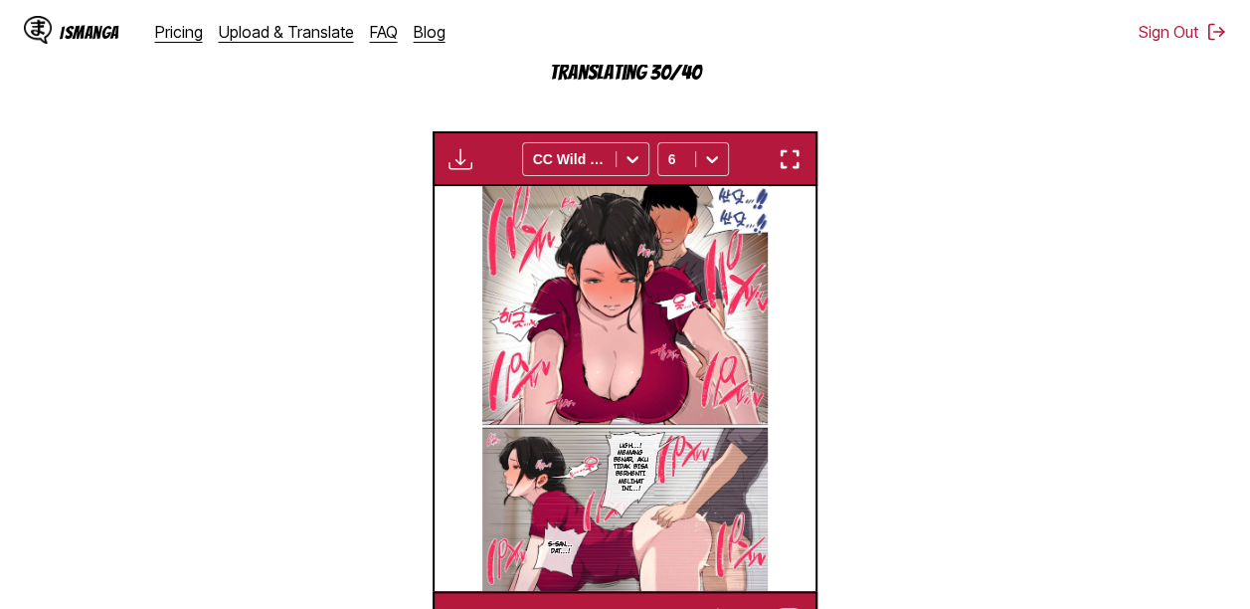
click at [676, 603] on button "button" at bounding box center [720, 617] width 119 height 29
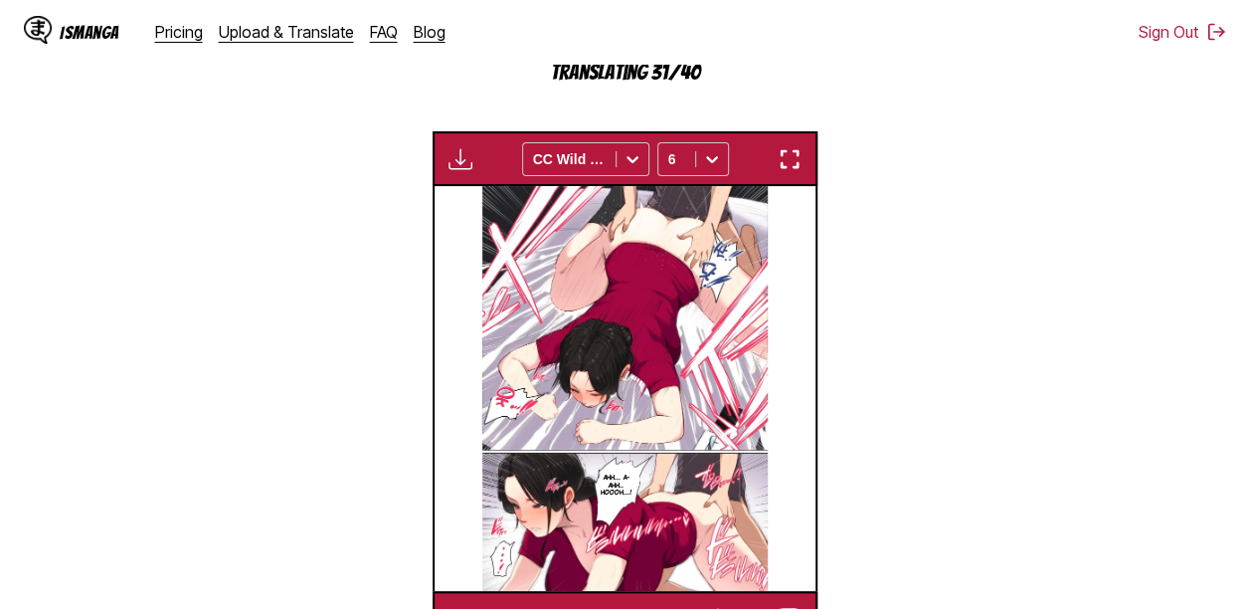
click at [676, 603] on button "button" at bounding box center [720, 617] width 119 height 29
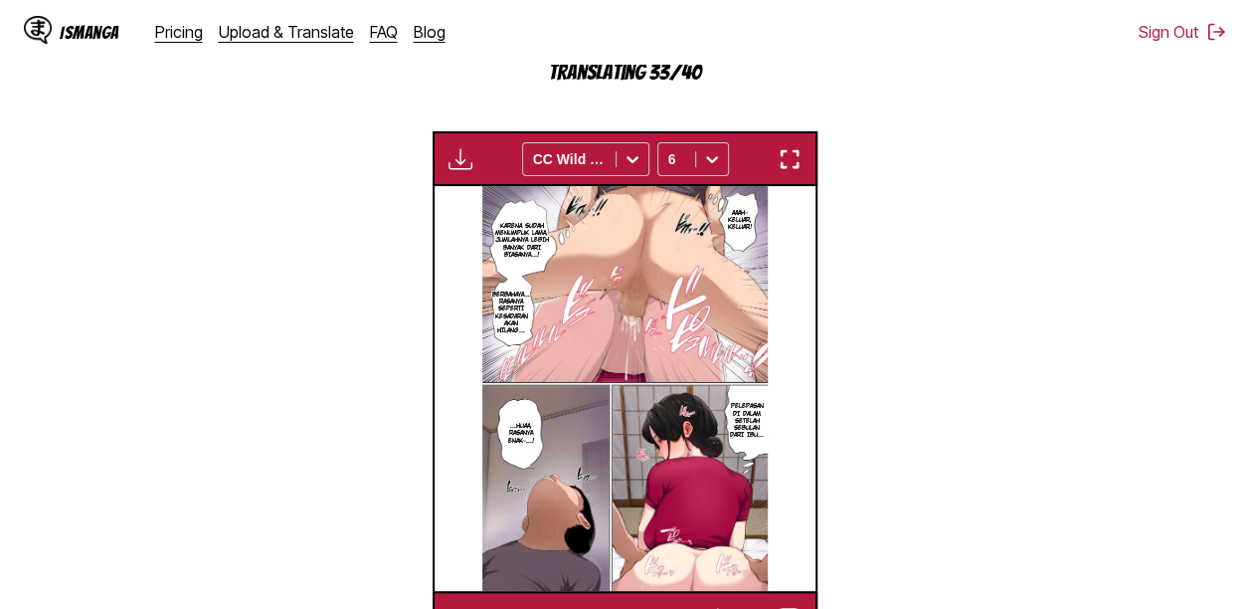
click at [676, 603] on button "button" at bounding box center [720, 617] width 119 height 29
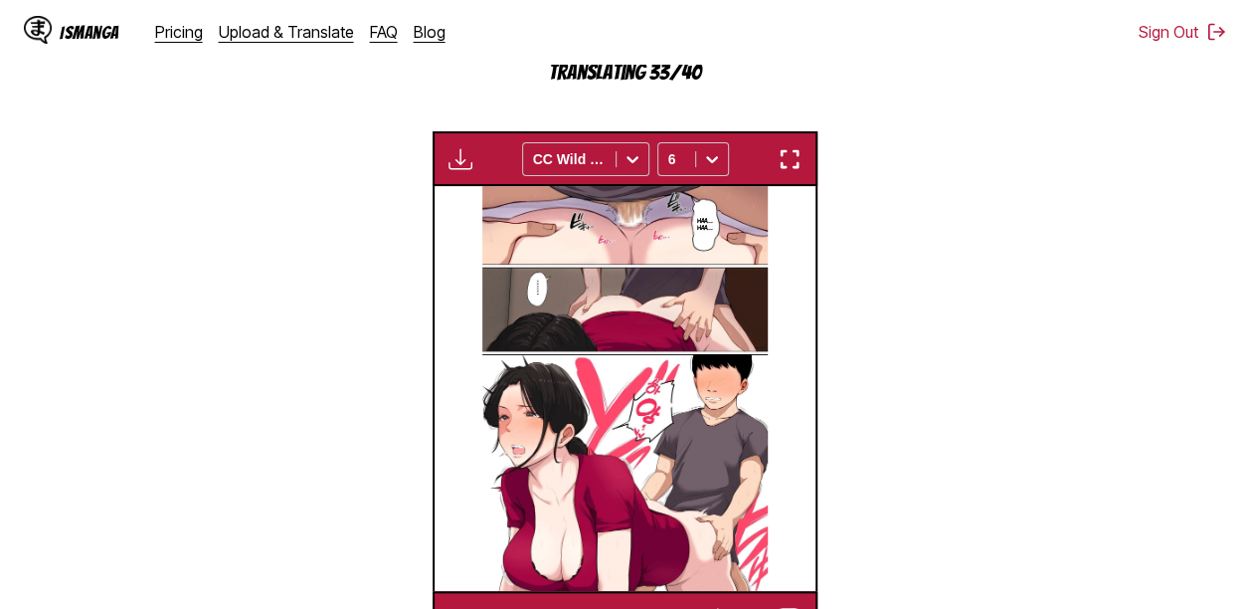
click at [676, 603] on button "button" at bounding box center [720, 617] width 119 height 29
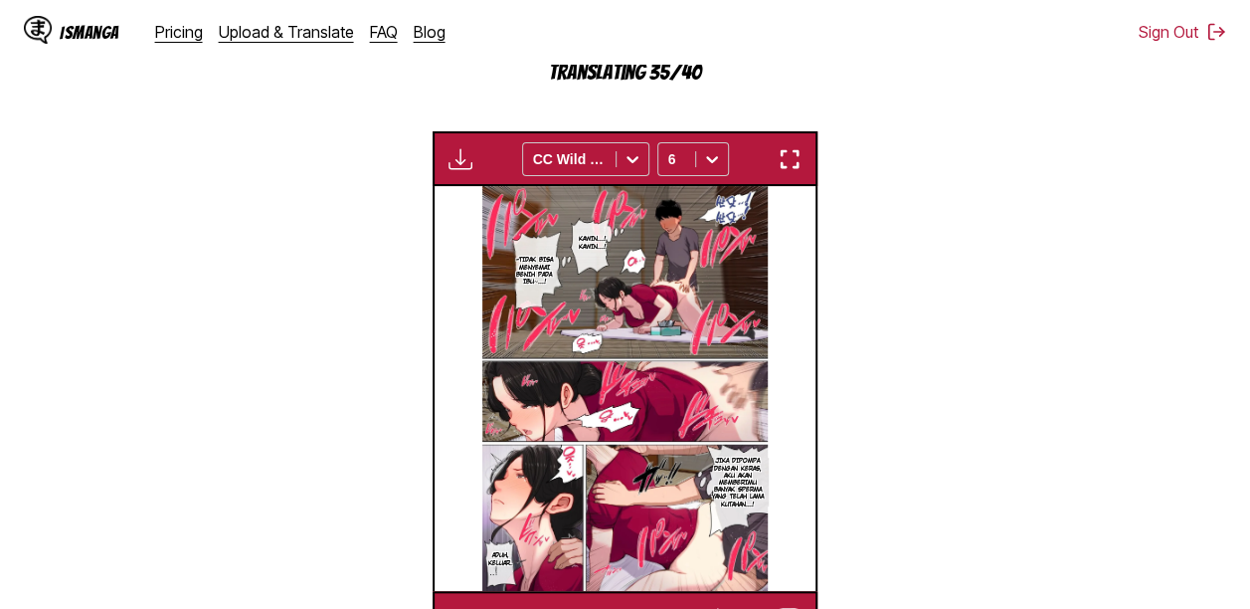
click at [668, 603] on button "button" at bounding box center [720, 617] width 119 height 29
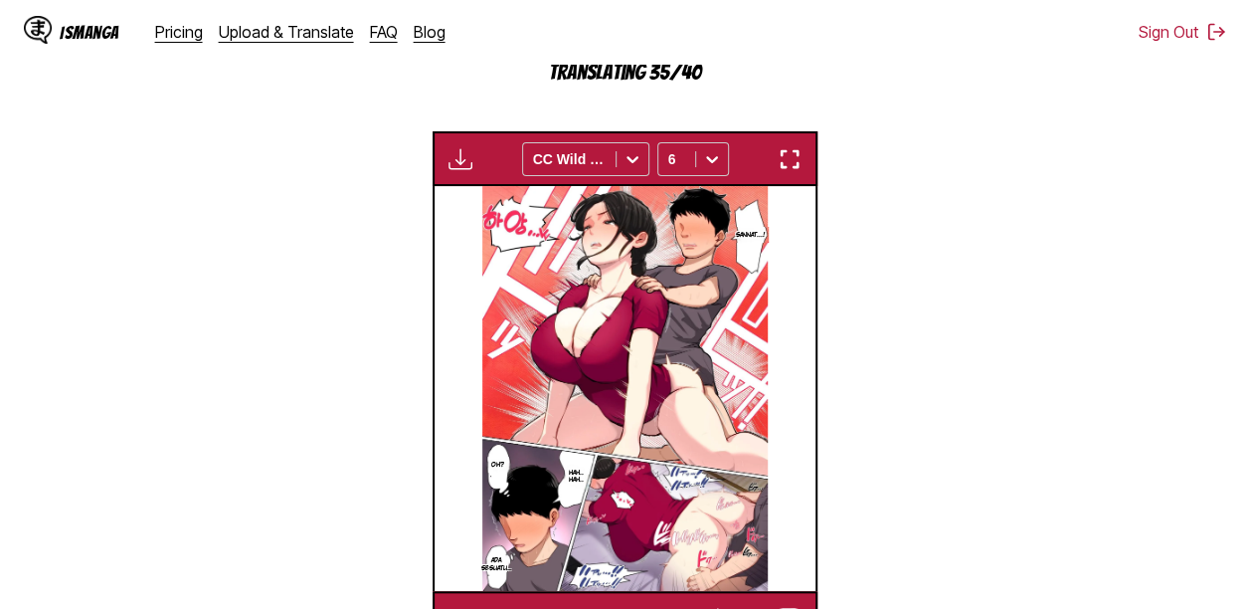
click at [668, 603] on button "button" at bounding box center [720, 617] width 119 height 29
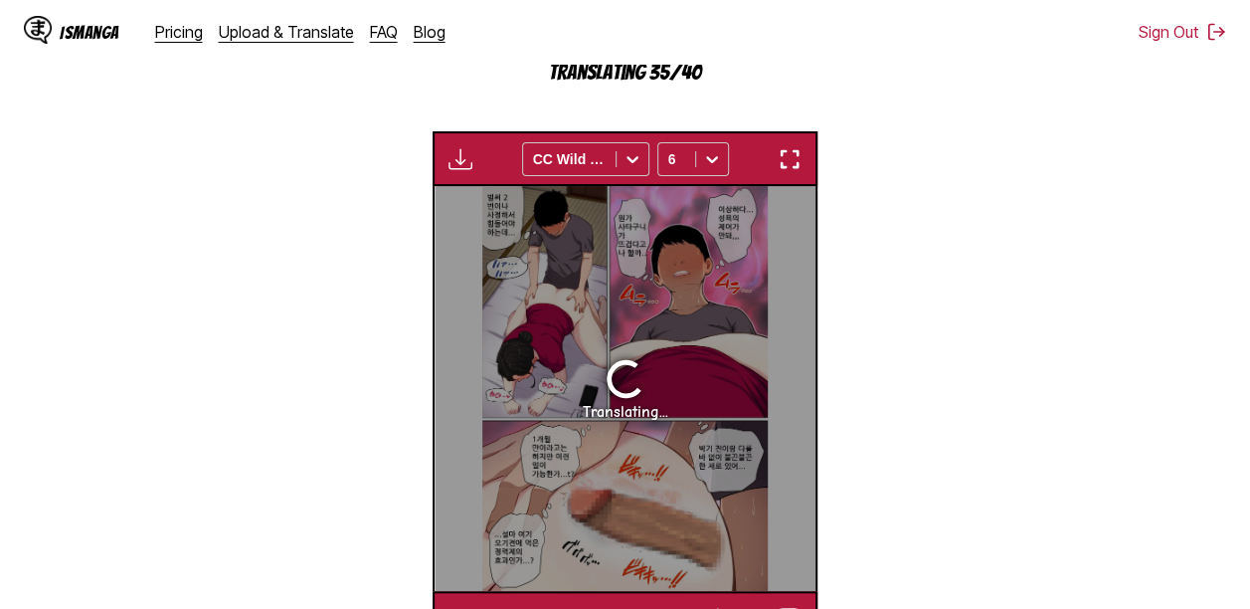
click at [668, 603] on button "button" at bounding box center [720, 617] width 119 height 29
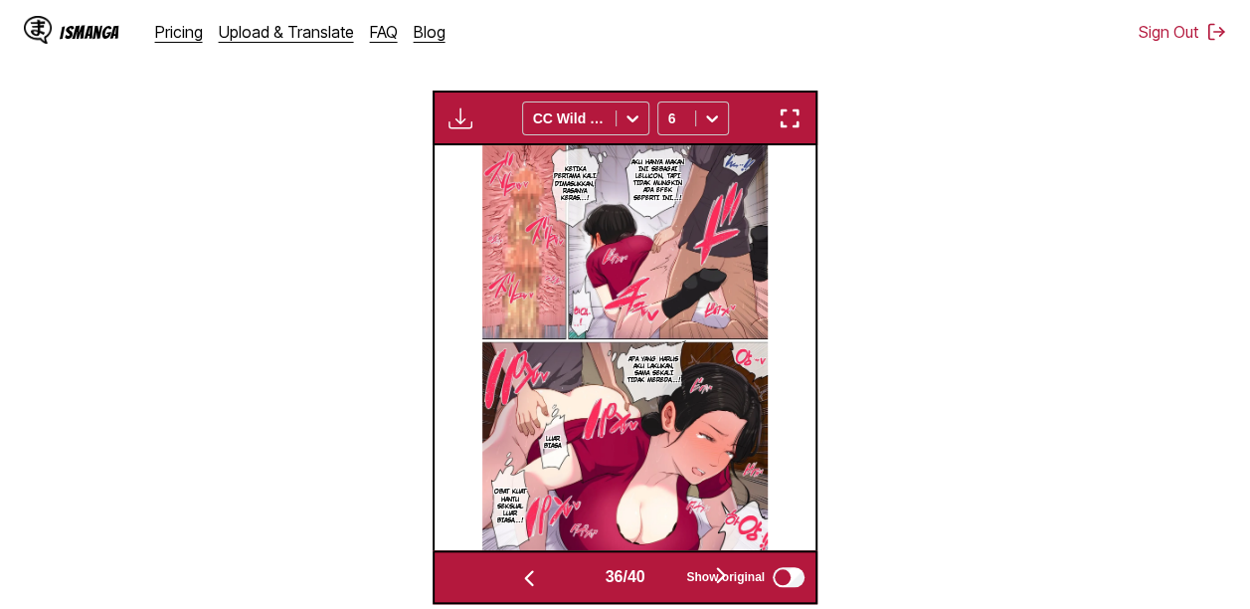
scroll to position [648, 0]
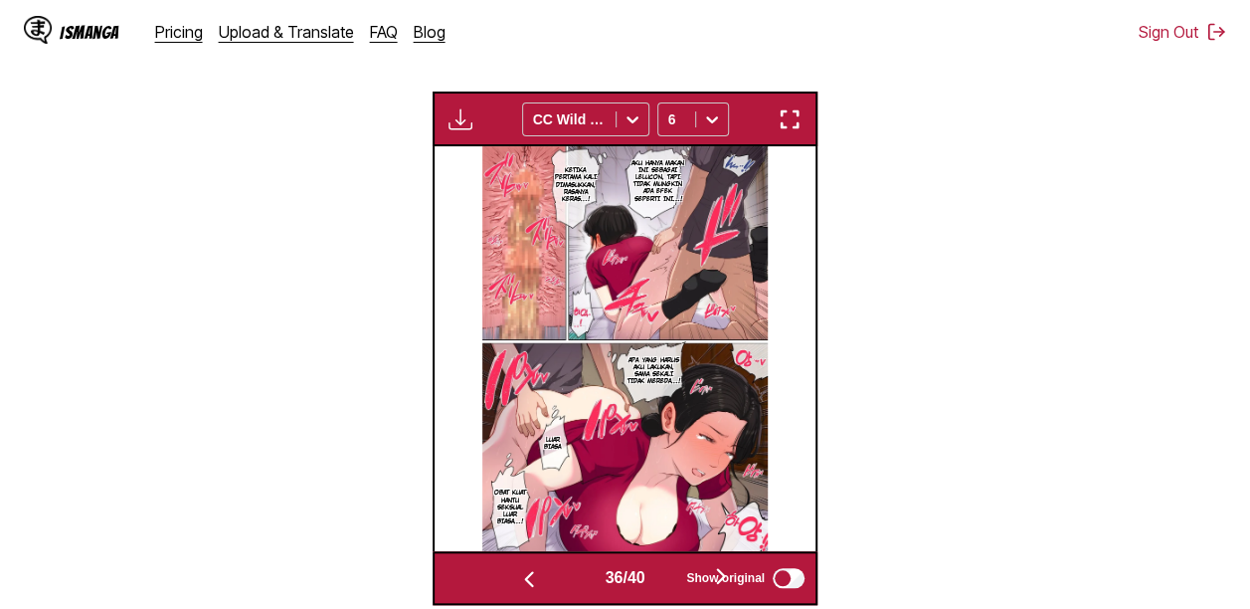
click at [674, 563] on button "button" at bounding box center [720, 577] width 119 height 29
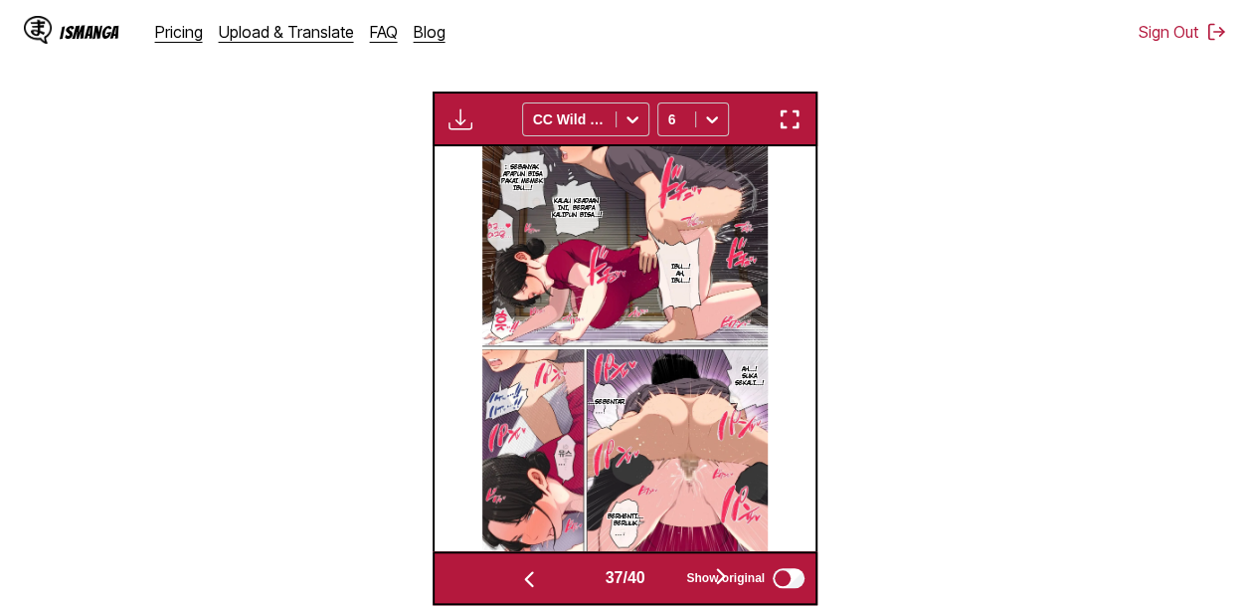
click at [674, 563] on button "button" at bounding box center [720, 577] width 119 height 29
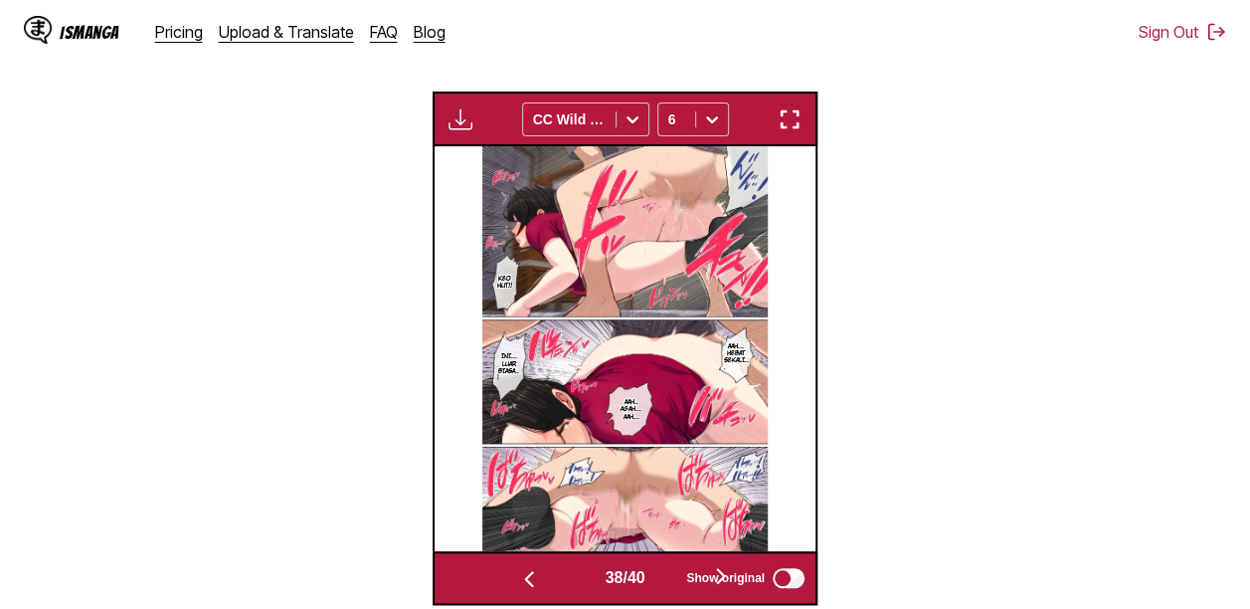
click at [673, 563] on button "button" at bounding box center [720, 577] width 119 height 29
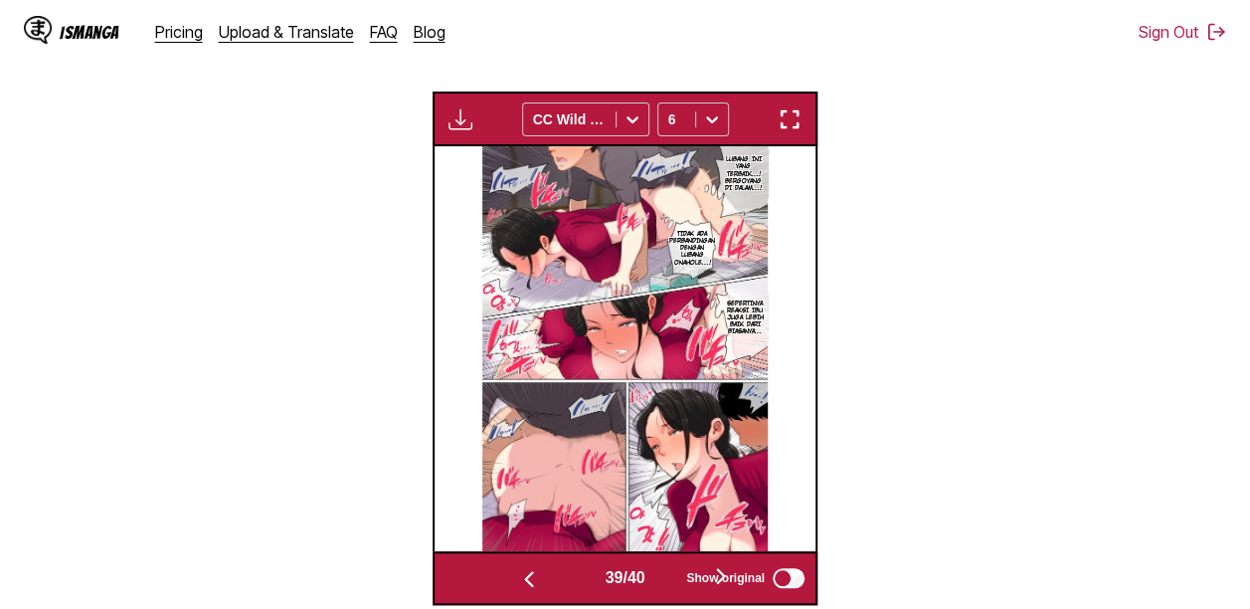
click at [673, 563] on button "button" at bounding box center [720, 577] width 119 height 29
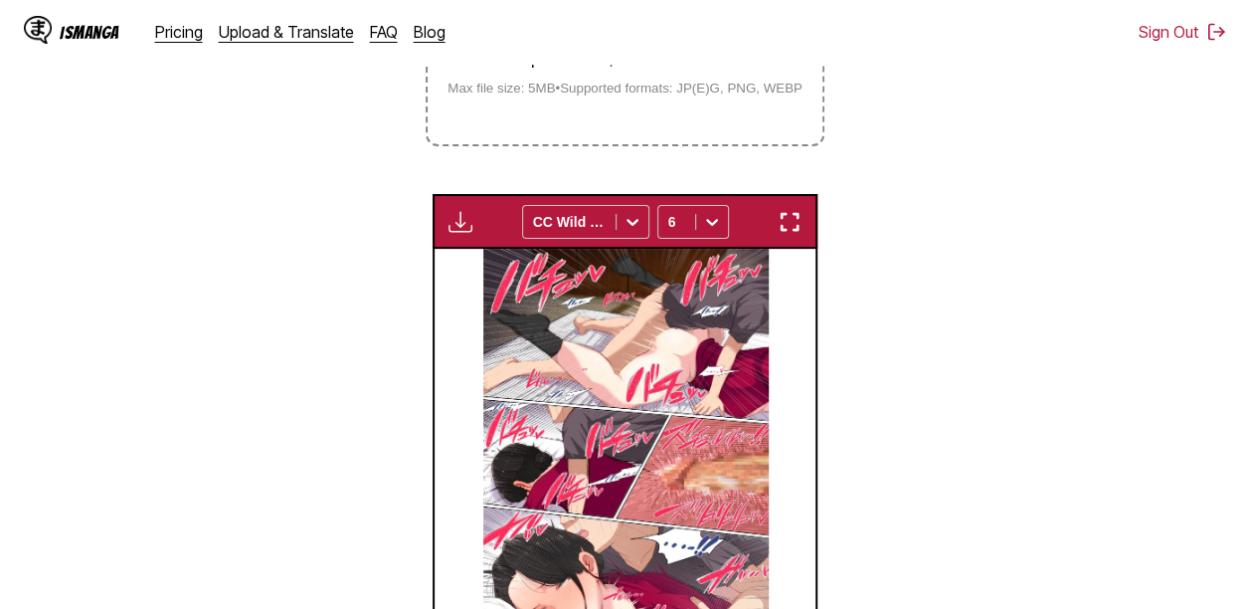
scroll to position [521, 0]
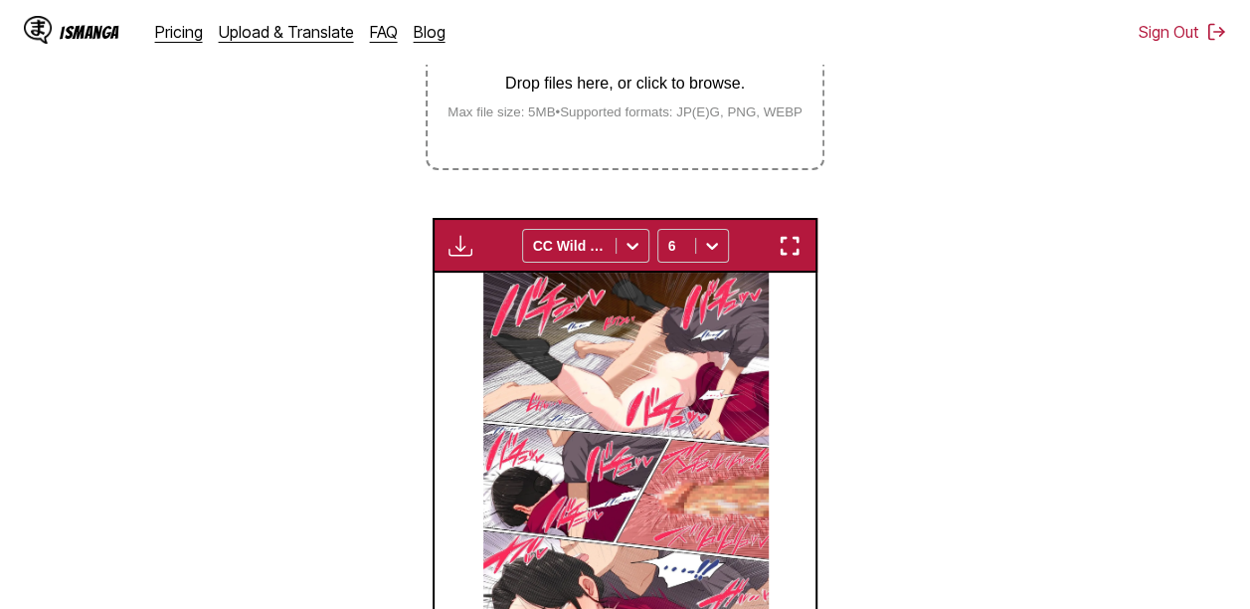
click at [453, 234] on img "button" at bounding box center [461, 246] width 24 height 24
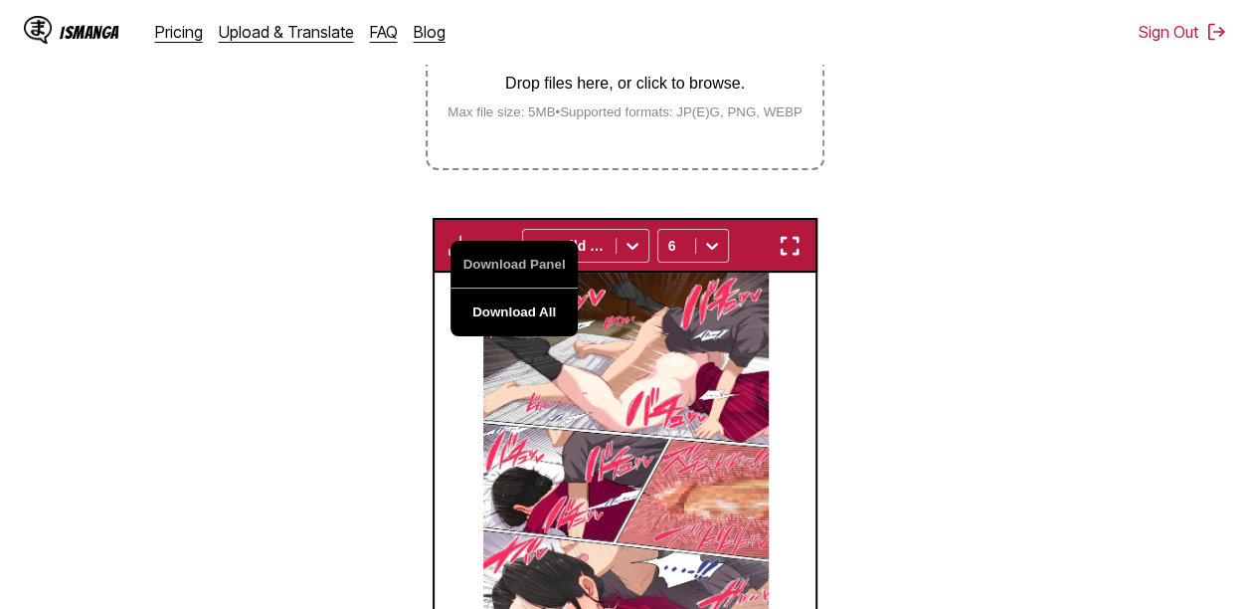
drag, startPoint x: 468, startPoint y: 247, endPoint x: 197, endPoint y: 608, distance: 451.2
click at [467, 288] on button "Download All" at bounding box center [514, 312] width 127 height 48
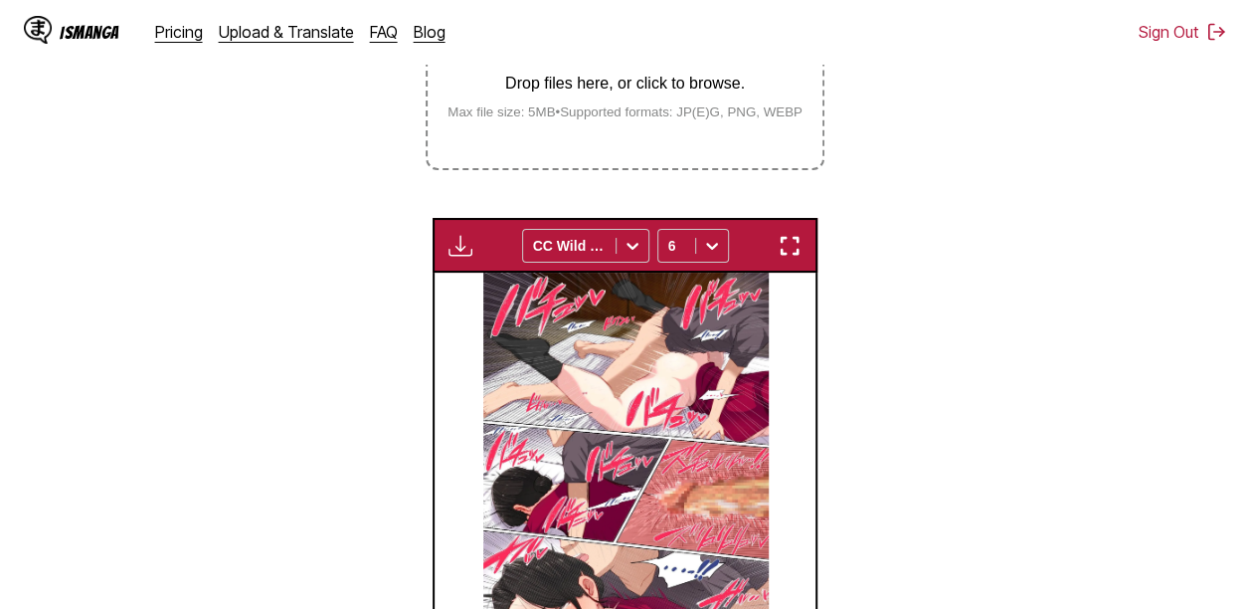
click at [991, 320] on section "From Korean To Indonesian Drop files here, or click to browse. Max file size: 5…" at bounding box center [625, 263] width 1218 height 935
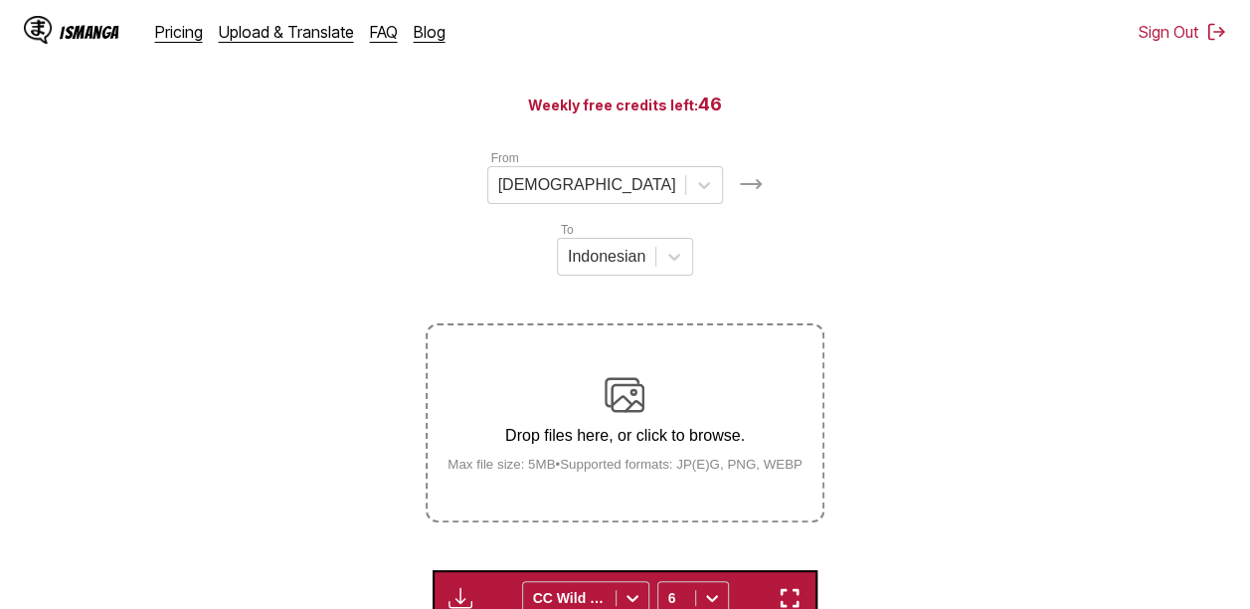
scroll to position [122, 0]
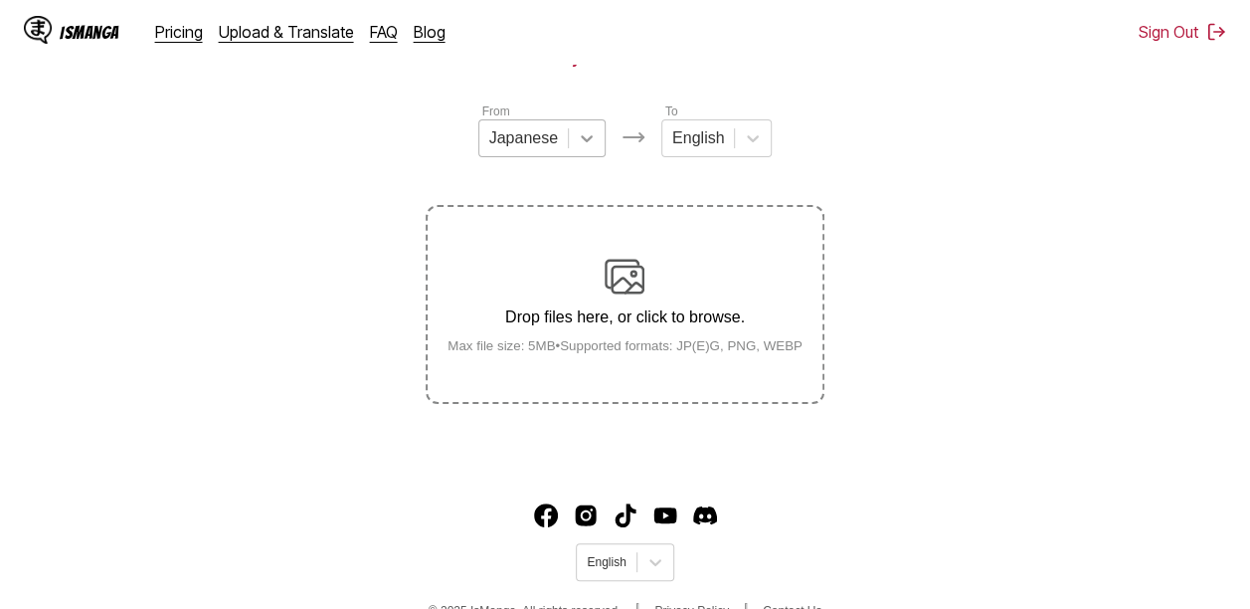
click at [569, 139] on div at bounding box center [587, 138] width 36 height 36
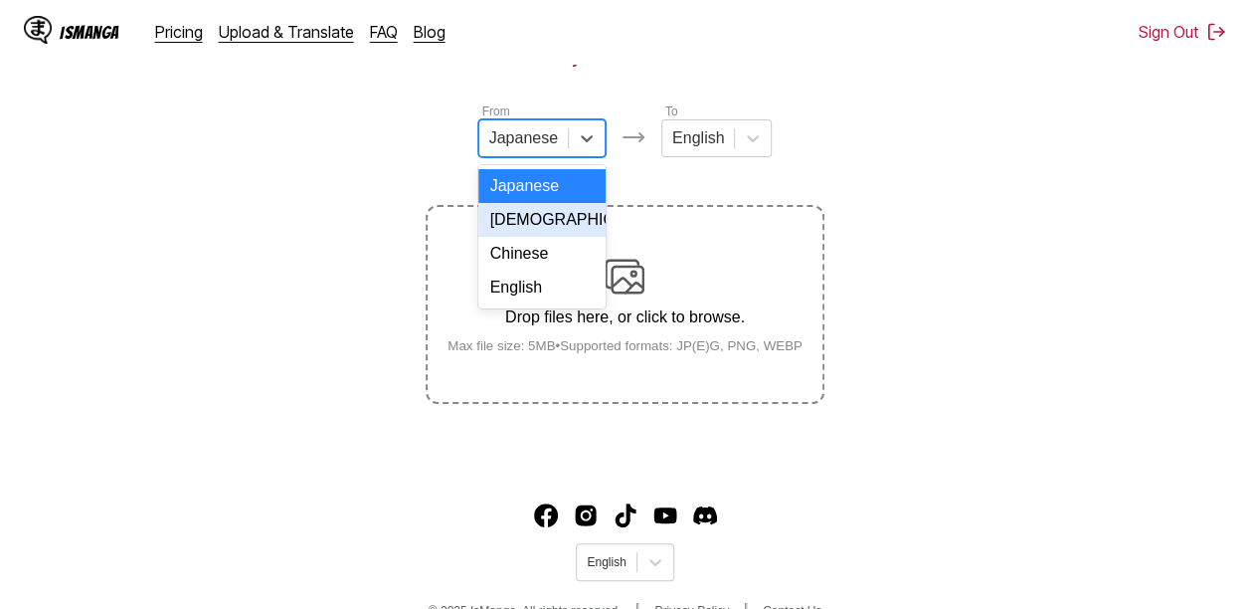
click at [557, 233] on div "Korean" at bounding box center [541, 220] width 127 height 34
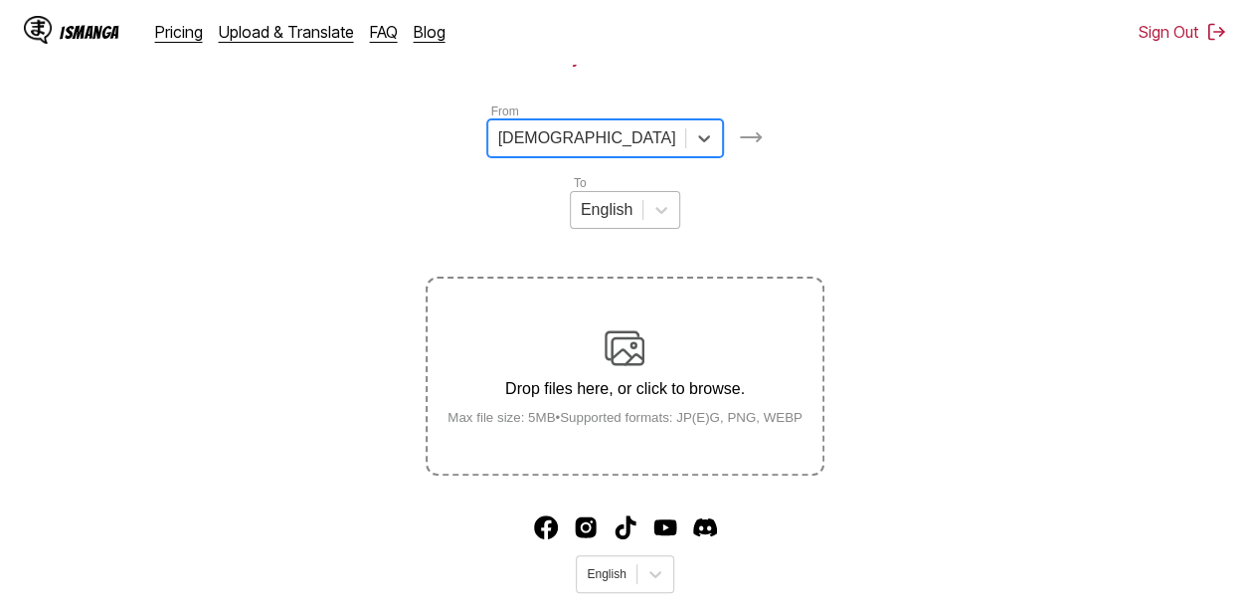
click at [643, 195] on div "English" at bounding box center [607, 210] width 72 height 30
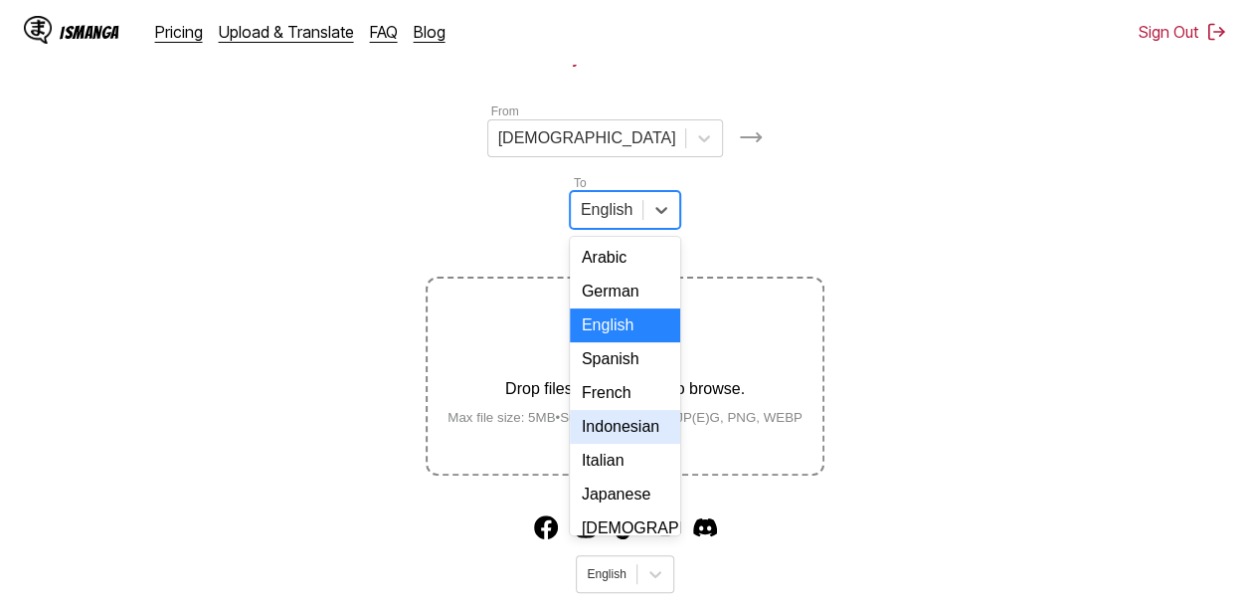
click at [680, 410] on div "Indonesian" at bounding box center [625, 427] width 110 height 34
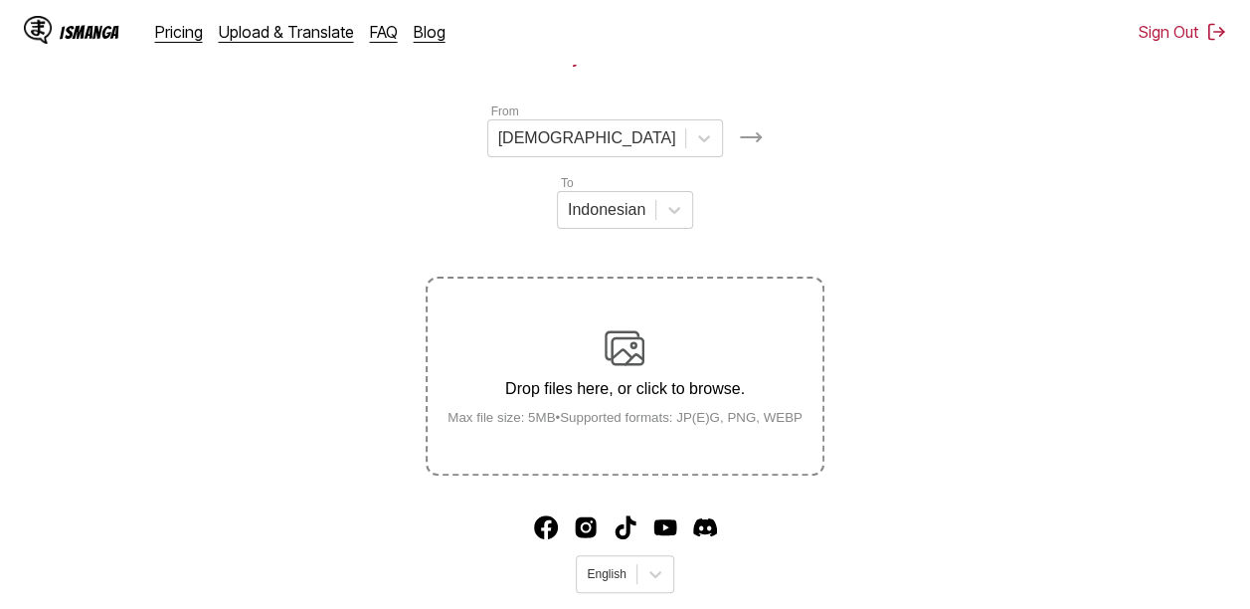
click at [637, 328] on img at bounding box center [625, 348] width 40 height 40
click at [0, 0] on input "Drop files here, or click to browse. Max file size: 5MB • Supported formats: JP…" at bounding box center [0, 0] width 0 height 0
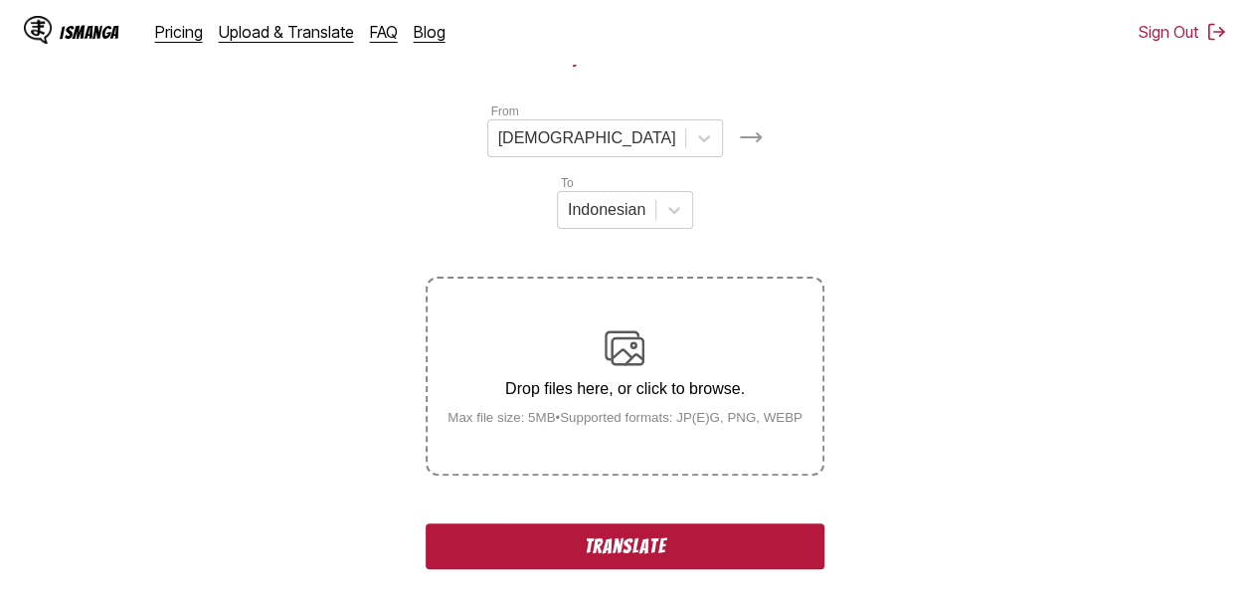
click at [720, 523] on button "Translate" at bounding box center [625, 546] width 398 height 46
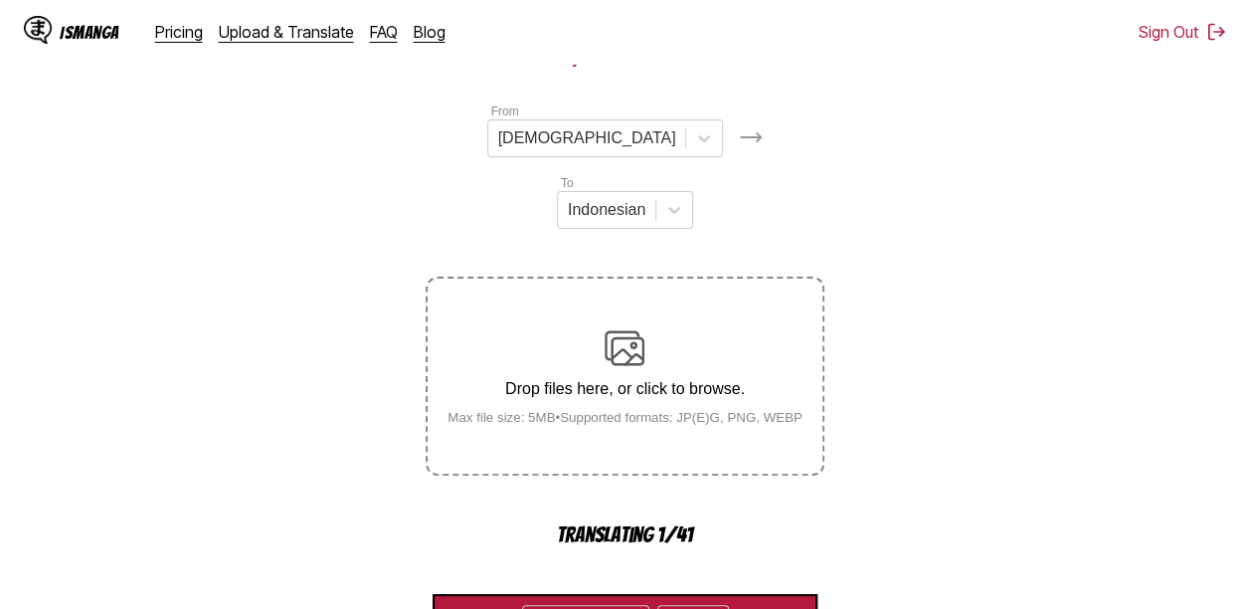
scroll to position [661, 0]
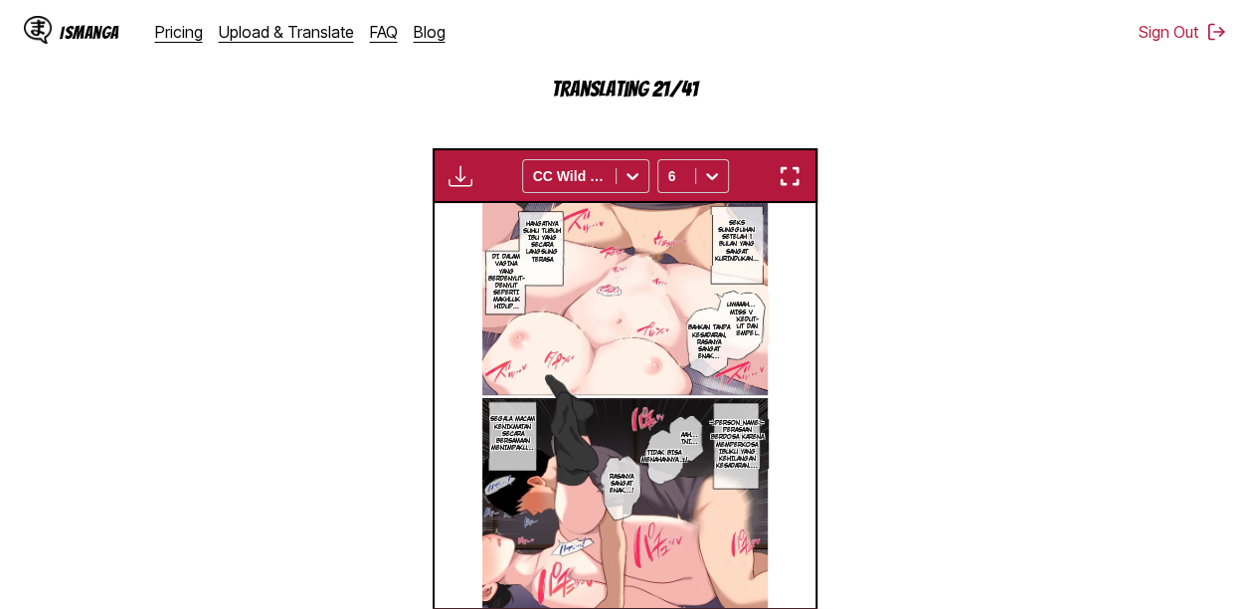
drag, startPoint x: 679, startPoint y: 566, endPoint x: 663, endPoint y: 562, distance: 16.4
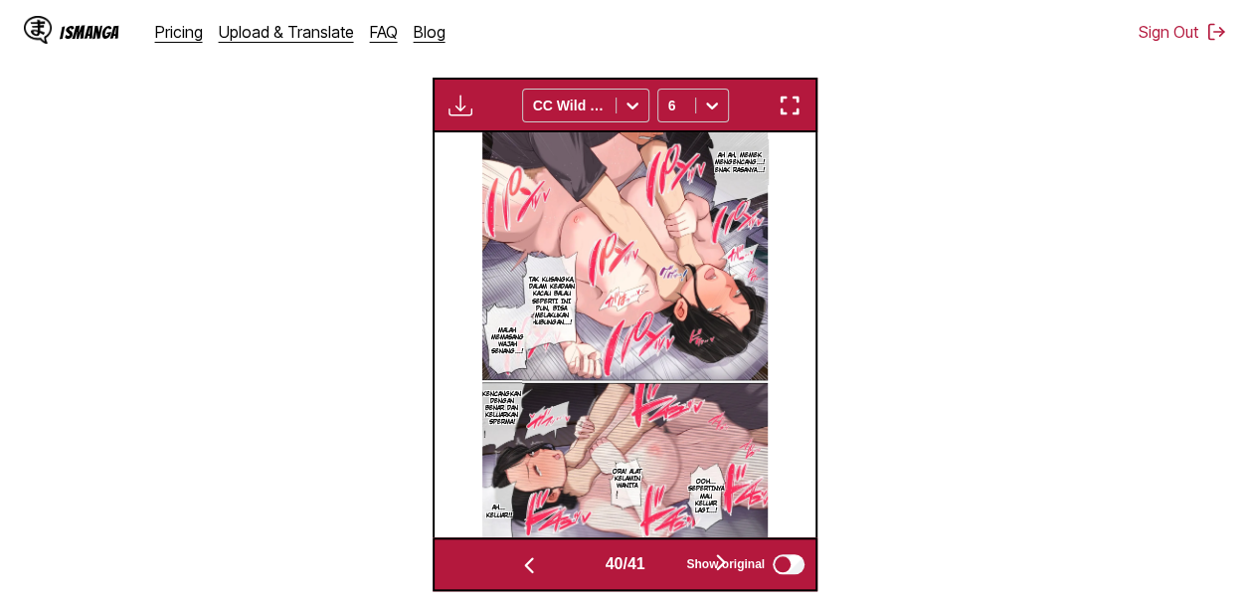
click at [674, 549] on button "button" at bounding box center [720, 563] width 119 height 29
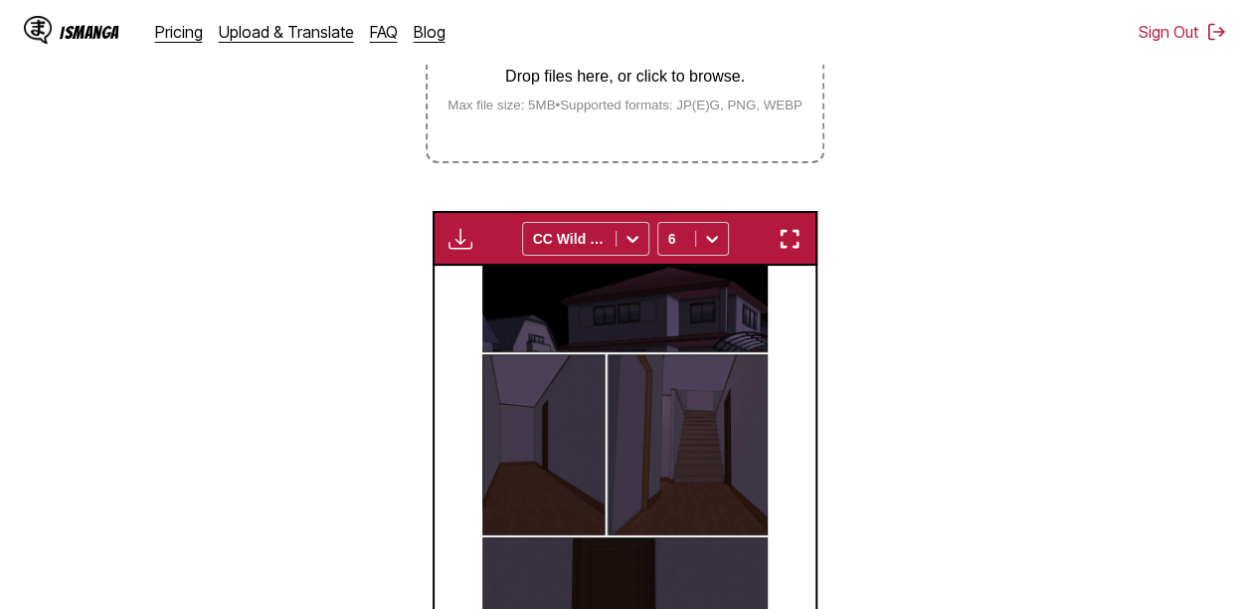
scroll to position [499, 0]
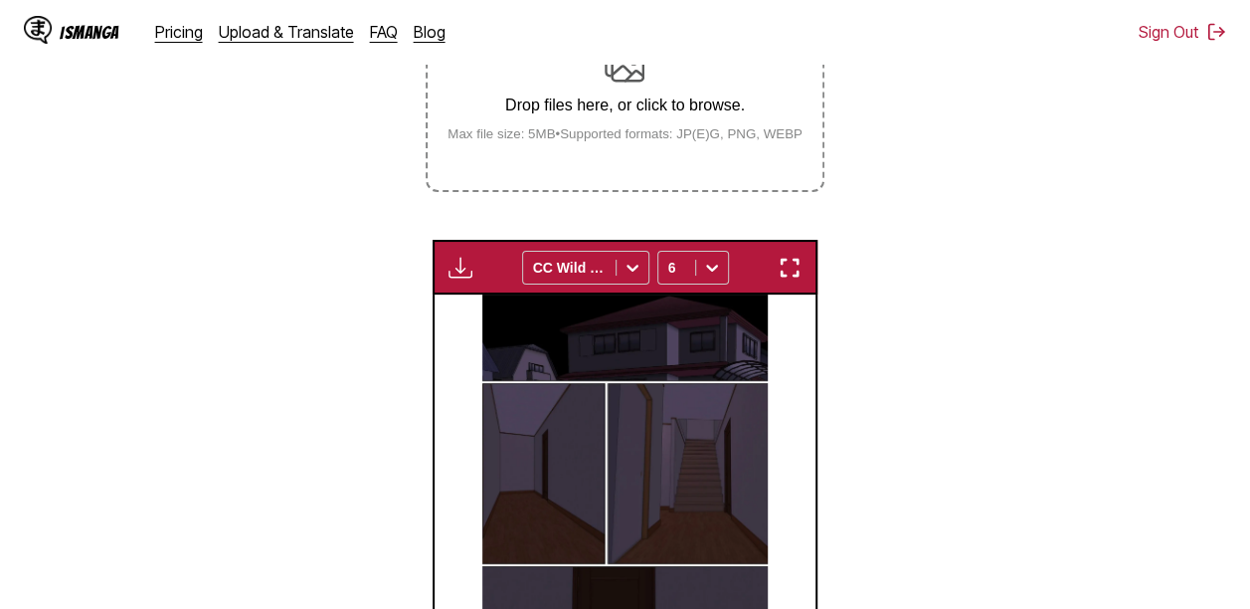
click at [469, 256] on img "button" at bounding box center [461, 268] width 24 height 24
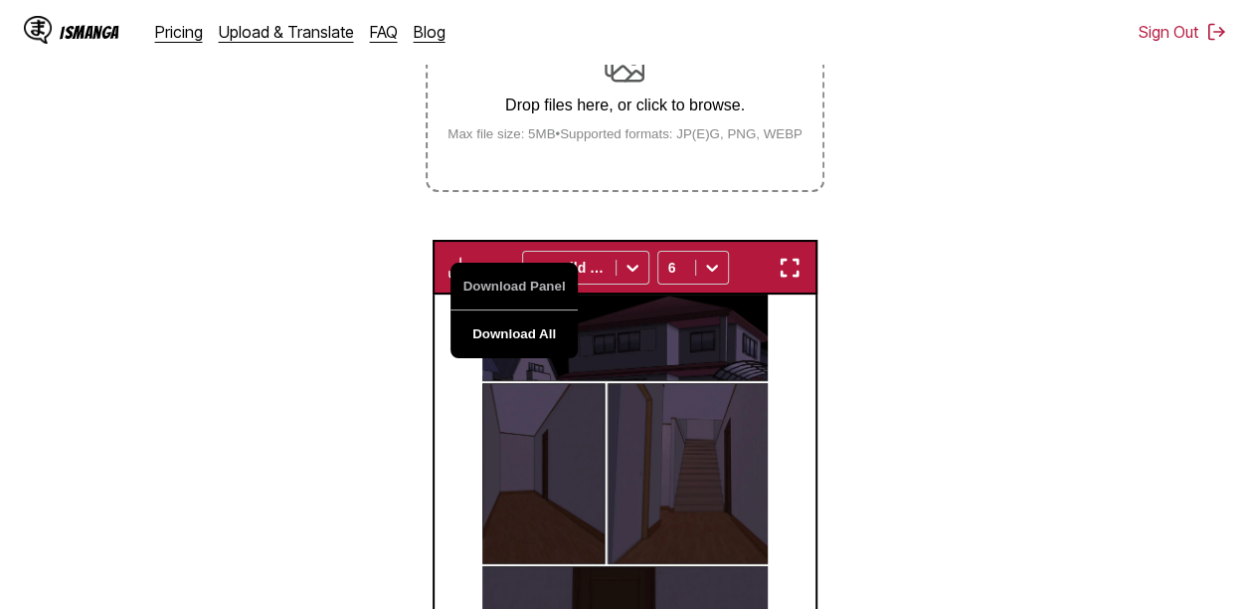
click at [493, 310] on button "Download All" at bounding box center [514, 334] width 127 height 48
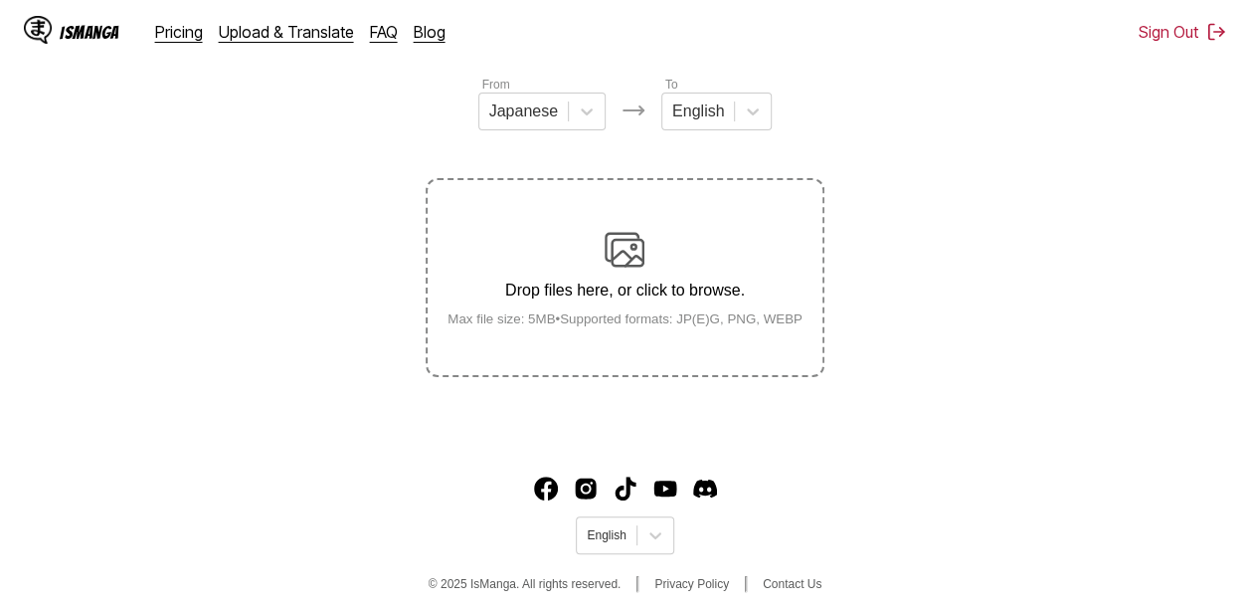
scroll to position [255, 0]
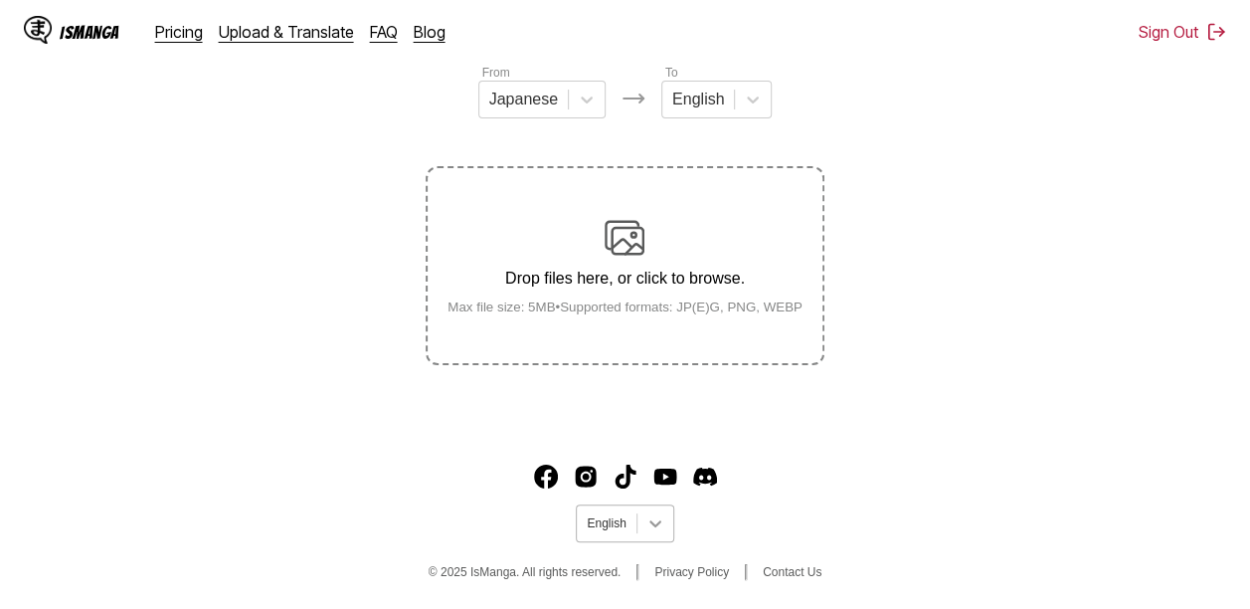
click at [665, 531] on div at bounding box center [656, 523] width 36 height 36
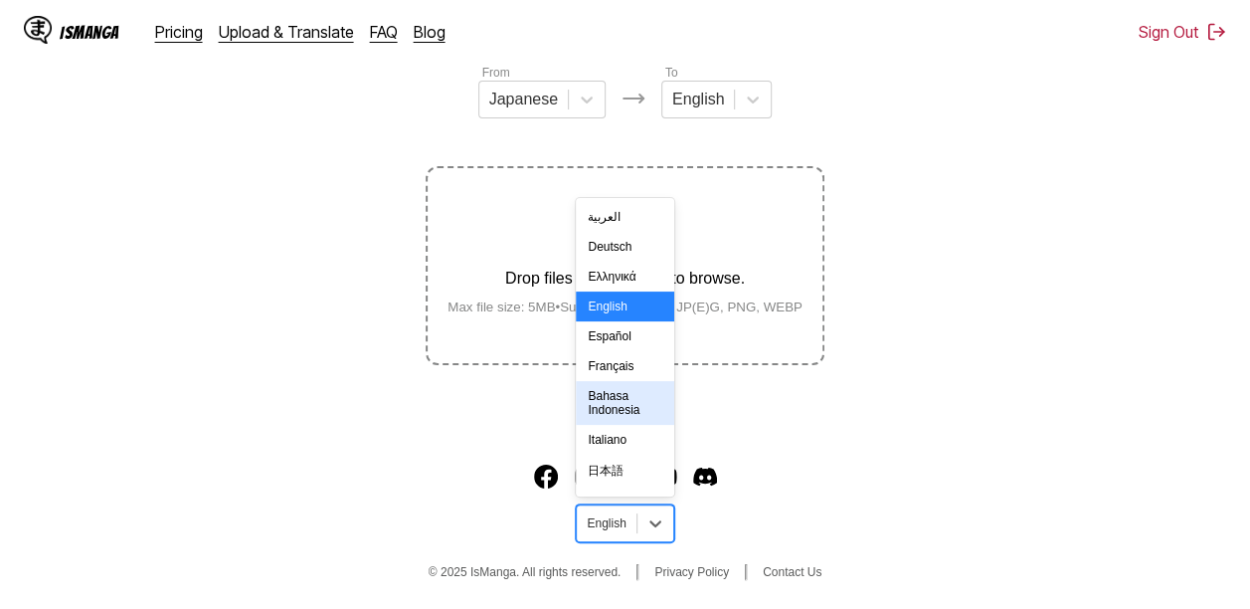
click at [645, 425] on div "Bahasa Indonesia" at bounding box center [624, 403] width 97 height 44
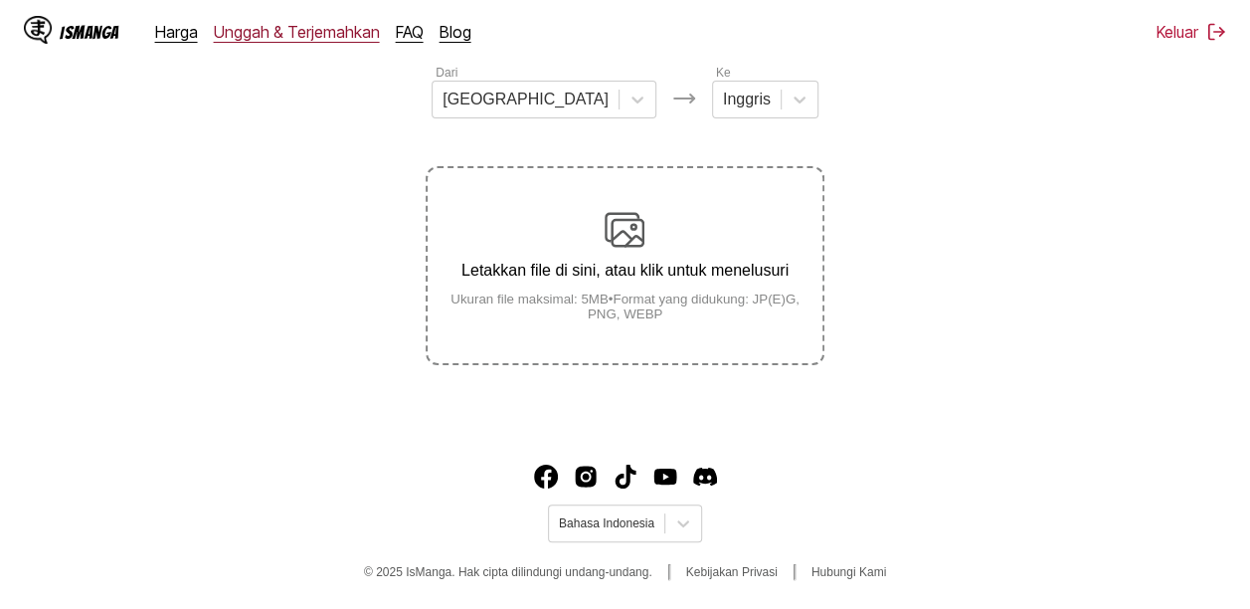
click at [291, 27] on link "Unggah & Terjemahkan" at bounding box center [297, 32] width 166 height 20
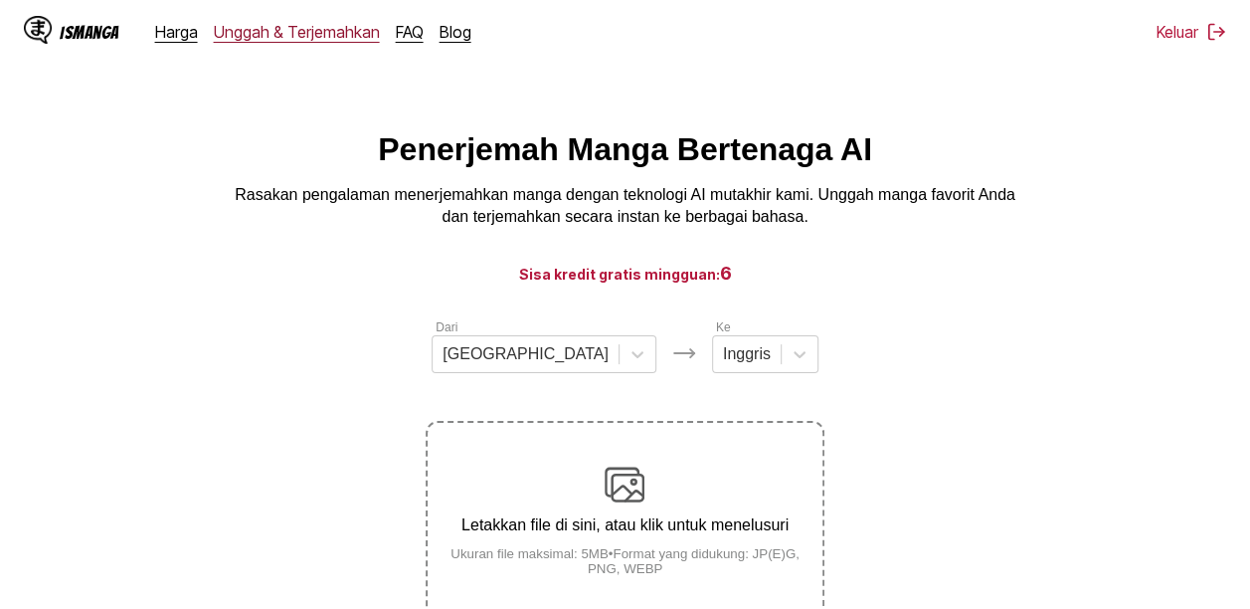
click at [291, 27] on link "Unggah & Terjemahkan" at bounding box center [297, 32] width 166 height 20
click at [174, 40] on link "Harga" at bounding box center [176, 32] width 43 height 20
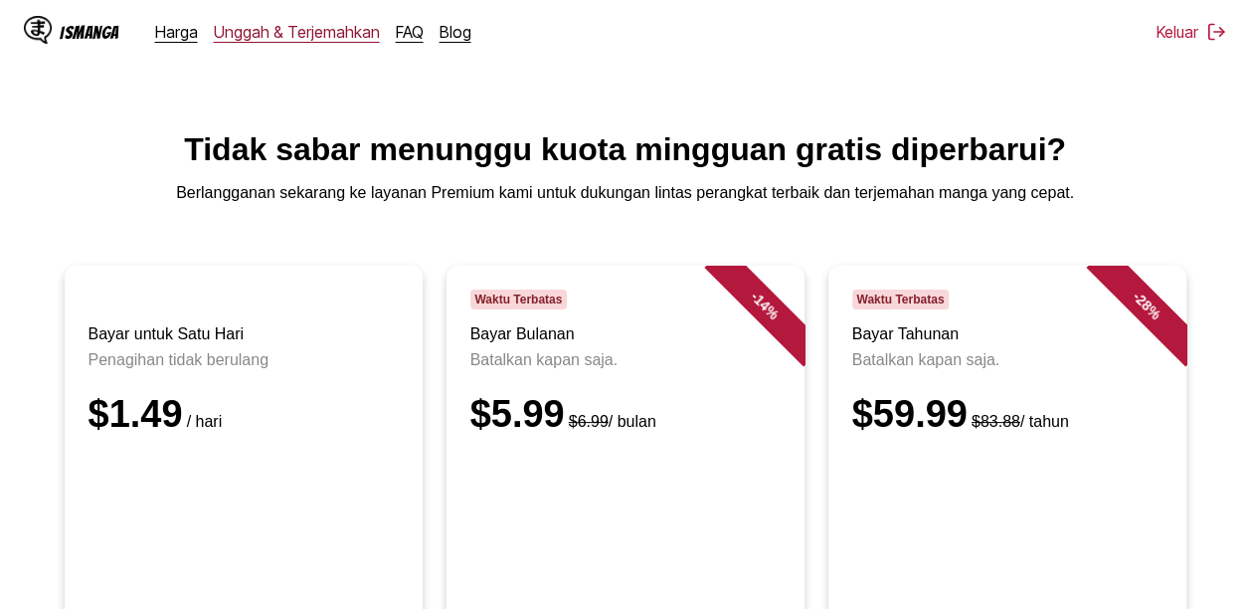
click at [340, 36] on link "Unggah & Terjemahkan" at bounding box center [297, 32] width 166 height 20
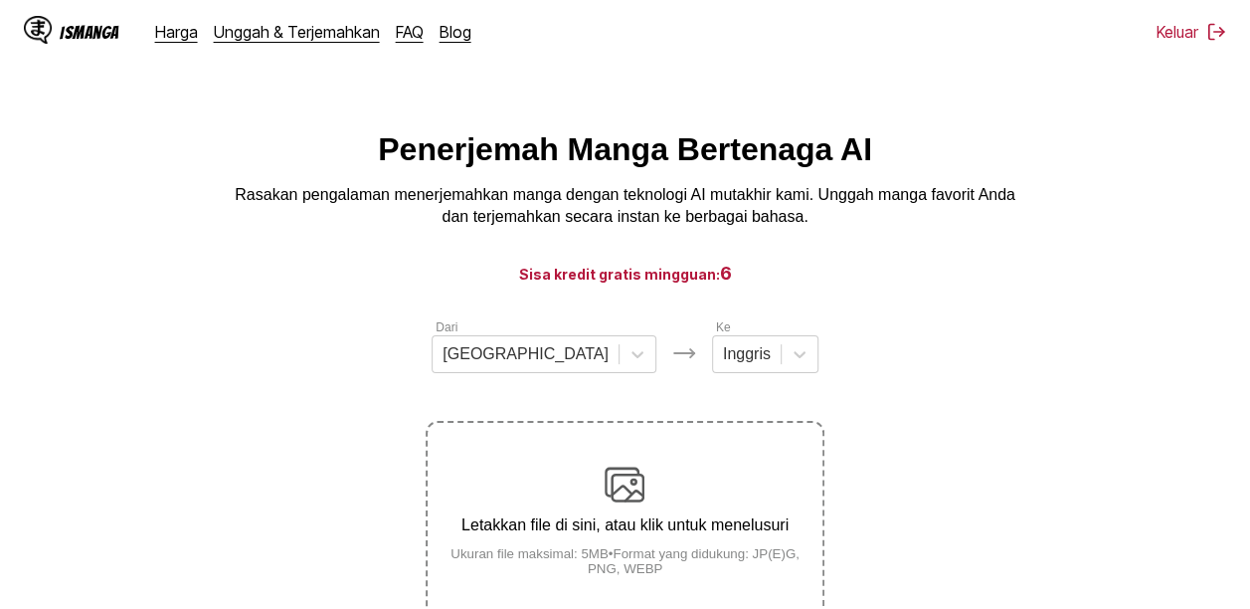
click at [831, 92] on html "IsManga Harga Unggah & Terjemahkan FAQ Blog Keluar Harga Unggah & Terjemahkan F…" at bounding box center [625, 432] width 1250 height 864
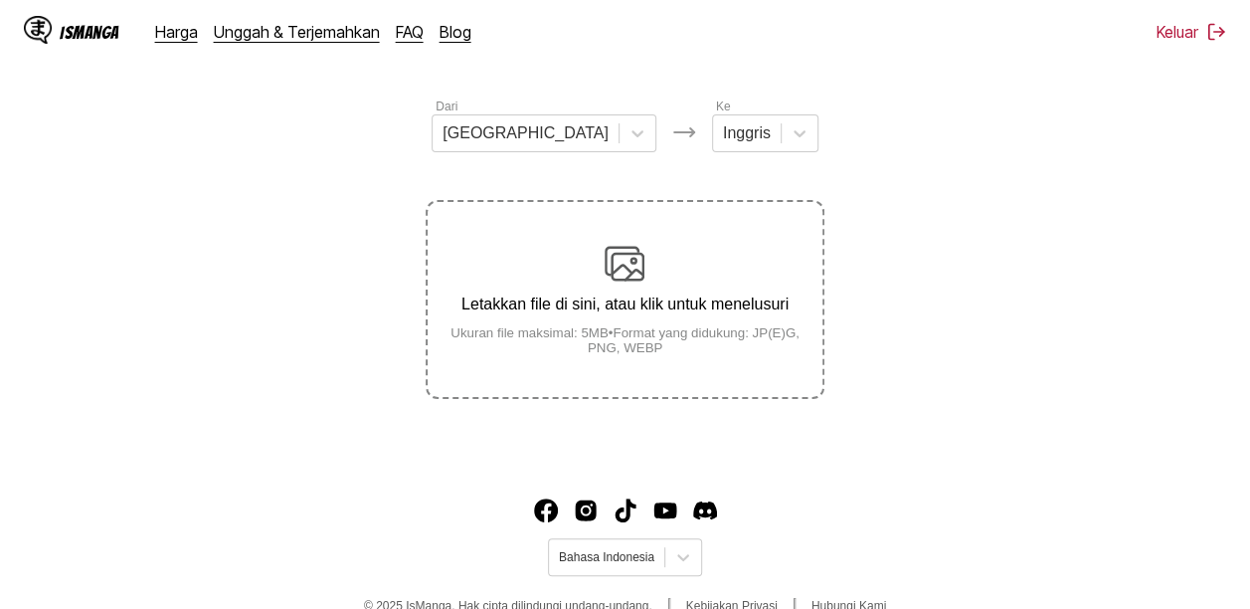
scroll to position [255, 0]
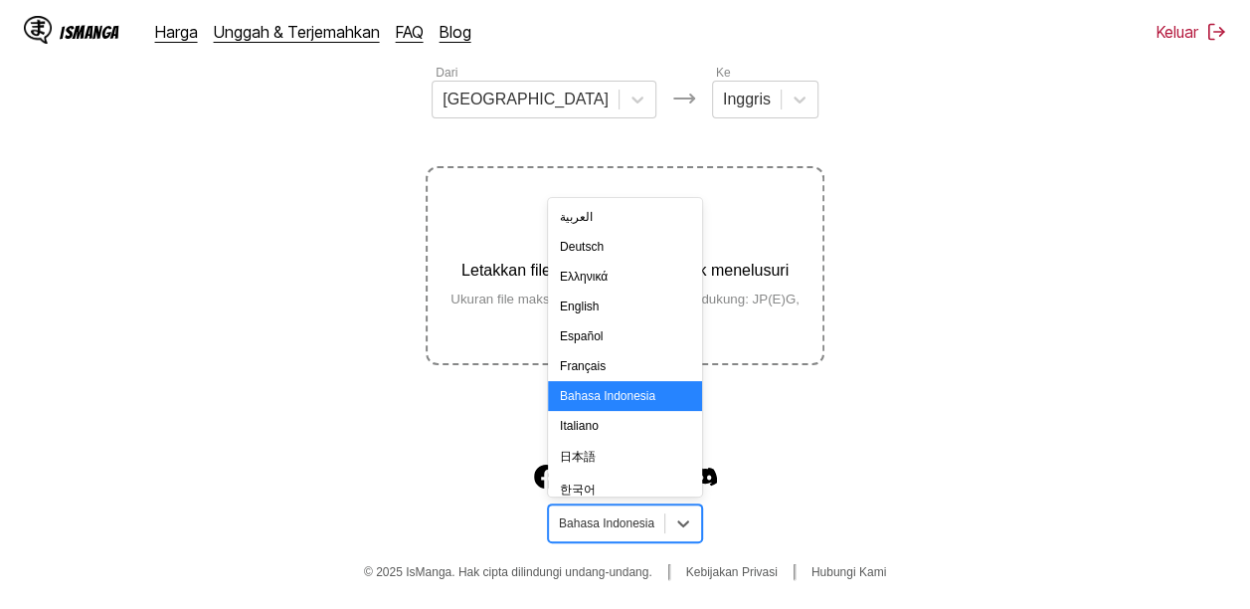
click at [649, 515] on div at bounding box center [606, 523] width 95 height 18
click at [625, 321] on div "English" at bounding box center [625, 306] width 154 height 30
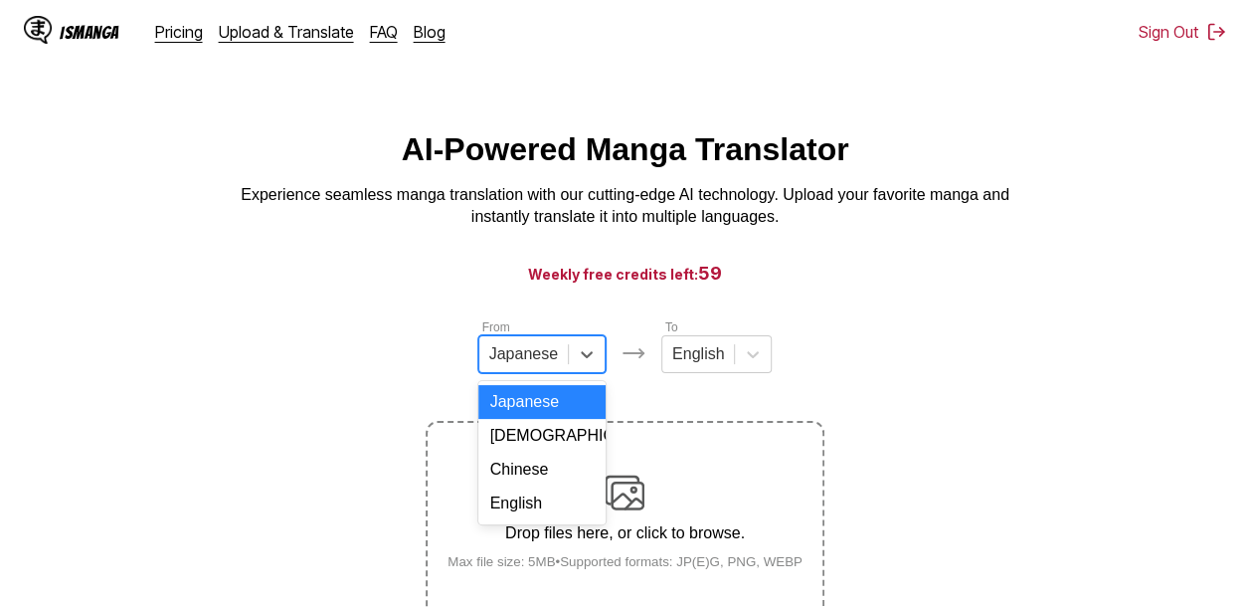
click at [561, 351] on div "Japanese" at bounding box center [523, 354] width 89 height 30
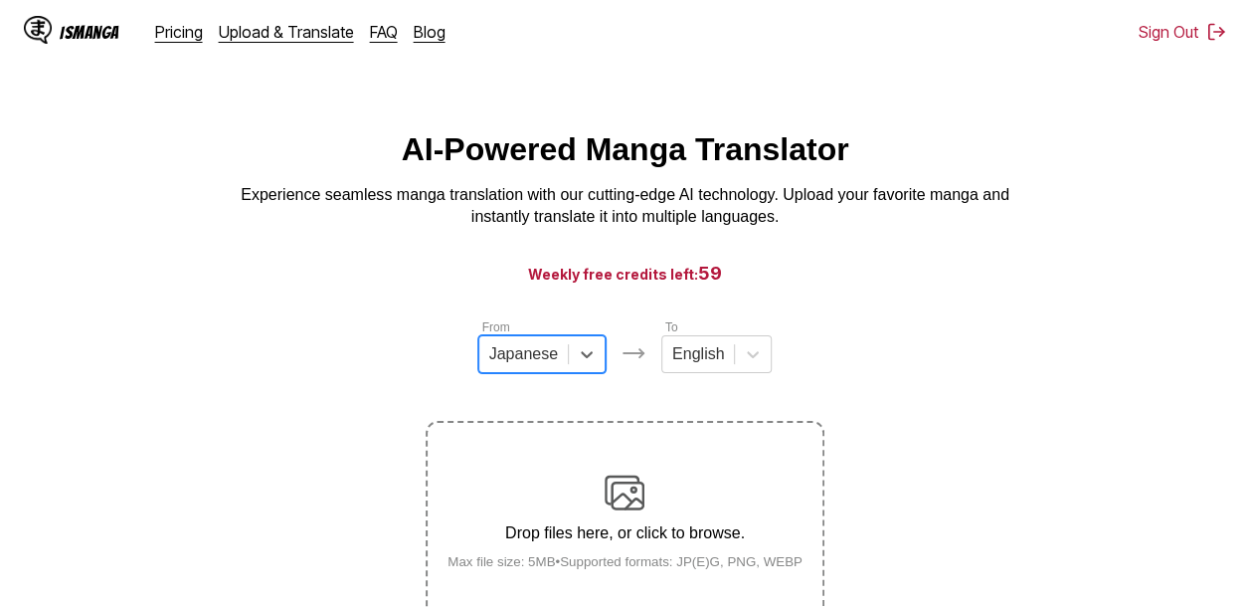
click at [554, 339] on div "From option Japanese, selected. Select is focused ,type to refine list, press D…" at bounding box center [541, 345] width 127 height 56
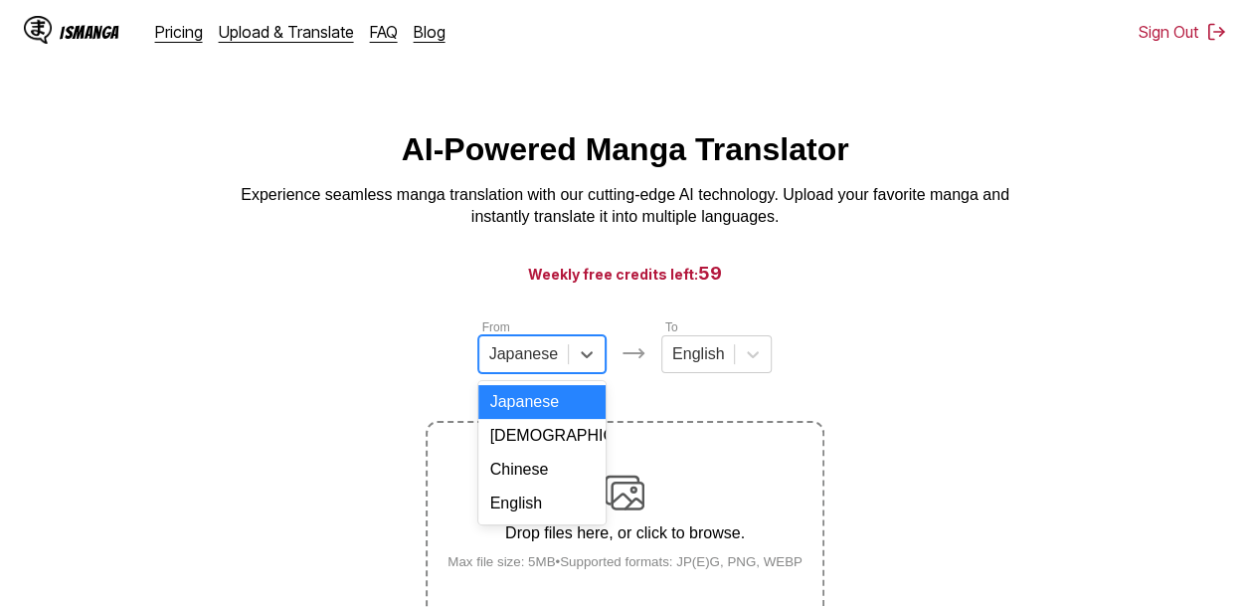
click at [553, 362] on div at bounding box center [523, 354] width 69 height 22
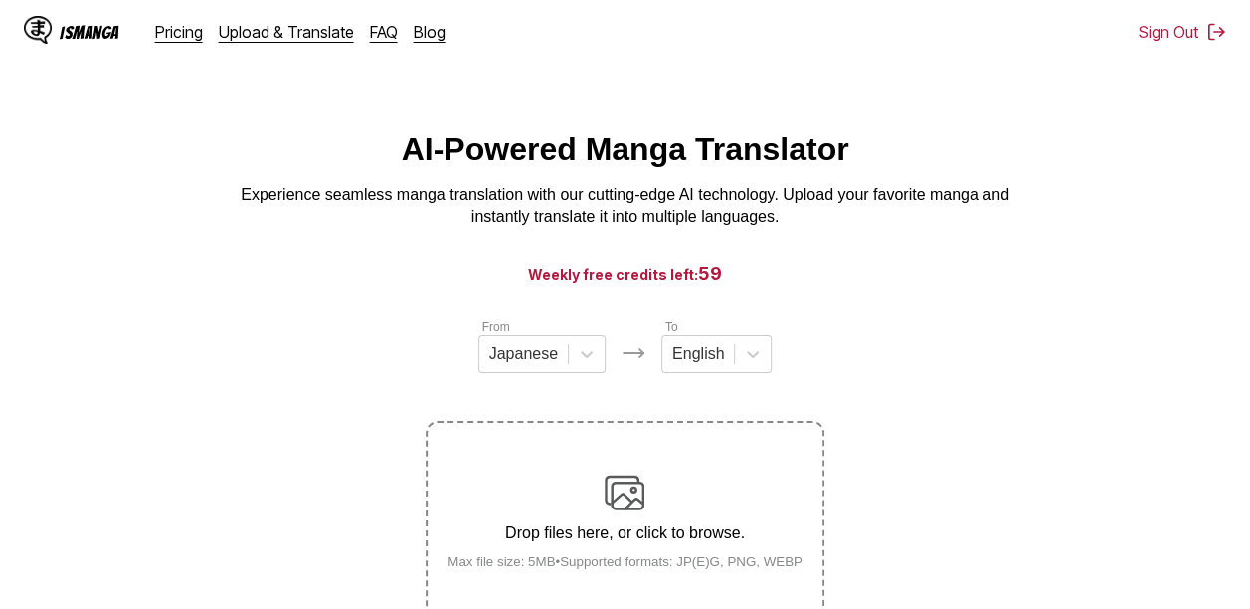
click at [675, 408] on div "From Japanese To English Drop files here, or click to browse. Max file size: 5M…" at bounding box center [625, 468] width 398 height 302
click at [523, 348] on div "Japanese" at bounding box center [523, 354] width 89 height 30
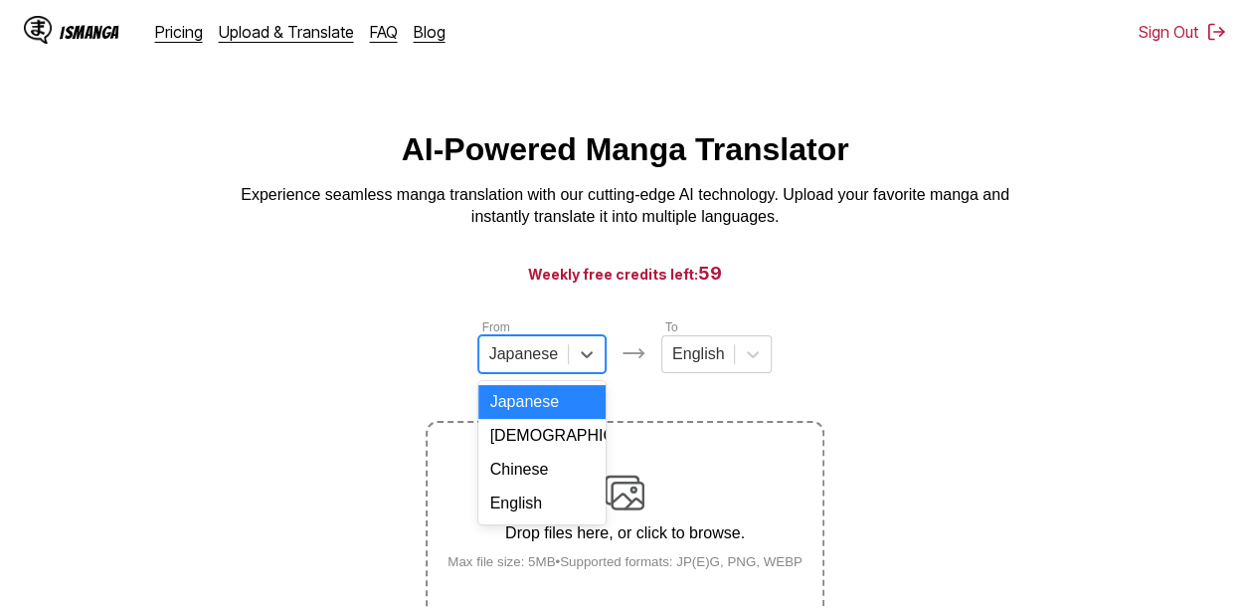
click at [566, 352] on div "Japanese" at bounding box center [523, 354] width 89 height 30
click at [542, 514] on div "English" at bounding box center [541, 503] width 127 height 34
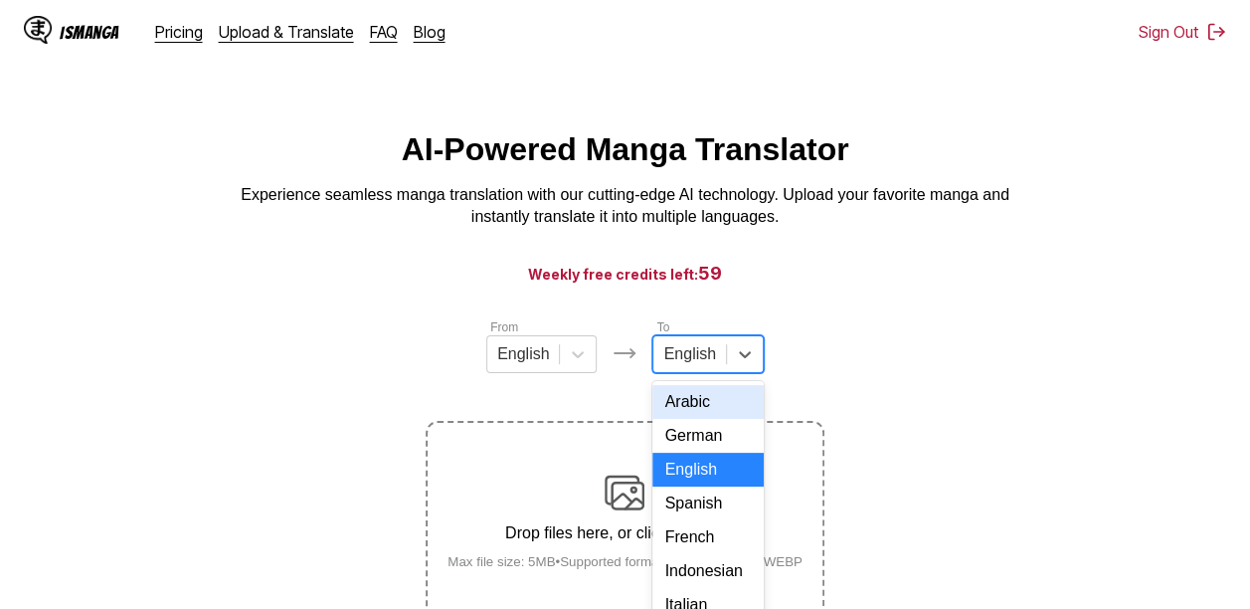
scroll to position [88, 0]
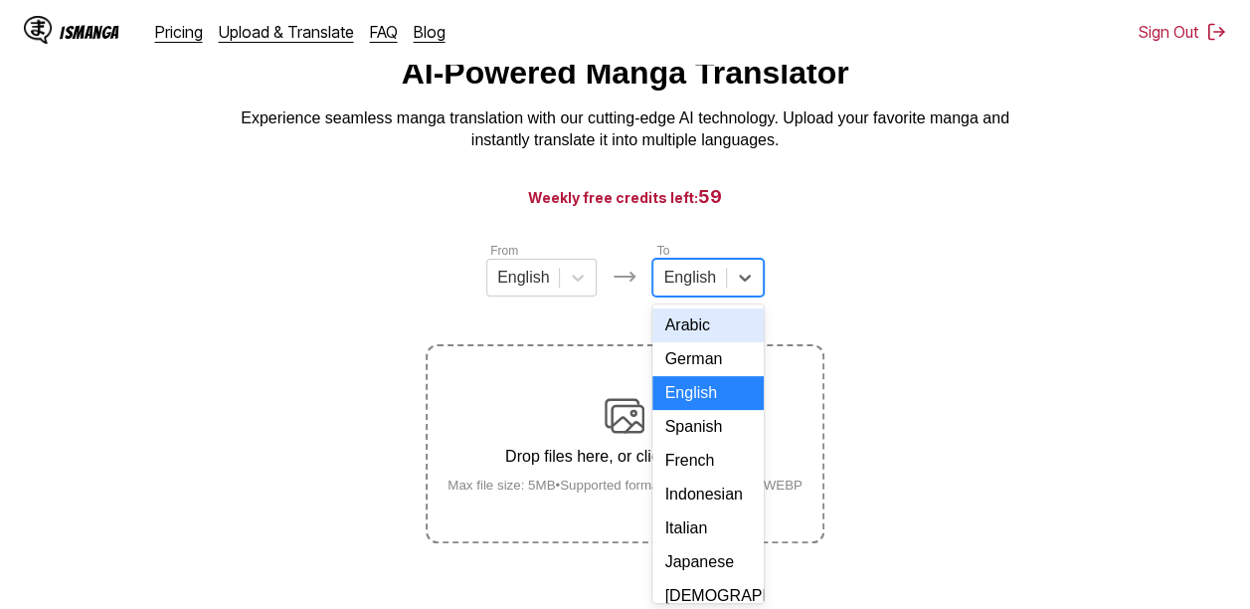
click at [718, 296] on div "17 results available. Use Up and Down to choose options, press Enter to select …" at bounding box center [708, 278] width 110 height 38
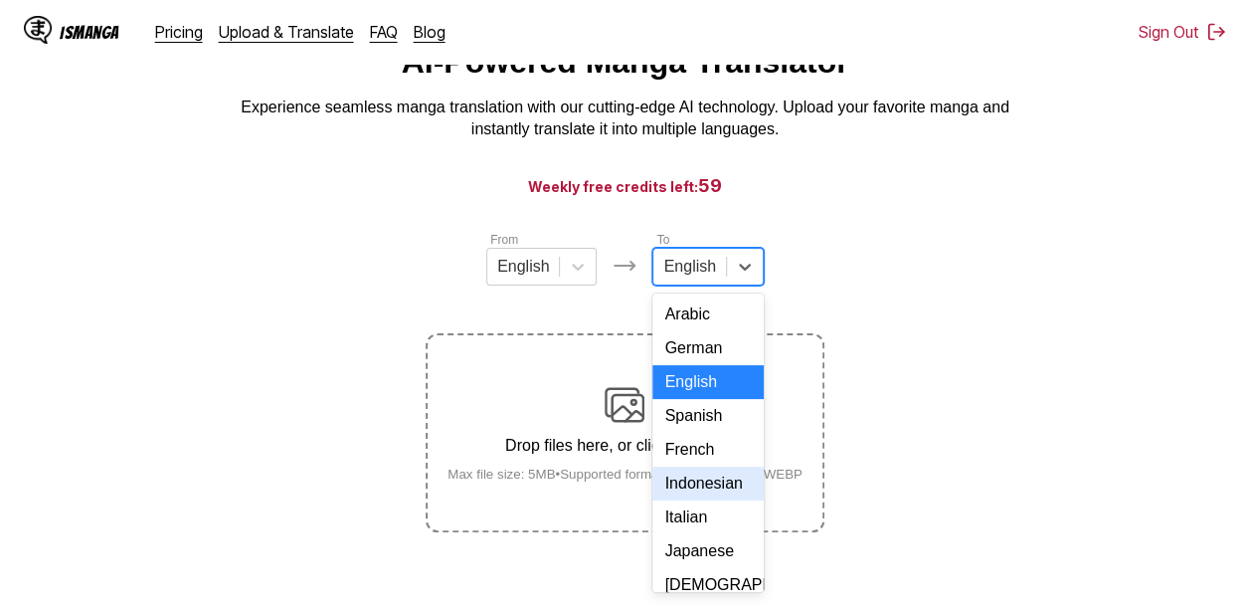
click at [699, 500] on div "Indonesian" at bounding box center [708, 484] width 110 height 34
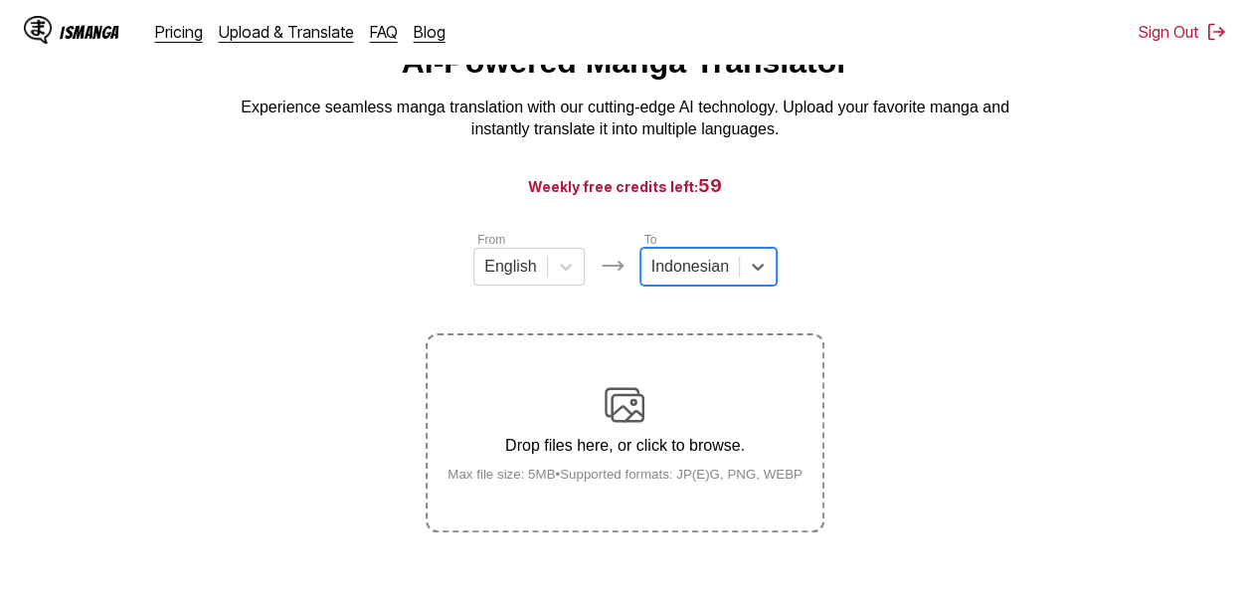
click at [557, 400] on div "Drop files here, or click to browse. Max file size: 5MB • Supported formats: JP…" at bounding box center [625, 433] width 387 height 96
click at [0, 0] on input "Drop files here, or click to browse. Max file size: 5MB • Supported formats: JP…" at bounding box center [0, 0] width 0 height 0
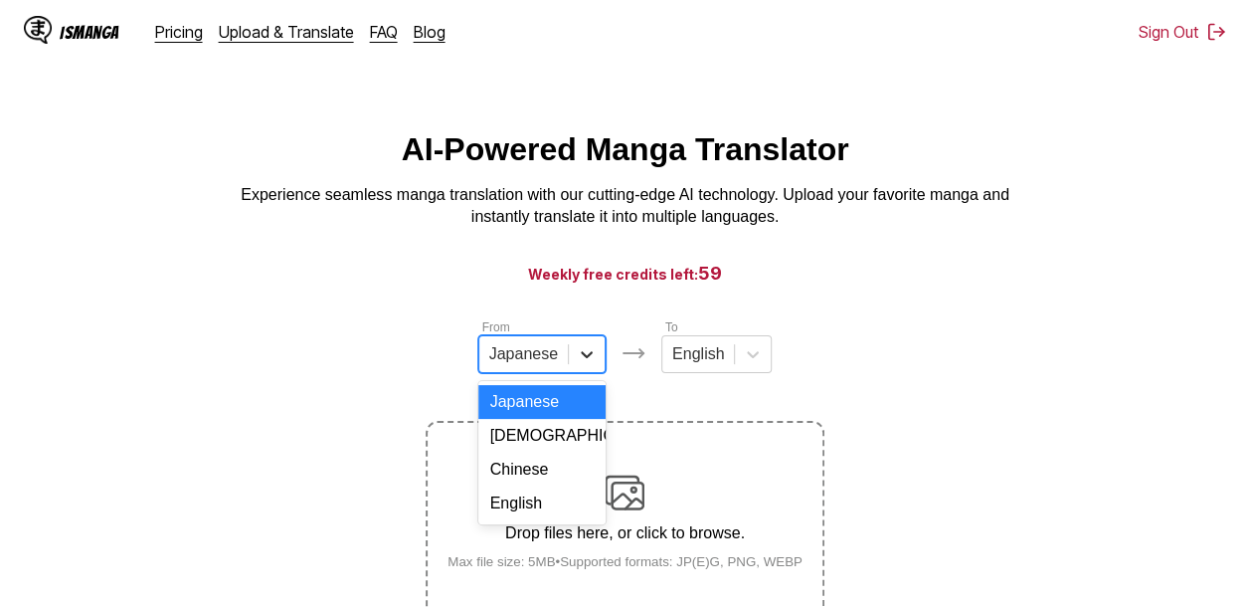
click at [573, 364] on div at bounding box center [587, 354] width 36 height 36
click at [565, 515] on div "English" at bounding box center [541, 503] width 127 height 34
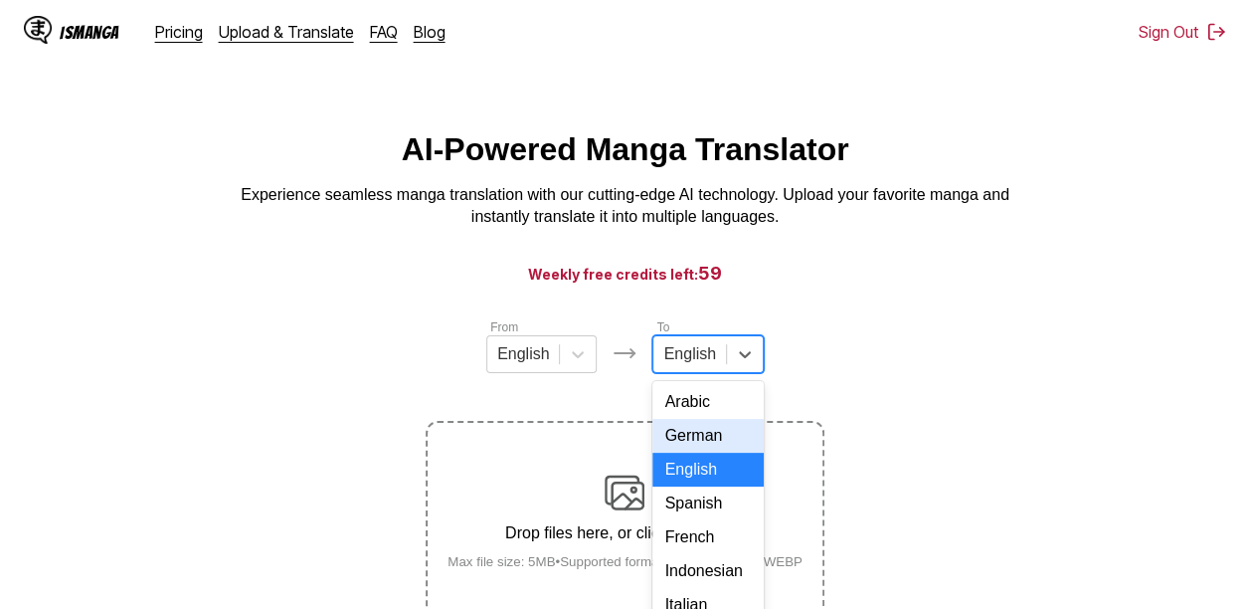
click at [678, 373] on div "17 results available. Use Up and Down to choose options, press Enter to select …" at bounding box center [708, 354] width 110 height 38
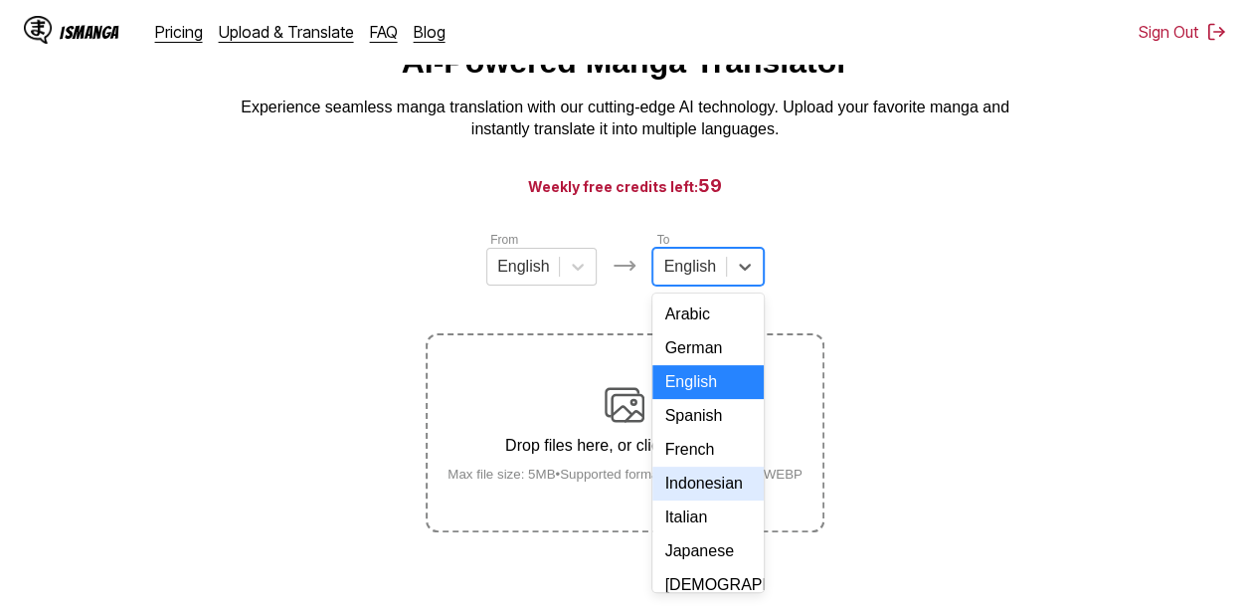
click at [692, 500] on div "Indonesian" at bounding box center [708, 484] width 110 height 34
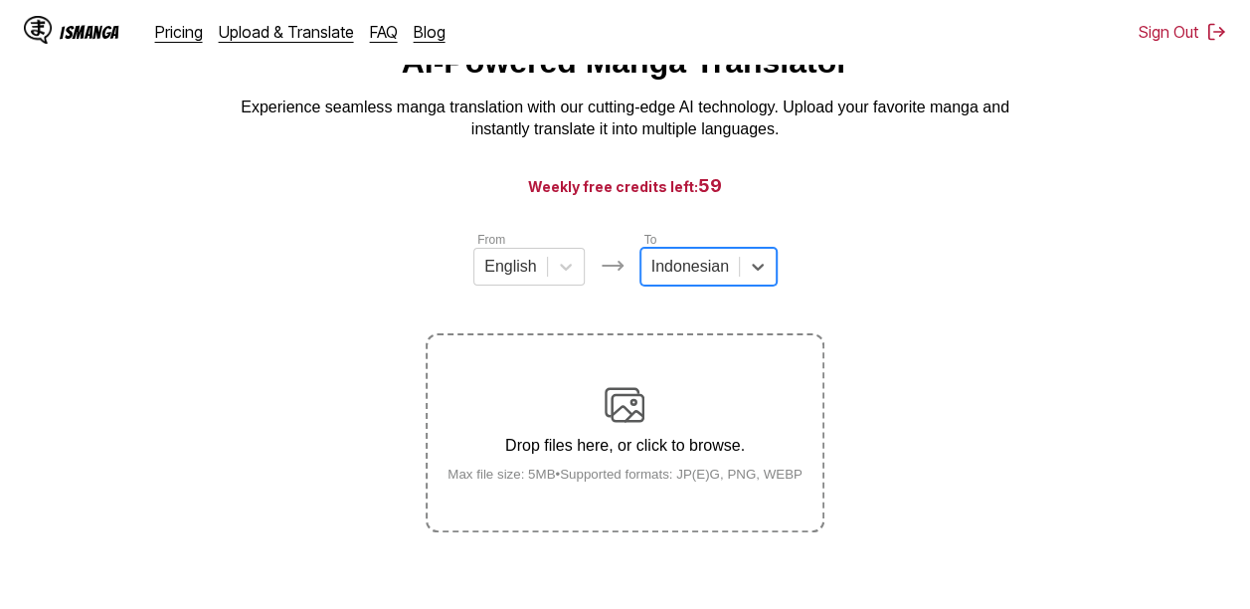
click at [678, 481] on small "Max file size: 5MB • Supported formats: JP(E)G, PNG, WEBP" at bounding box center [625, 474] width 387 height 15
click at [0, 0] on input "Drop files here, or click to browse. Max file size: 5MB • Supported formats: JP…" at bounding box center [0, 0] width 0 height 0
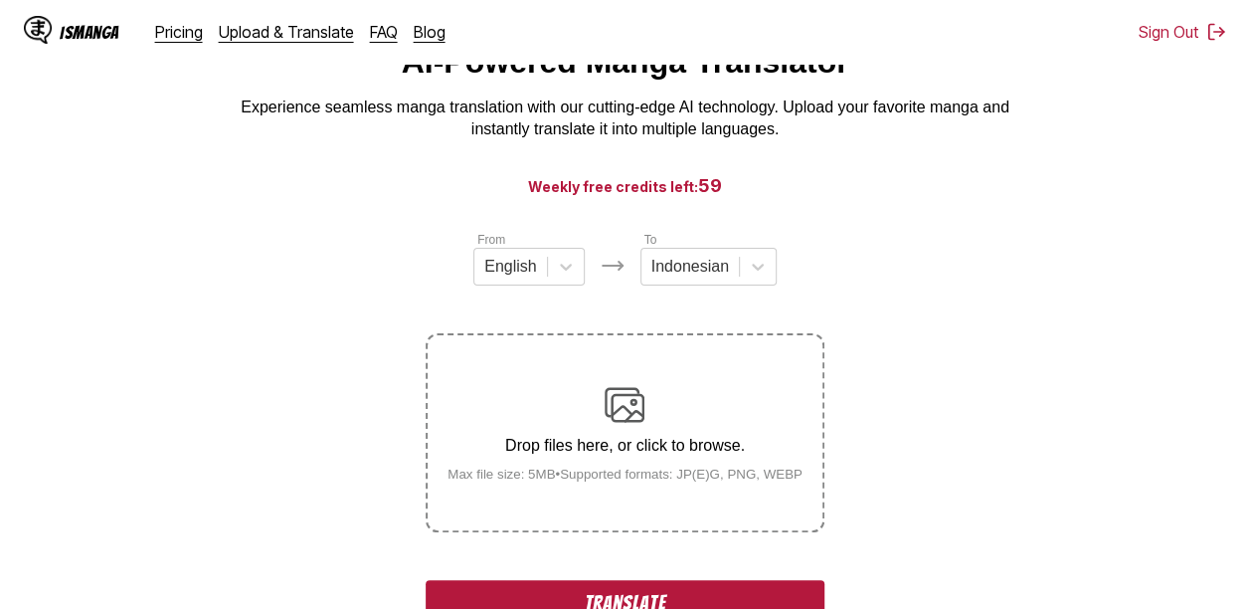
scroll to position [255, 0]
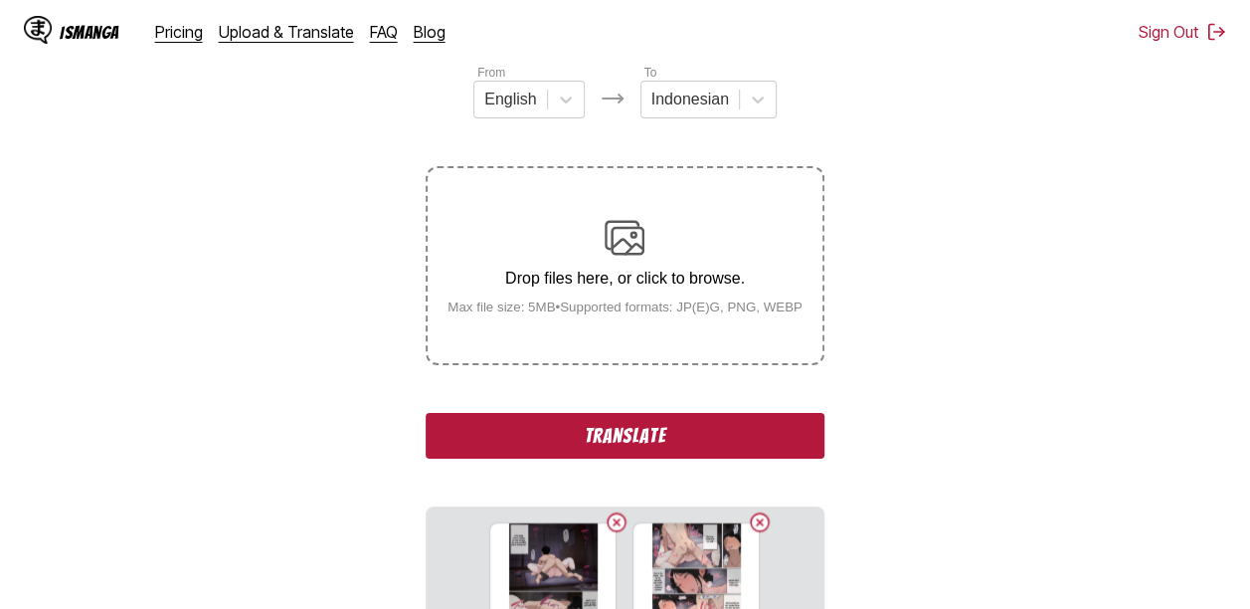
click at [532, 456] on button "Translate" at bounding box center [625, 436] width 398 height 46
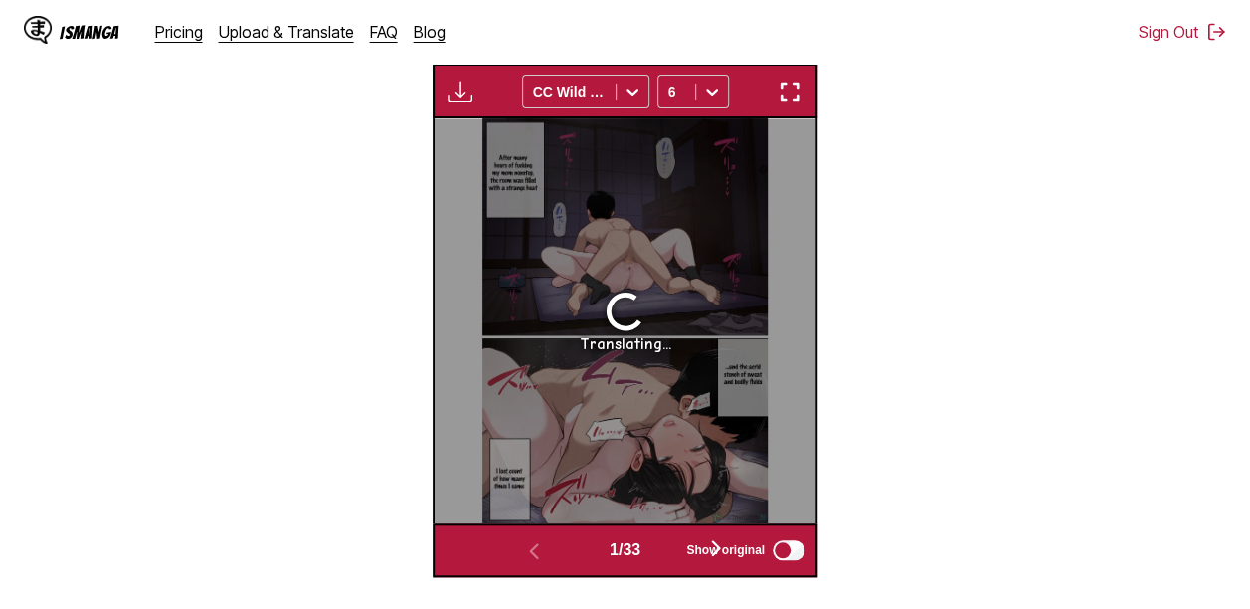
scroll to position [688, 0]
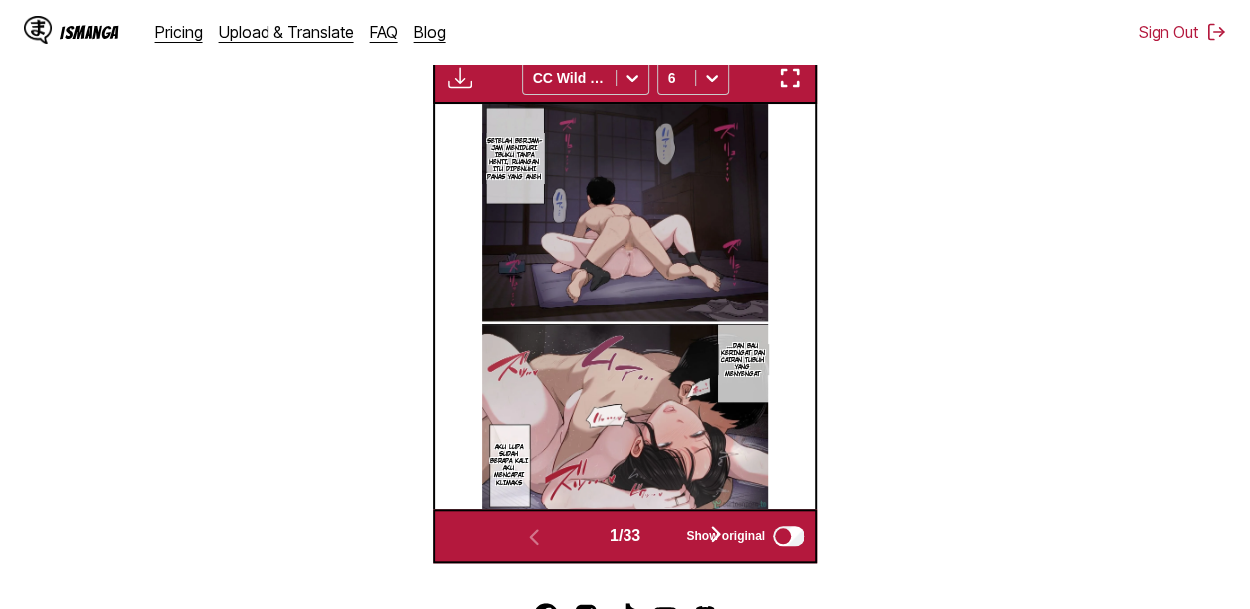
click at [675, 536] on button "button" at bounding box center [715, 535] width 119 height 29
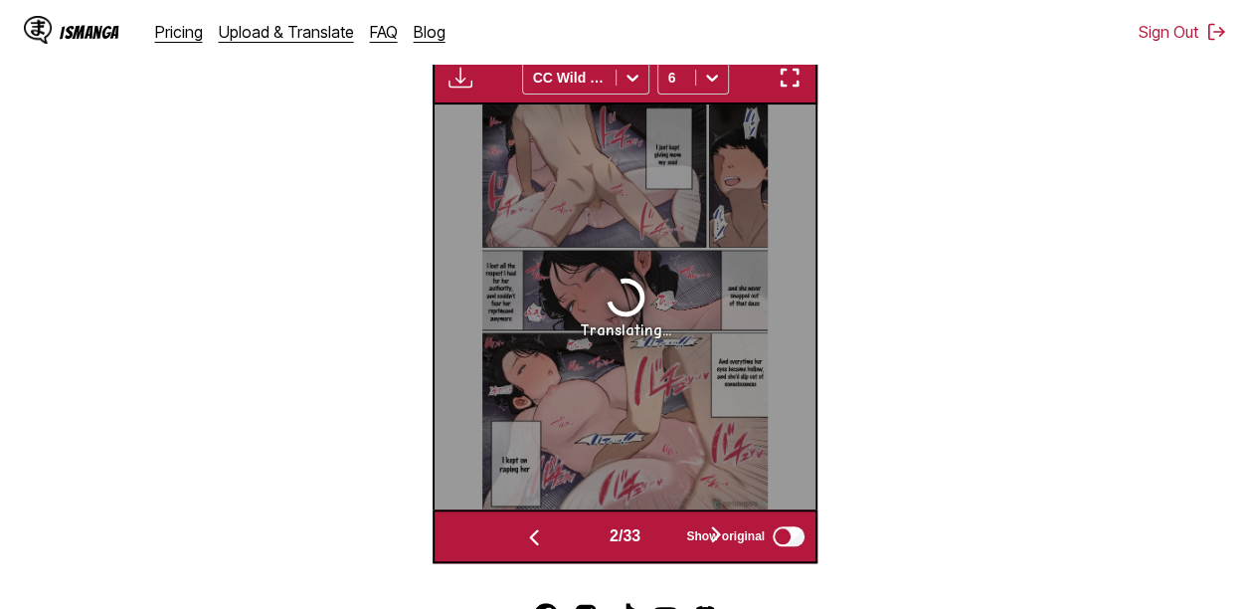
click at [675, 536] on button "button" at bounding box center [715, 535] width 119 height 29
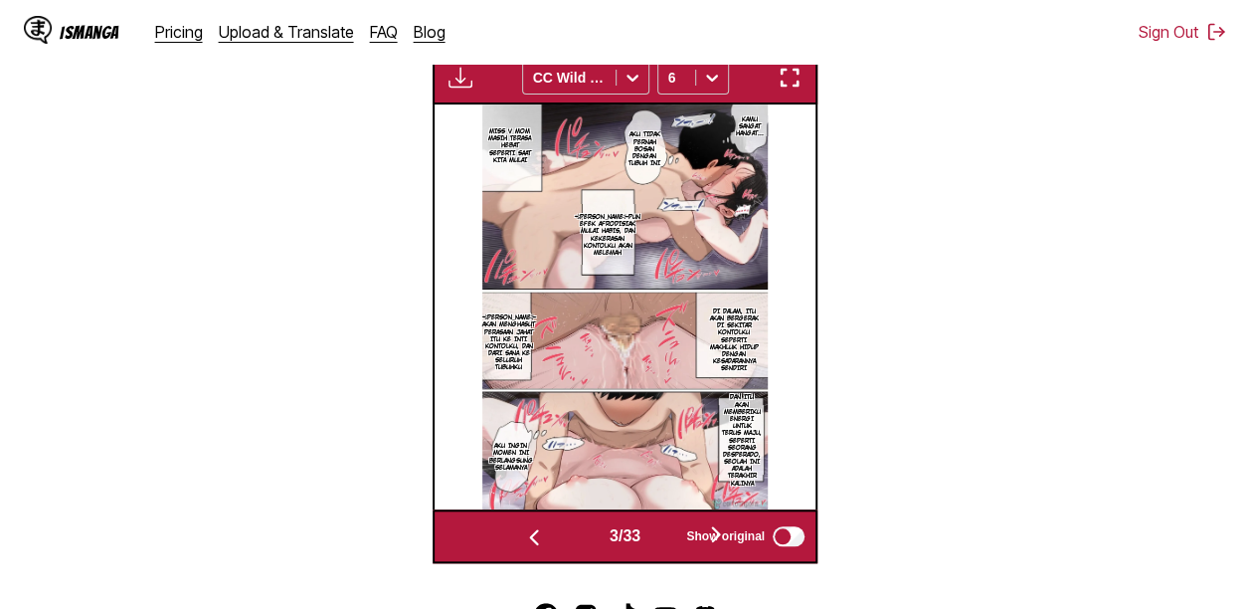
click at [667, 537] on button "button" at bounding box center [715, 535] width 119 height 29
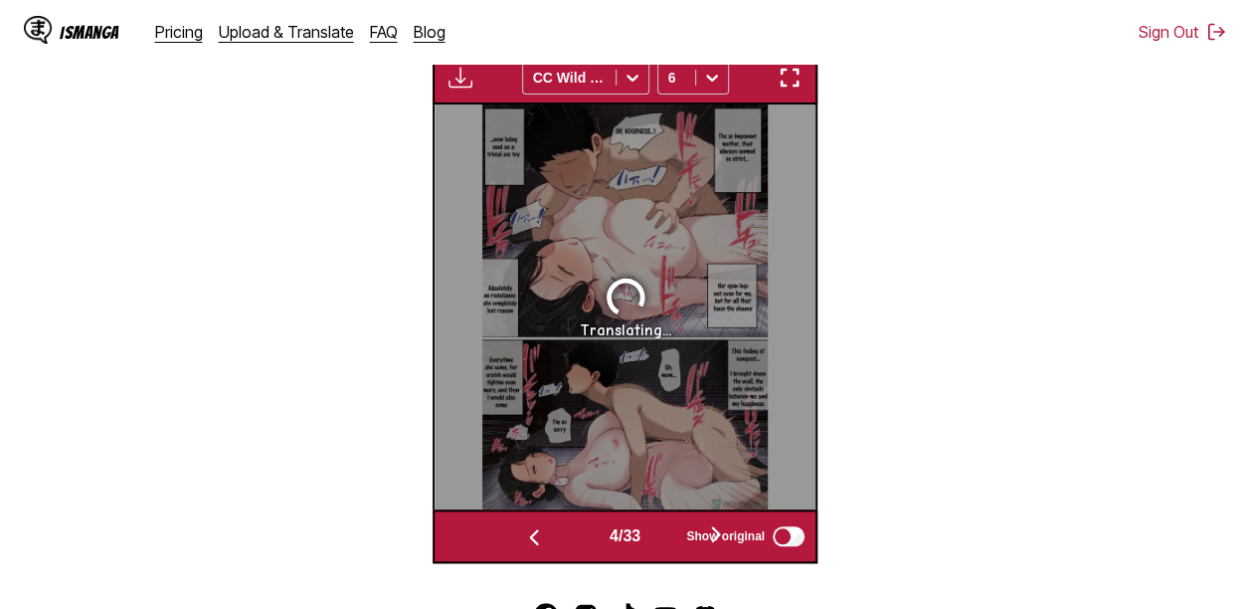
click at [667, 537] on button "button" at bounding box center [715, 535] width 119 height 29
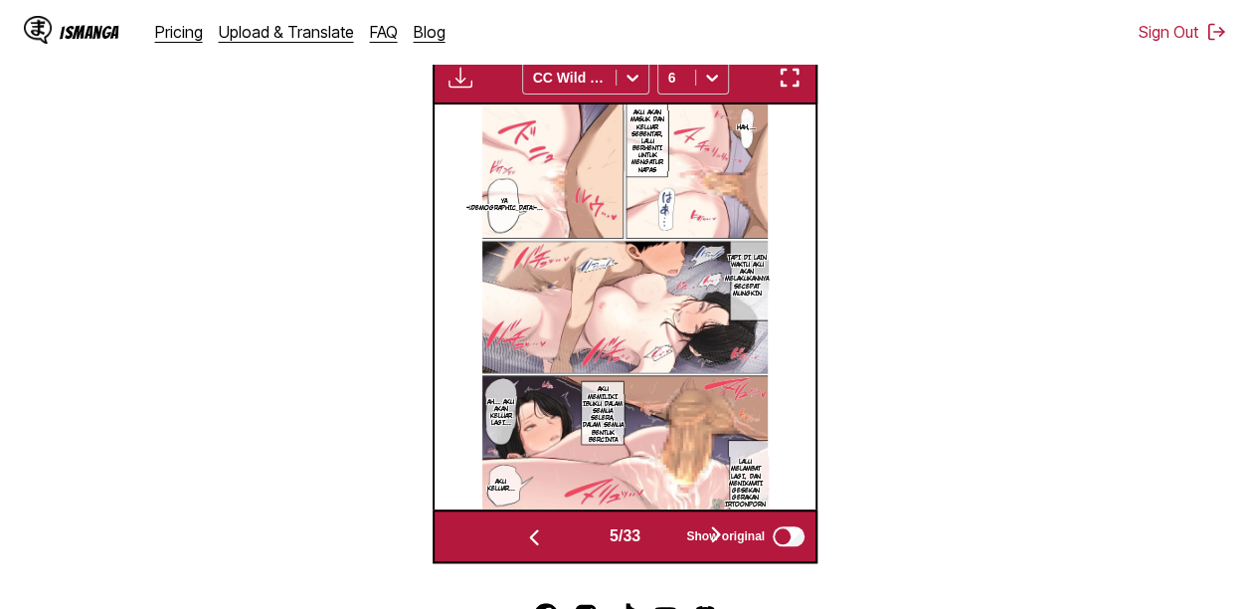
click at [664, 536] on button "button" at bounding box center [715, 535] width 119 height 29
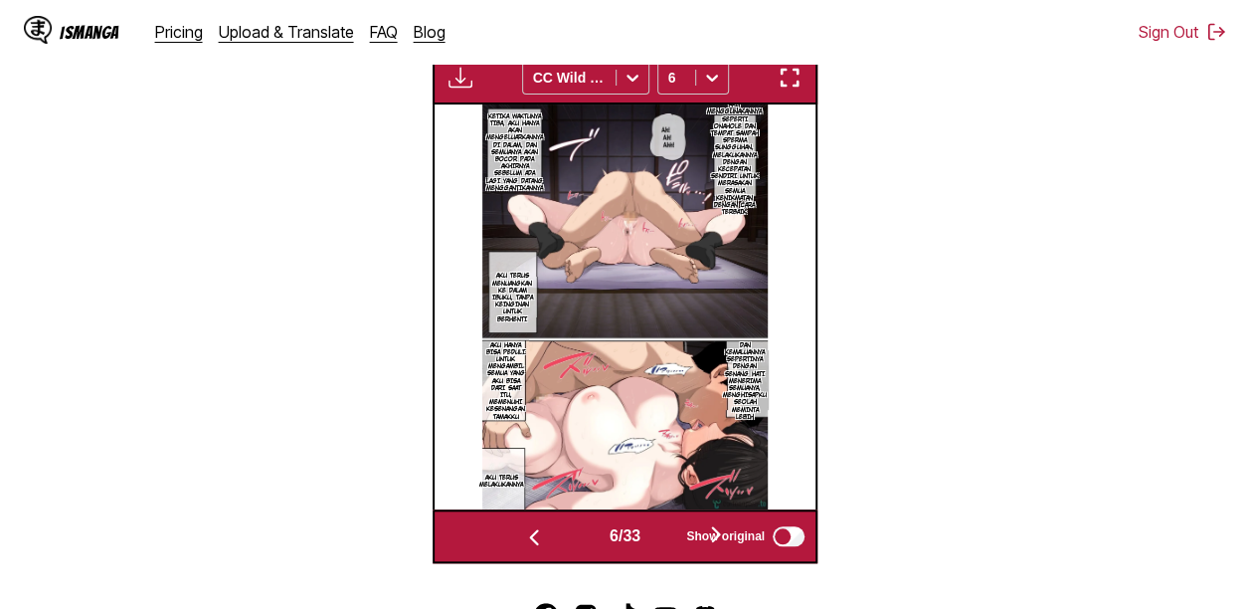
click at [664, 536] on button "button" at bounding box center [715, 535] width 119 height 29
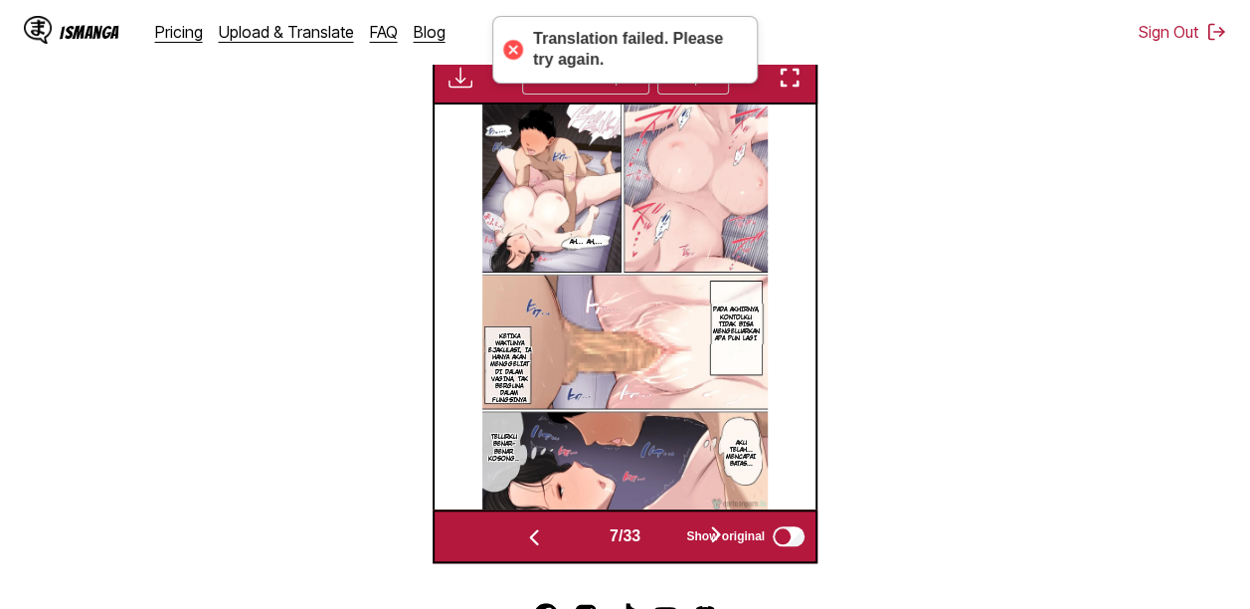
click at [664, 536] on button "button" at bounding box center [715, 535] width 119 height 29
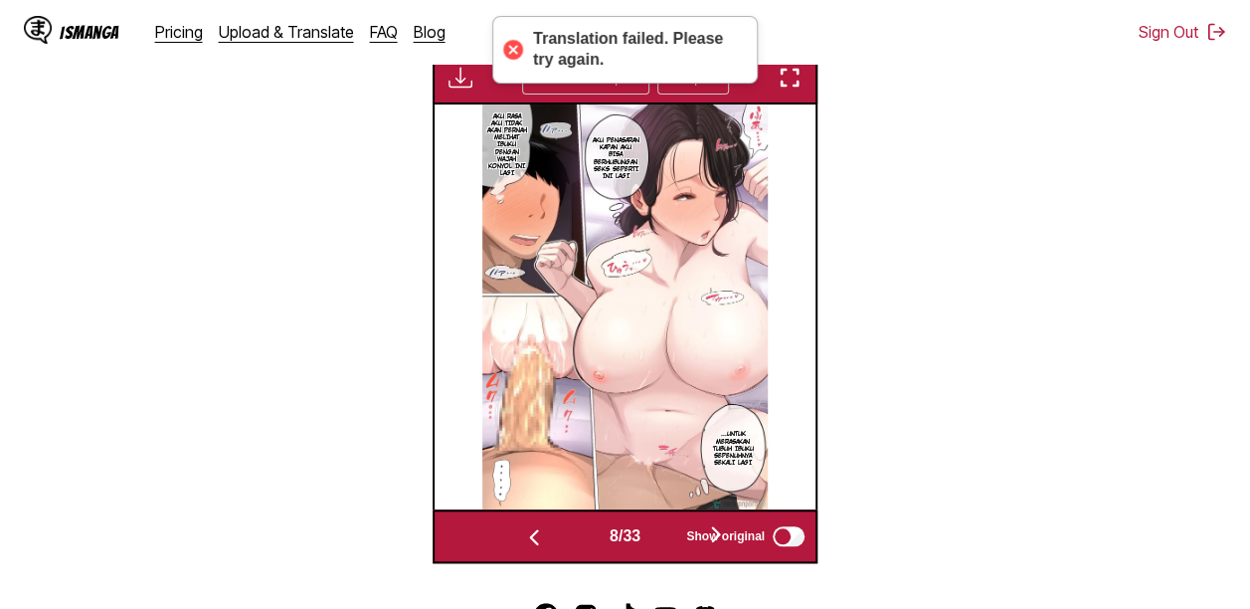
click at [664, 536] on button "button" at bounding box center [715, 535] width 119 height 29
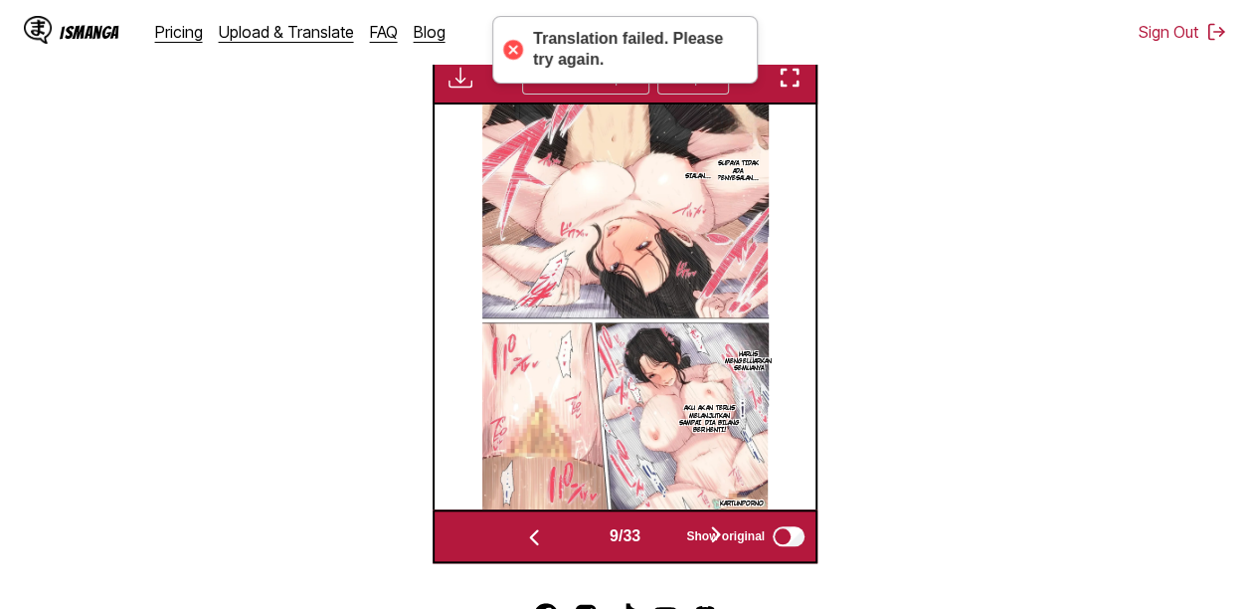
click at [664, 536] on button "button" at bounding box center [715, 535] width 119 height 29
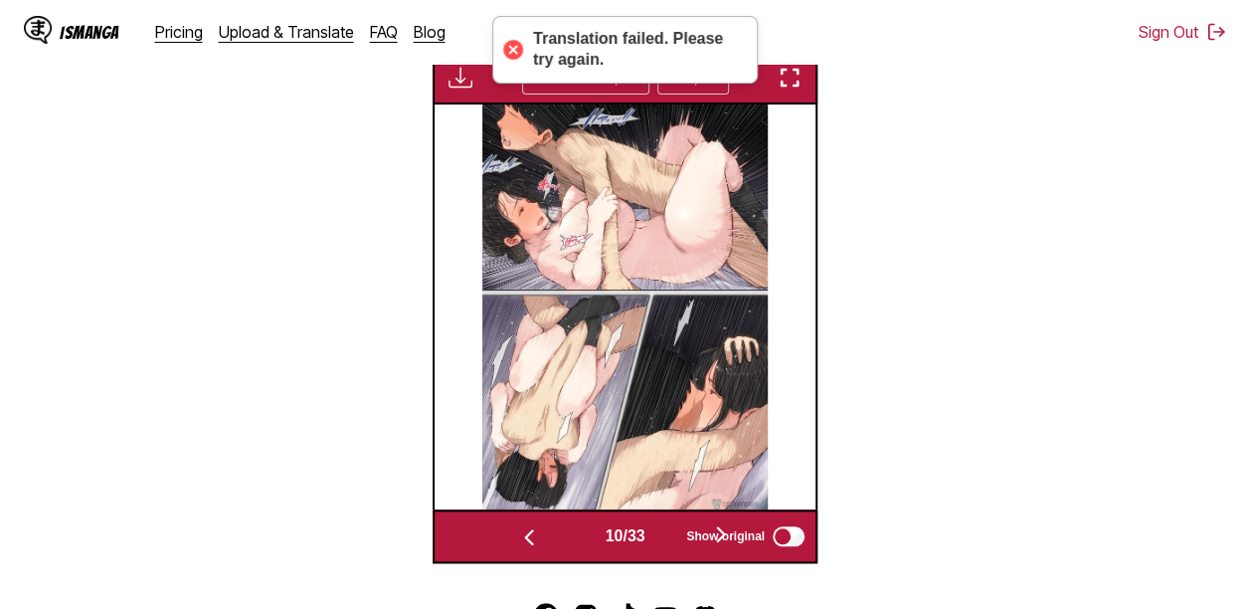
click at [664, 536] on div "10 / 33" at bounding box center [624, 535] width 310 height 29
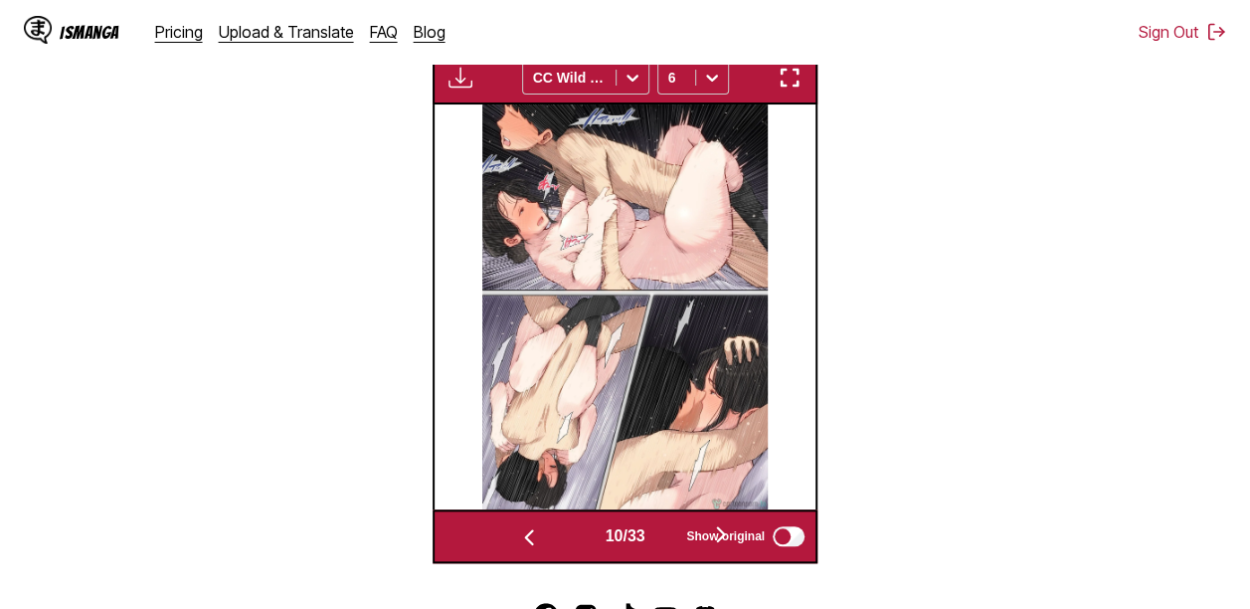
click at [671, 536] on button "button" at bounding box center [720, 535] width 119 height 29
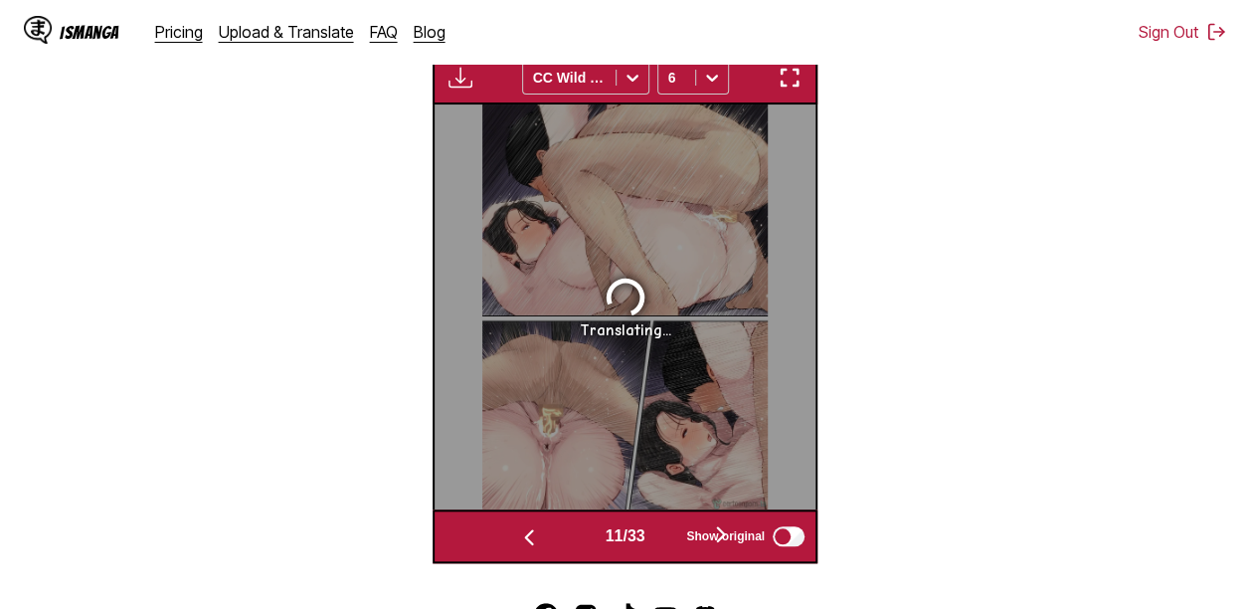
click at [671, 536] on button "button" at bounding box center [720, 535] width 119 height 29
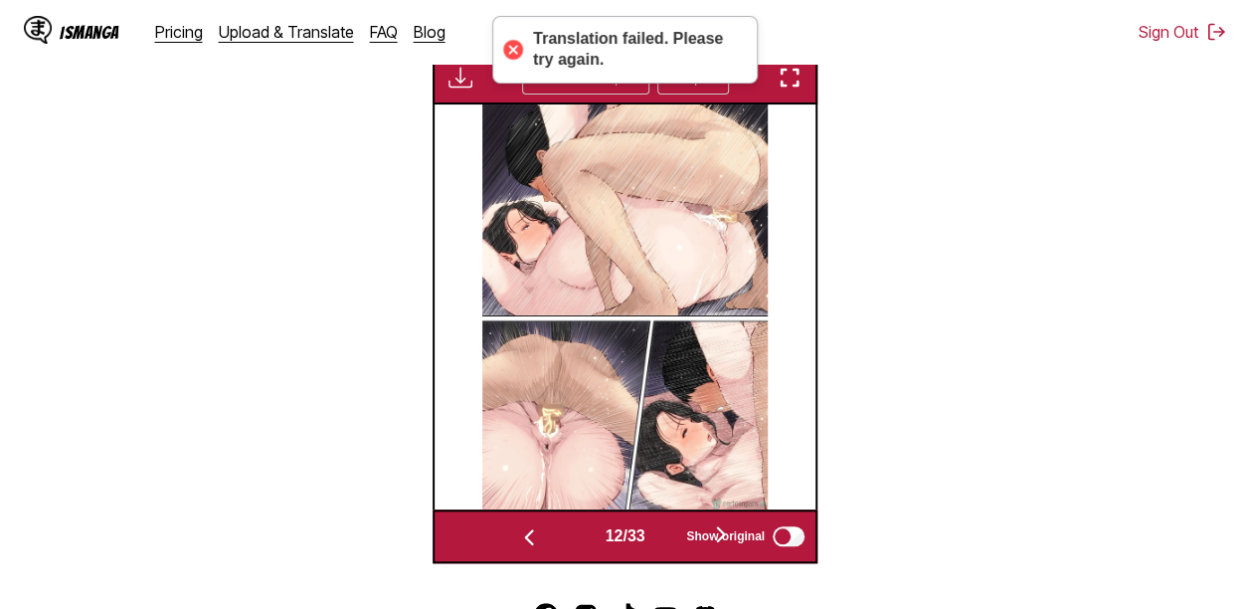
scroll to position [0, 4191]
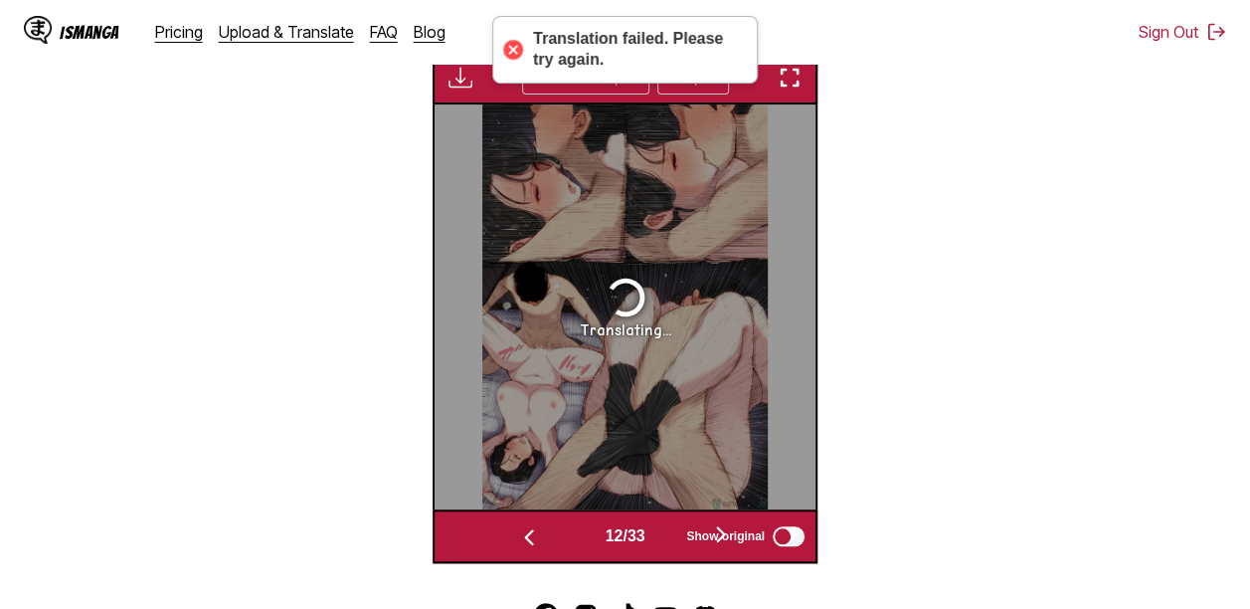
click at [671, 536] on button "button" at bounding box center [720, 535] width 119 height 29
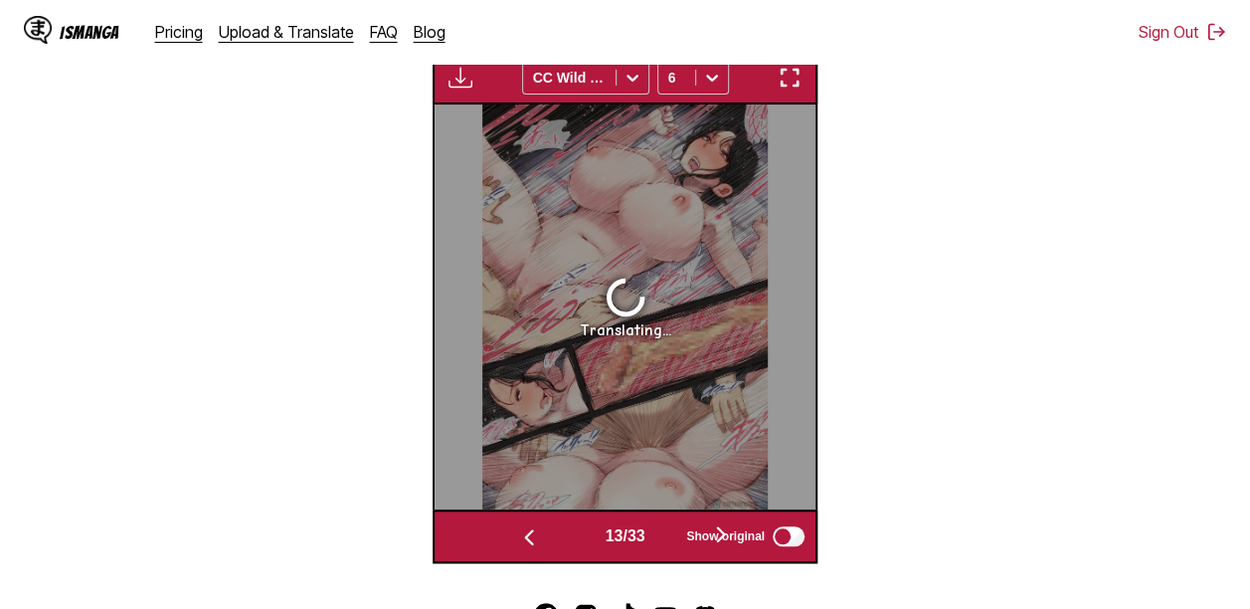
click at [671, 536] on button "button" at bounding box center [720, 535] width 119 height 29
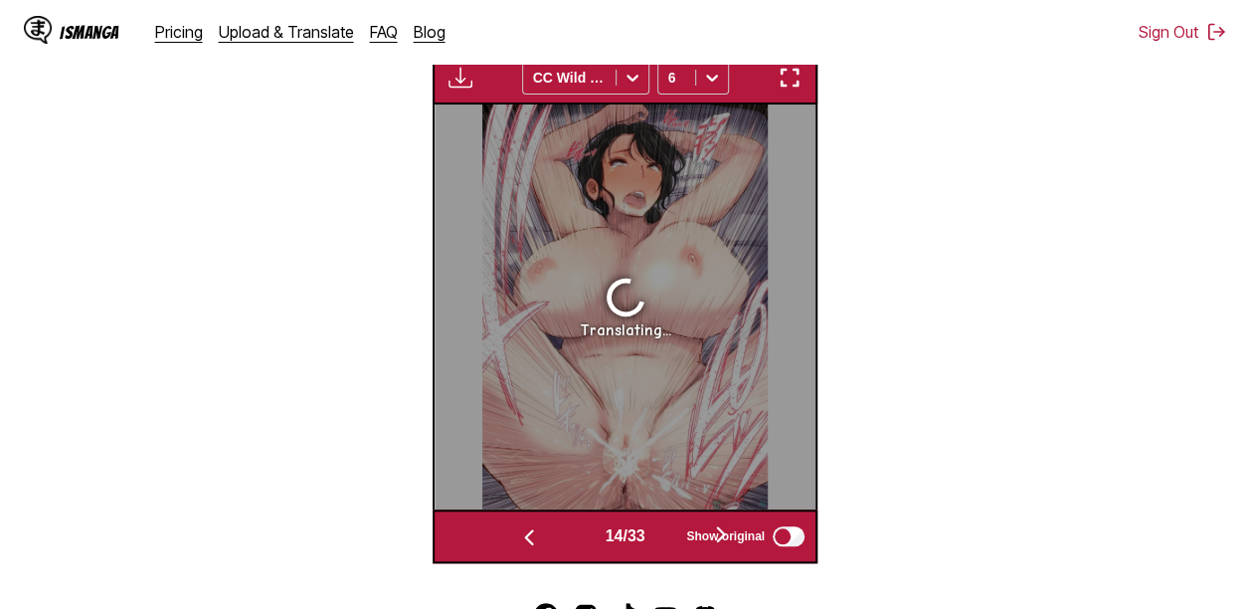
click at [671, 536] on button "button" at bounding box center [720, 535] width 119 height 29
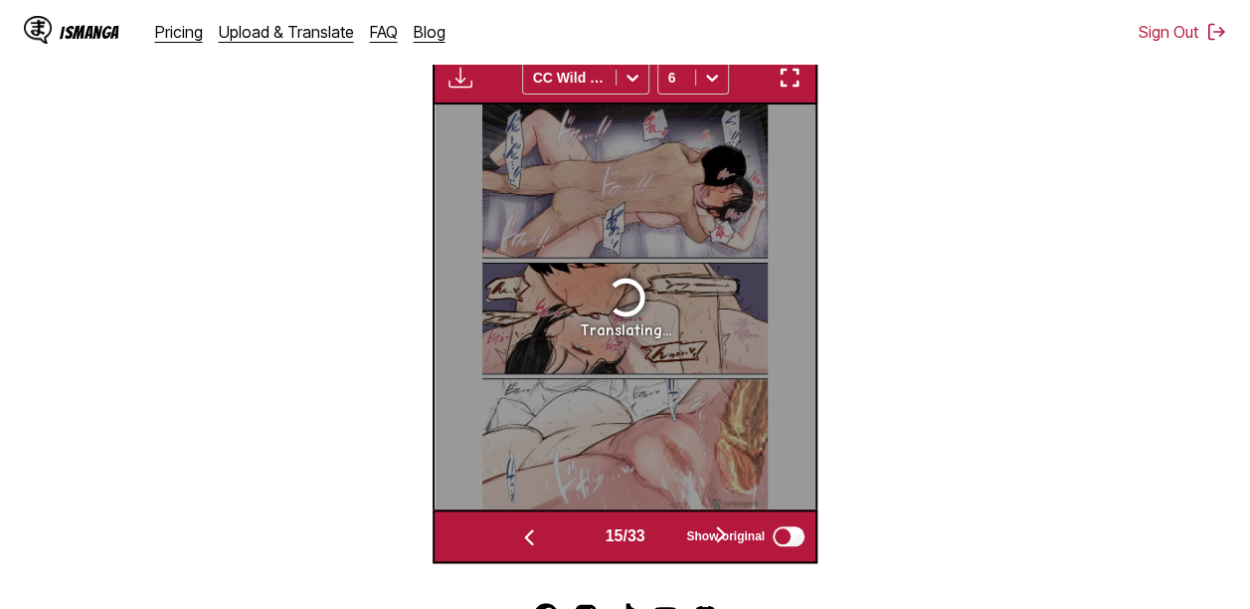
click at [671, 536] on button "button" at bounding box center [720, 535] width 119 height 29
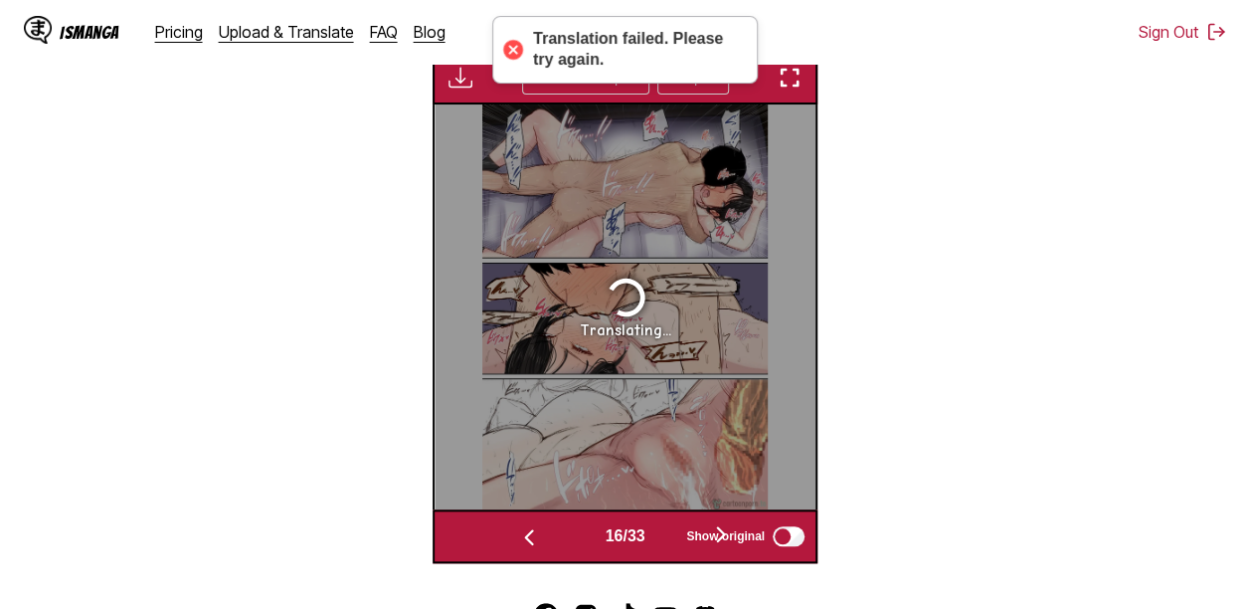
scroll to position [0, 5714]
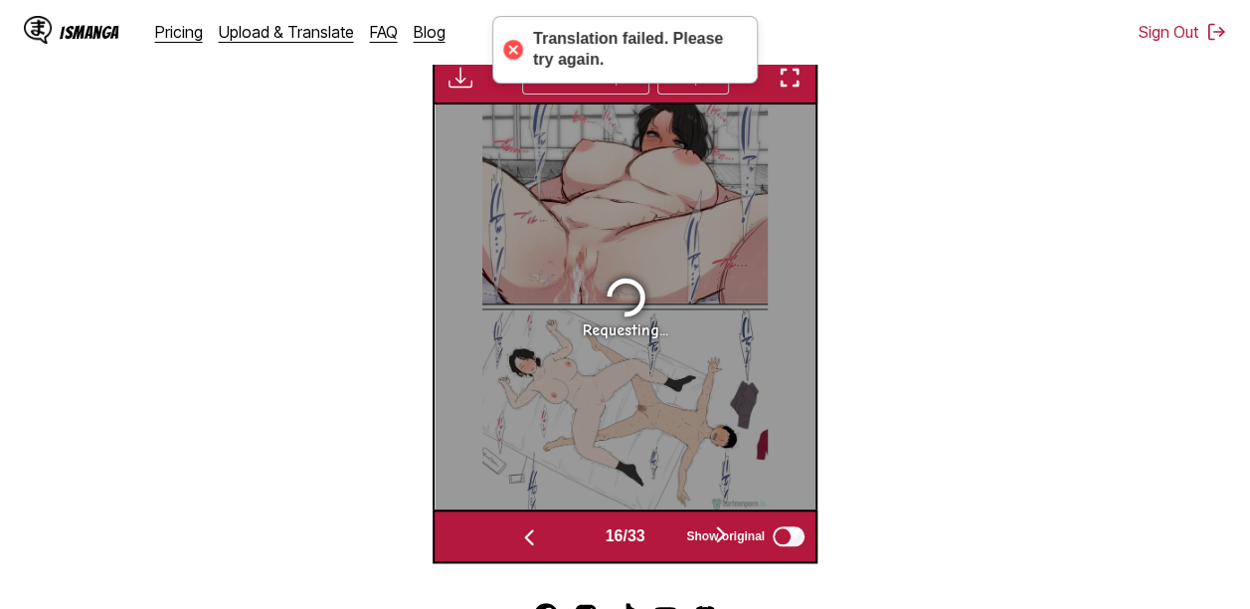
click at [671, 536] on button "button" at bounding box center [720, 535] width 119 height 29
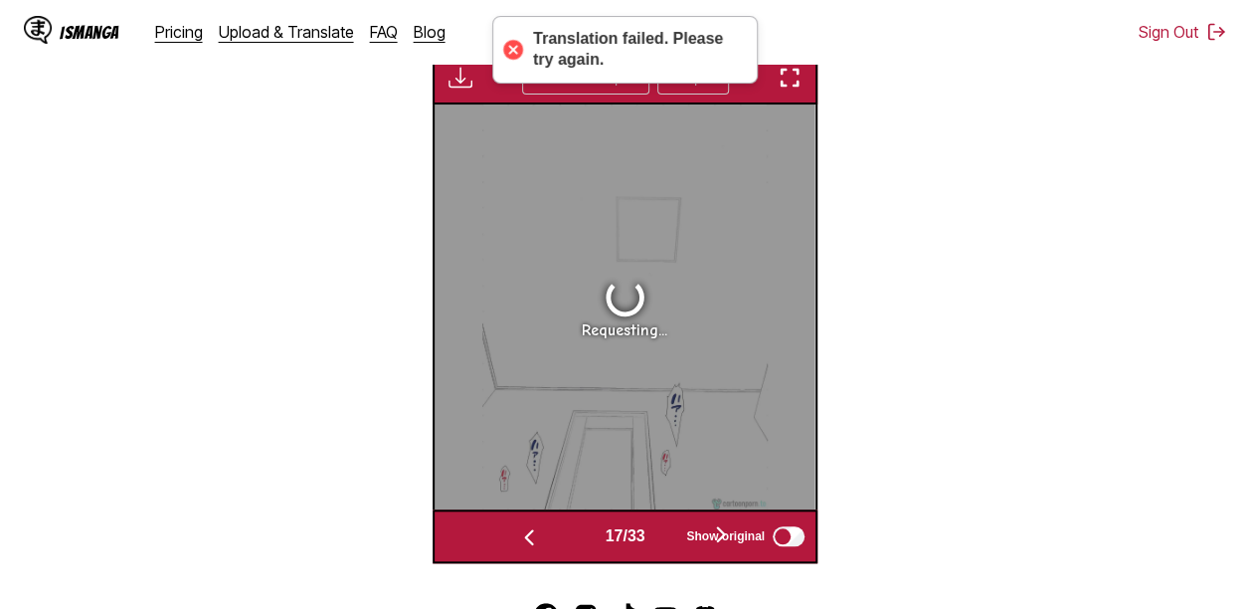
click at [671, 536] on button "button" at bounding box center [720, 535] width 119 height 29
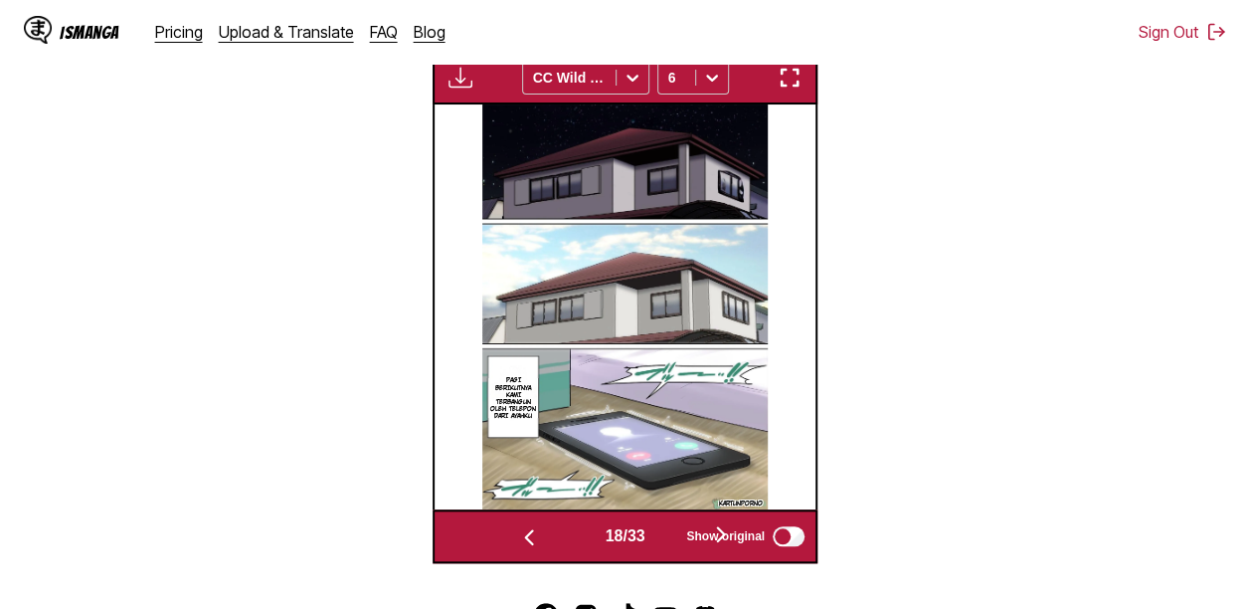
click at [668, 538] on button "button" at bounding box center [720, 535] width 119 height 29
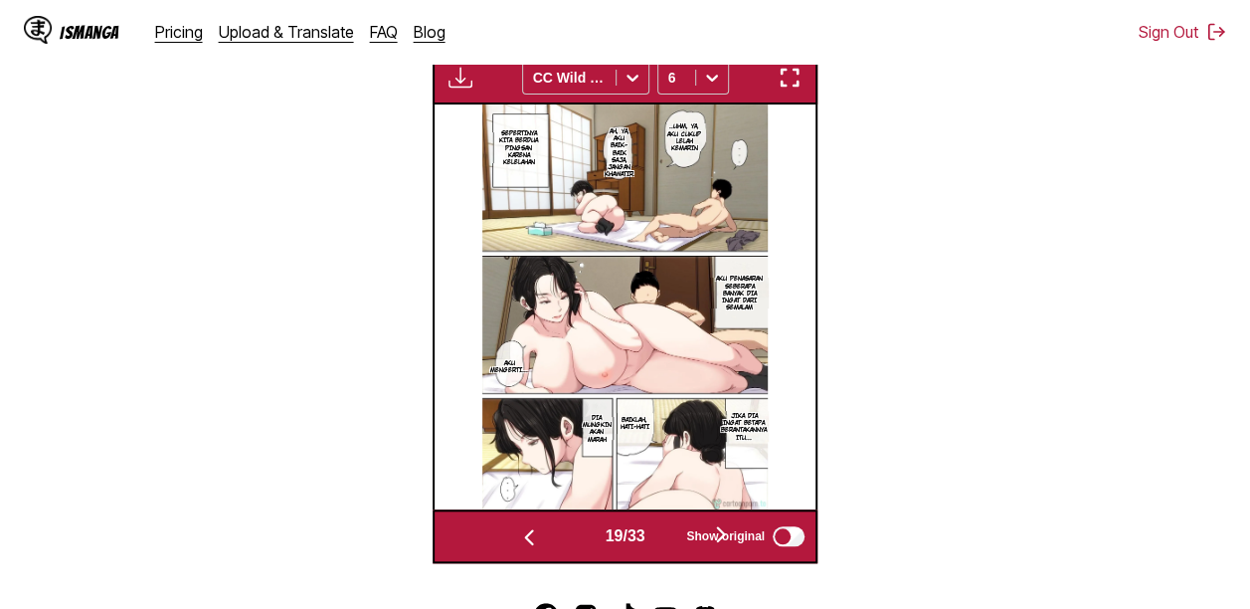
click at [668, 538] on button "button" at bounding box center [720, 535] width 119 height 29
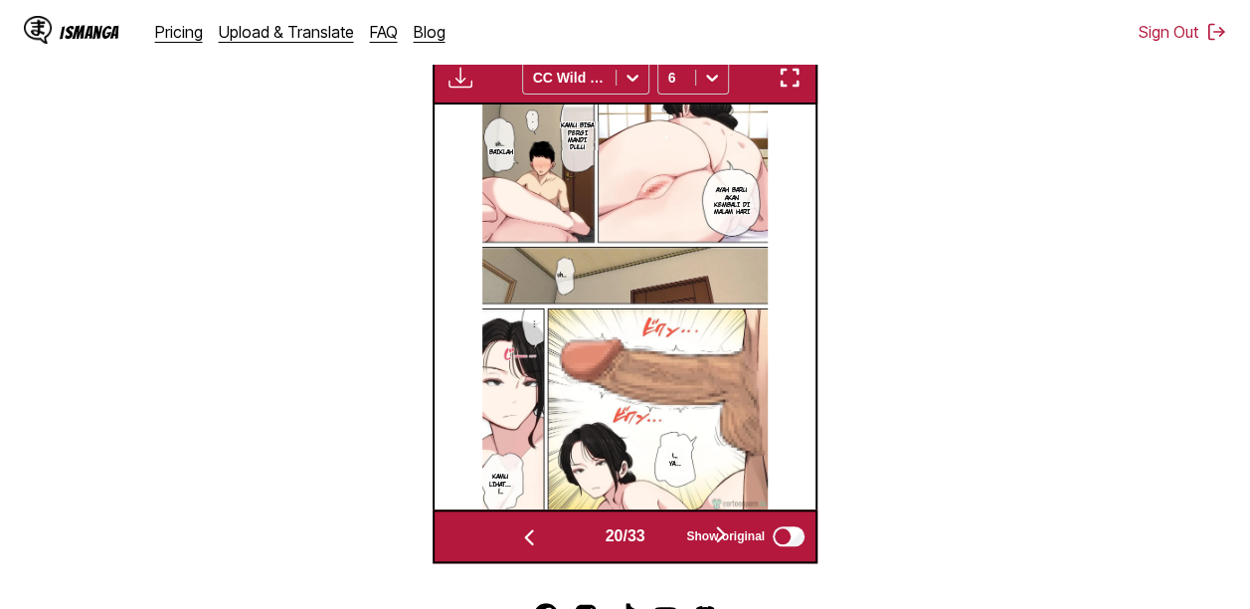
click at [668, 538] on button "button" at bounding box center [720, 535] width 119 height 29
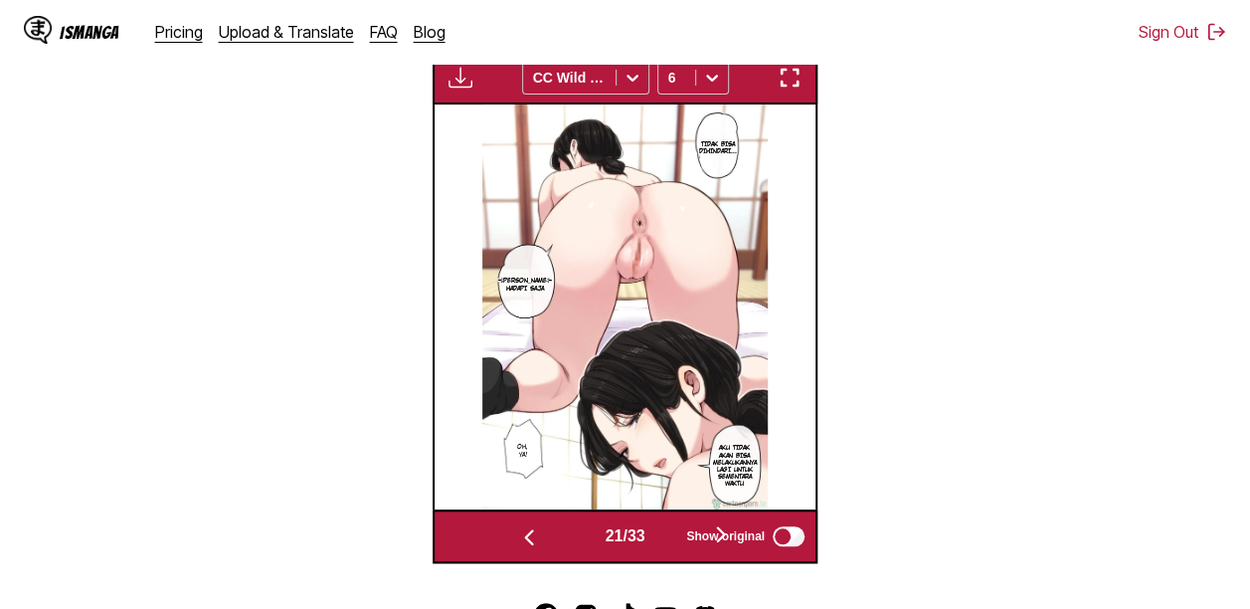
click at [668, 538] on button "button" at bounding box center [720, 535] width 119 height 29
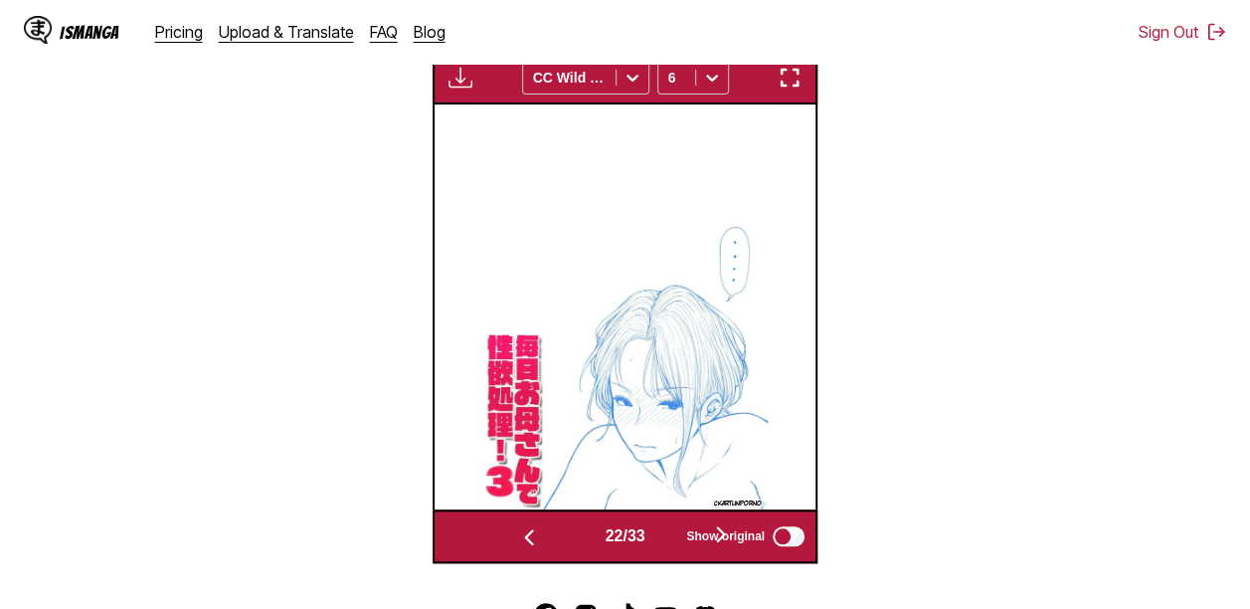
click at [668, 538] on button "button" at bounding box center [720, 535] width 119 height 29
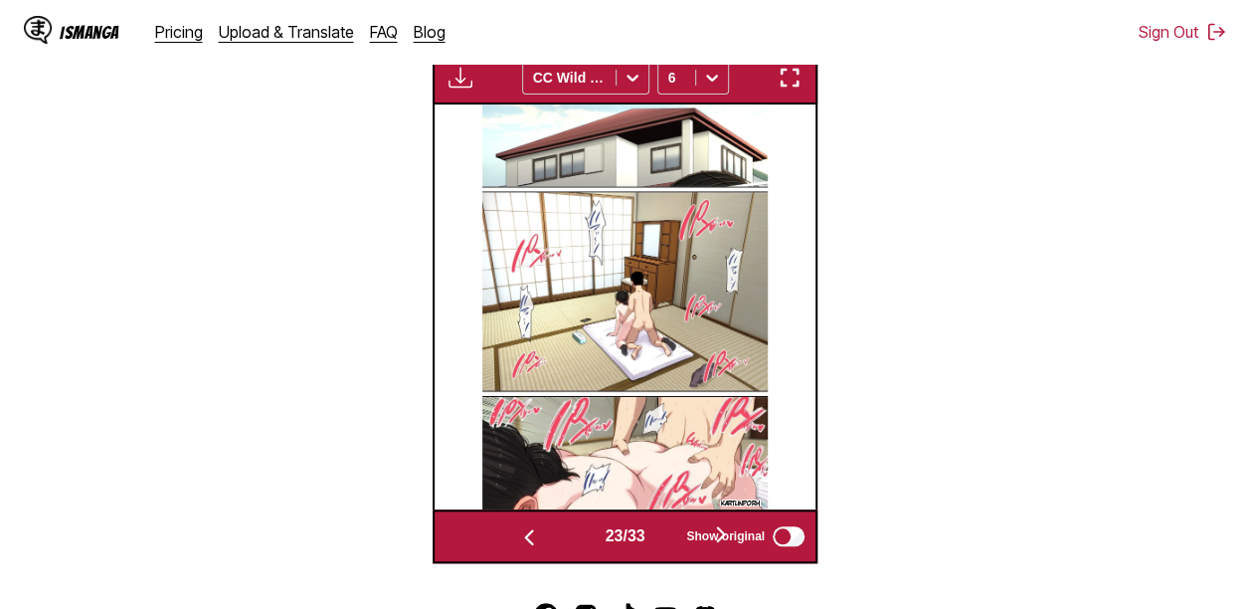
click at [668, 538] on button "button" at bounding box center [720, 535] width 119 height 29
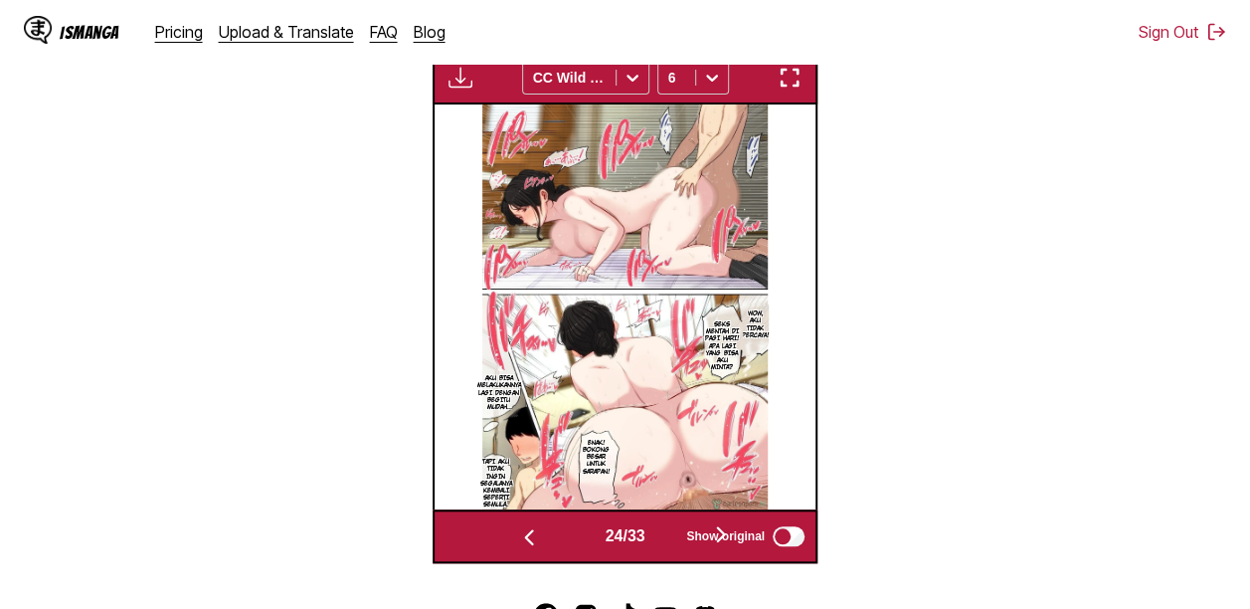
click at [668, 538] on button "button" at bounding box center [720, 535] width 119 height 29
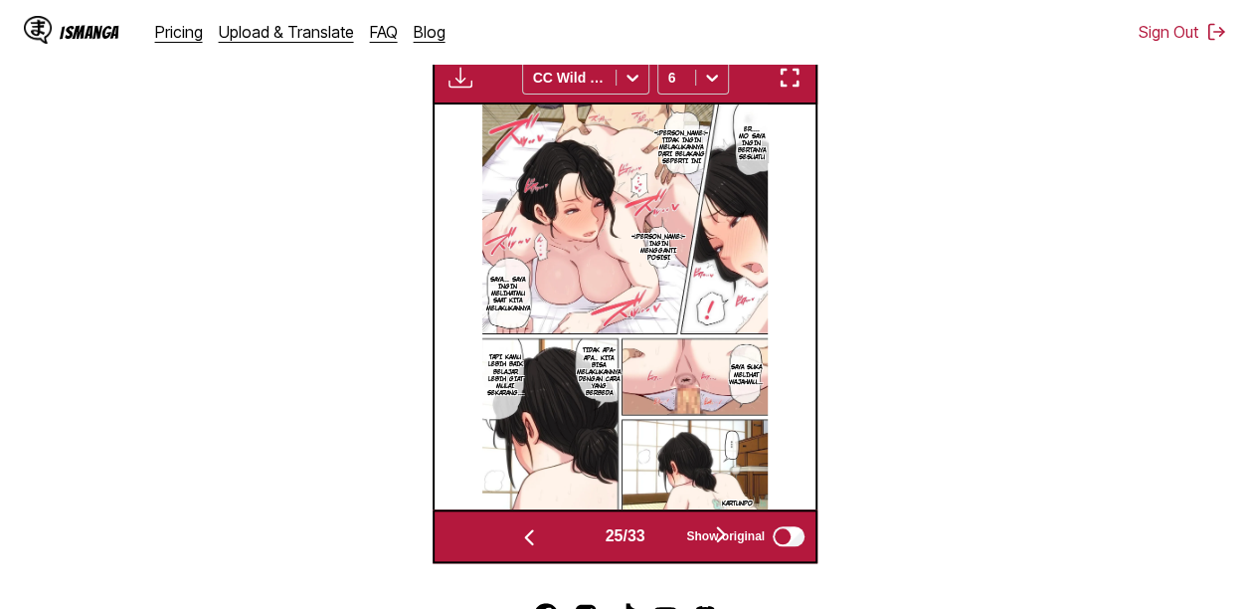
click at [668, 538] on button "button" at bounding box center [720, 535] width 119 height 29
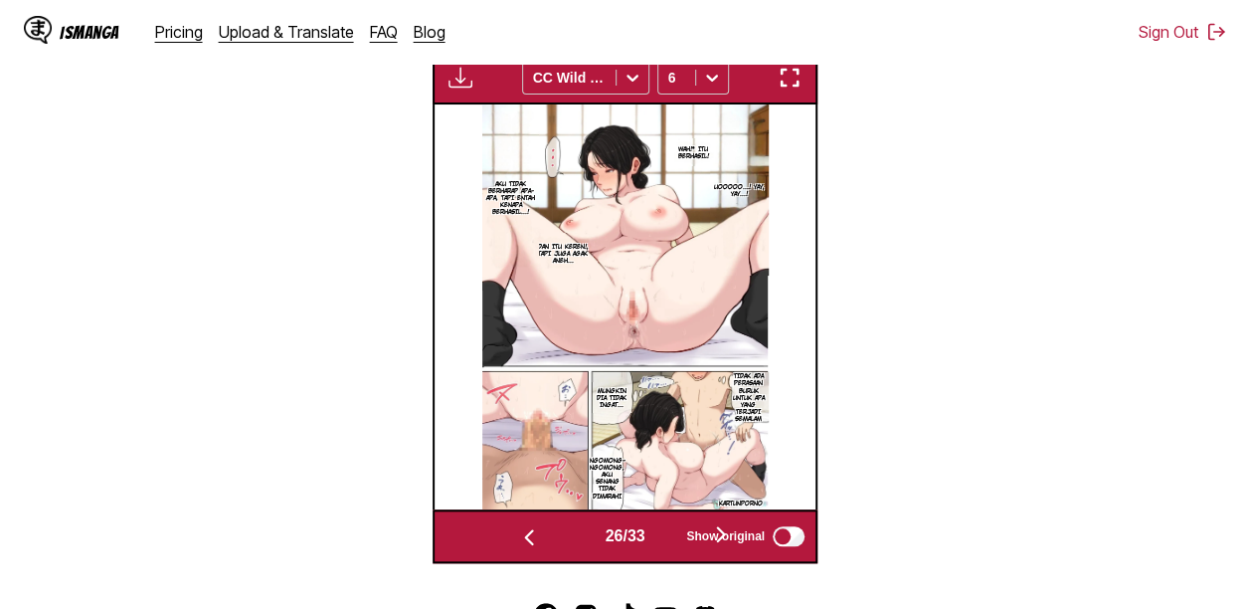
click at [668, 538] on button "button" at bounding box center [720, 535] width 119 height 29
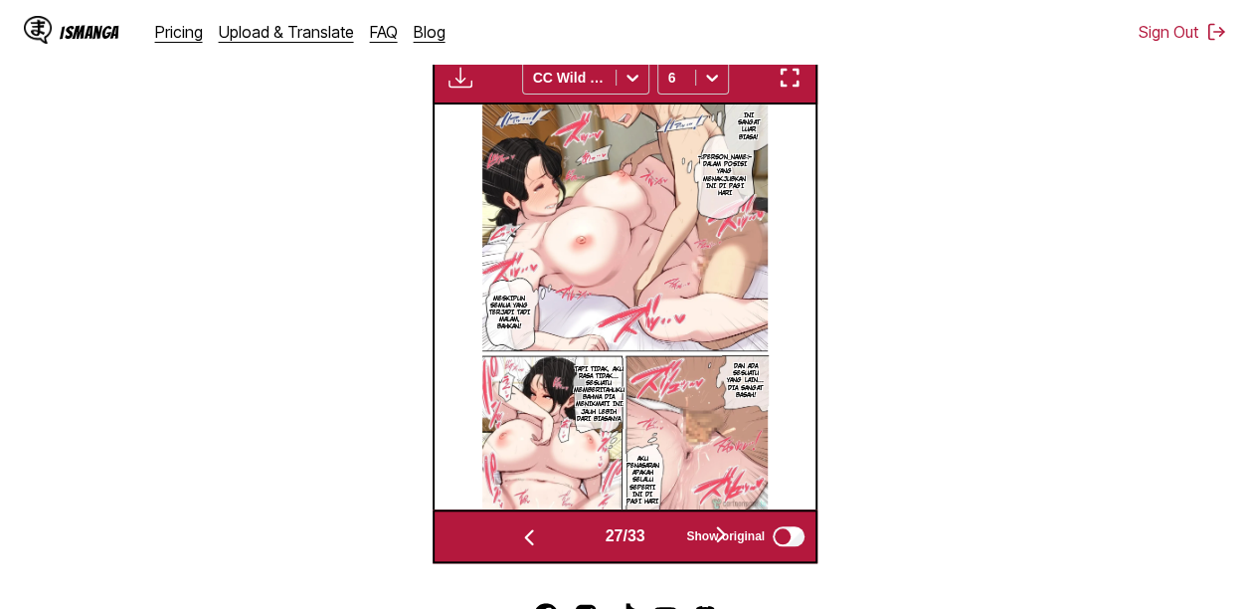
click at [668, 538] on button "button" at bounding box center [720, 535] width 119 height 29
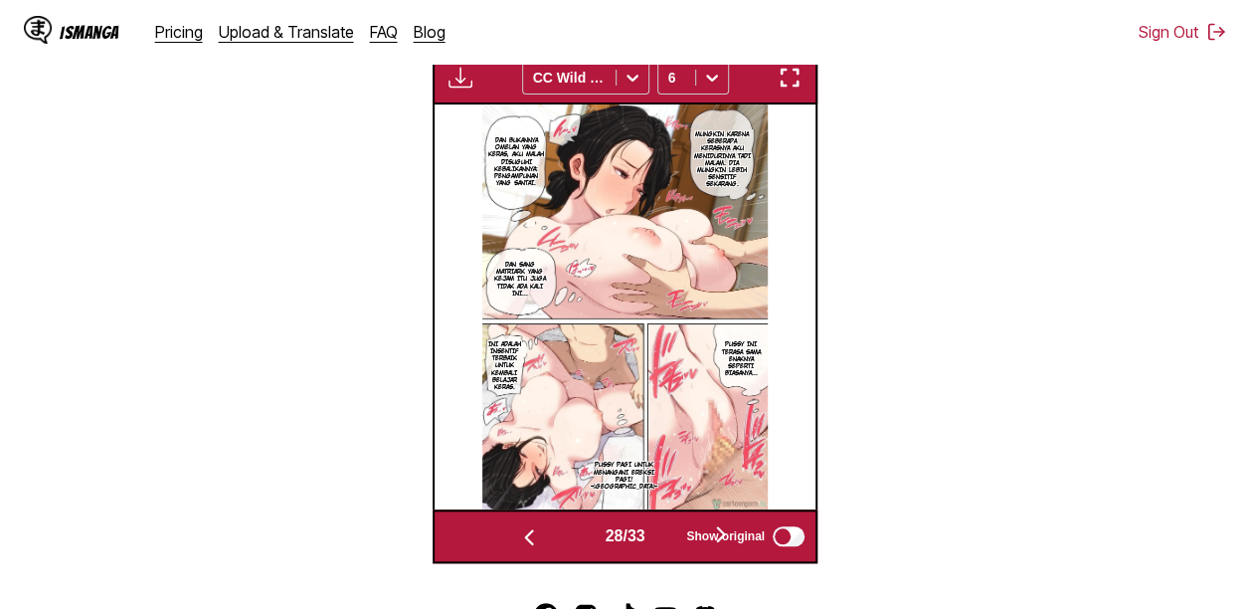
click at [673, 533] on button "button" at bounding box center [720, 535] width 119 height 29
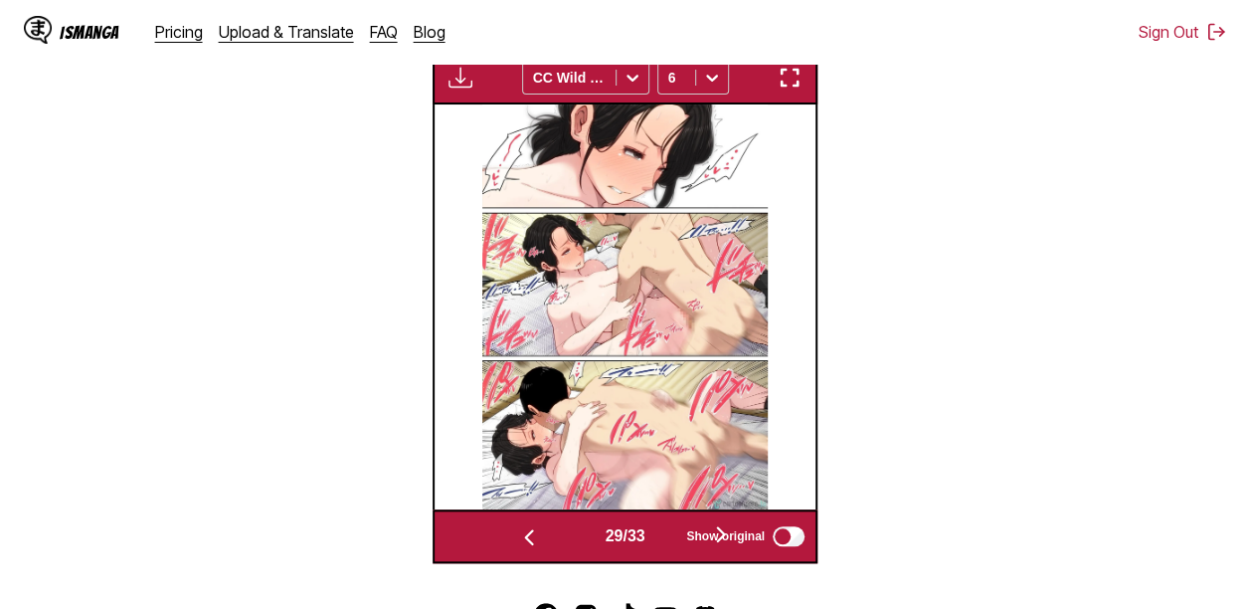
click at [673, 533] on button "button" at bounding box center [720, 535] width 119 height 29
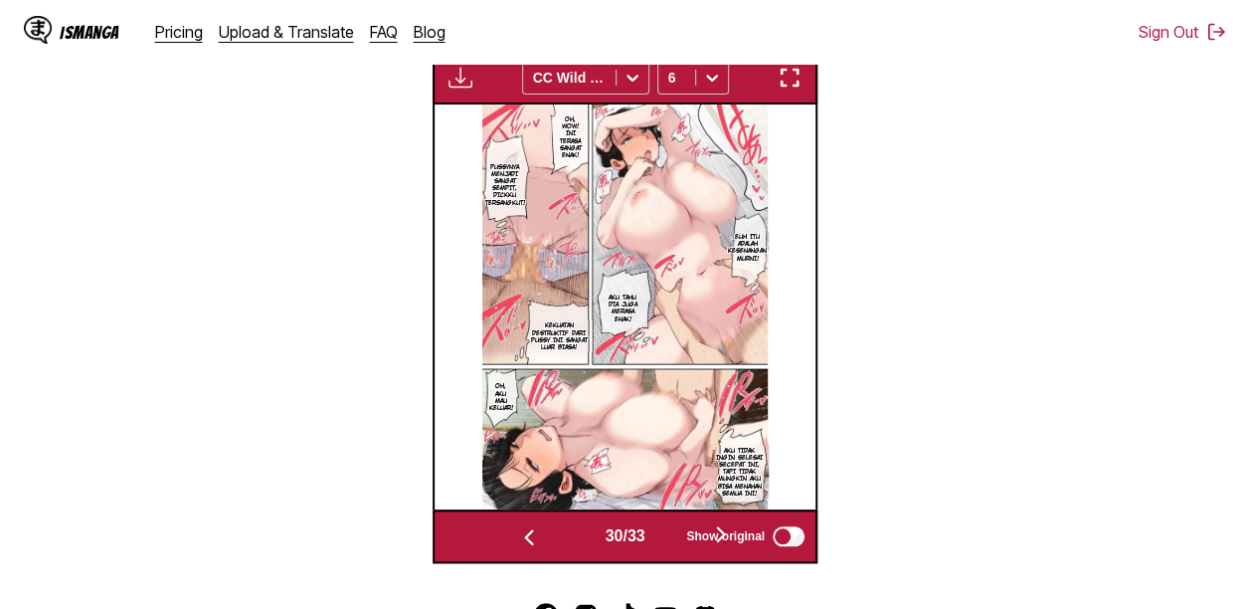
click at [673, 533] on button "button" at bounding box center [720, 535] width 119 height 29
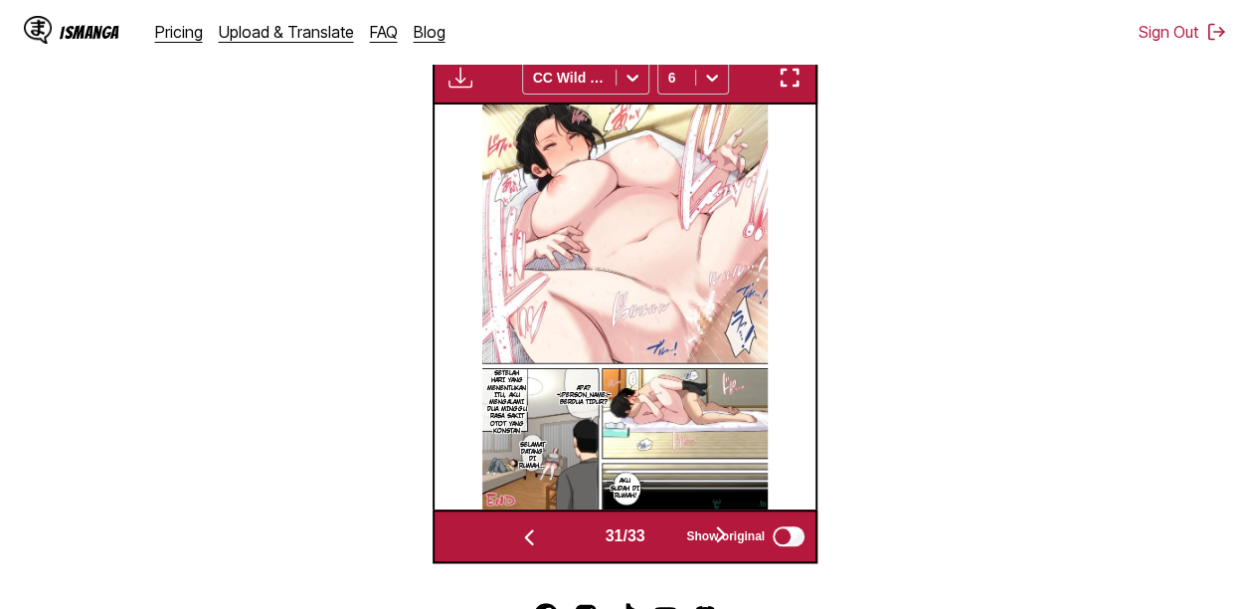
click at [673, 533] on button "button" at bounding box center [720, 535] width 119 height 29
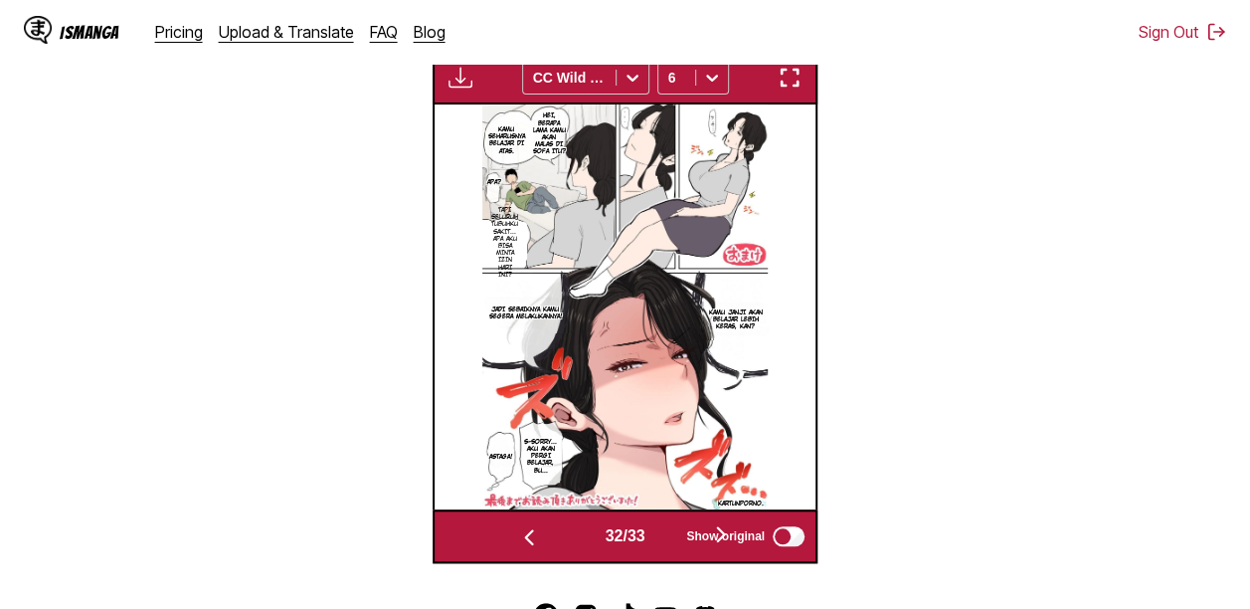
click at [673, 533] on button "button" at bounding box center [720, 535] width 119 height 29
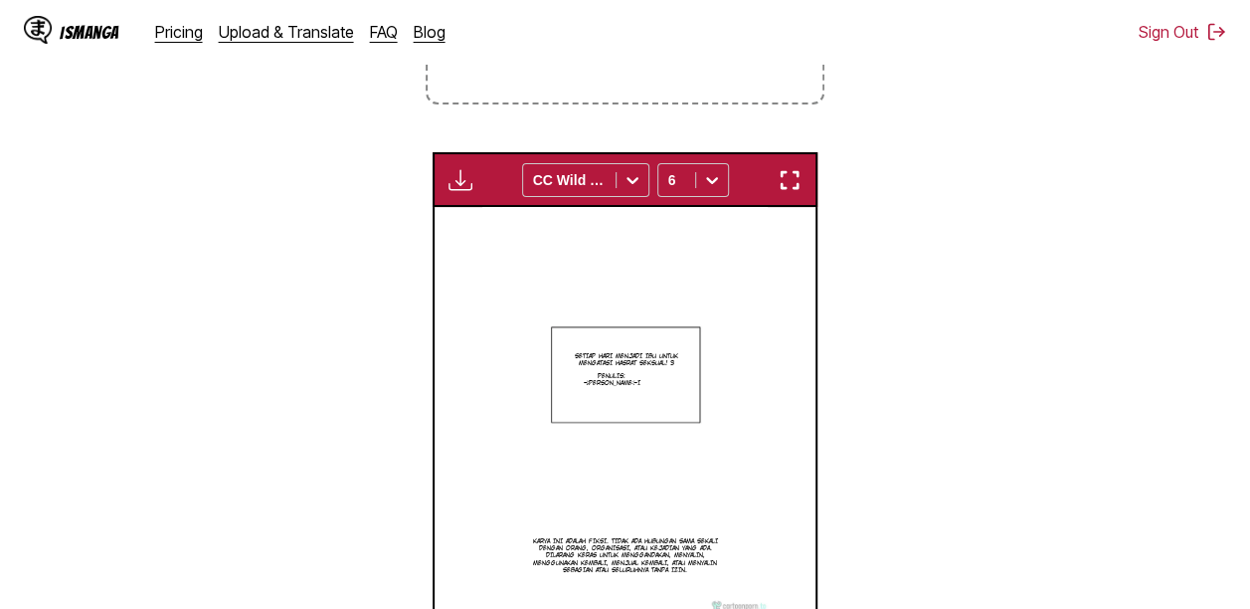
scroll to position [488, 0]
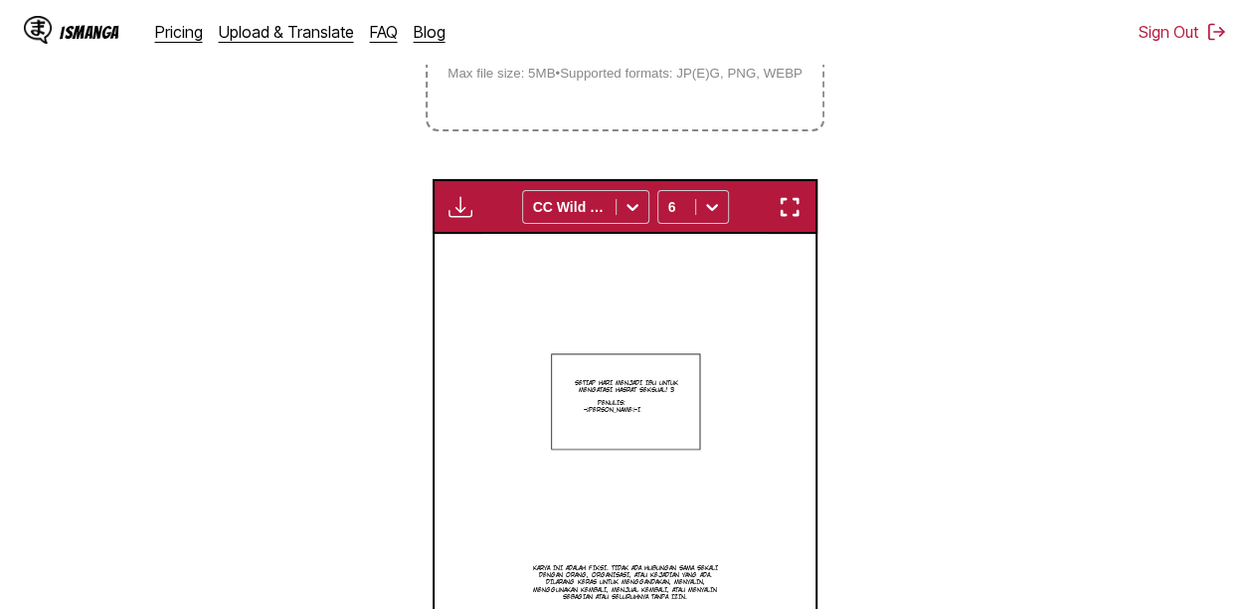
click at [463, 205] on img "button" at bounding box center [461, 207] width 24 height 24
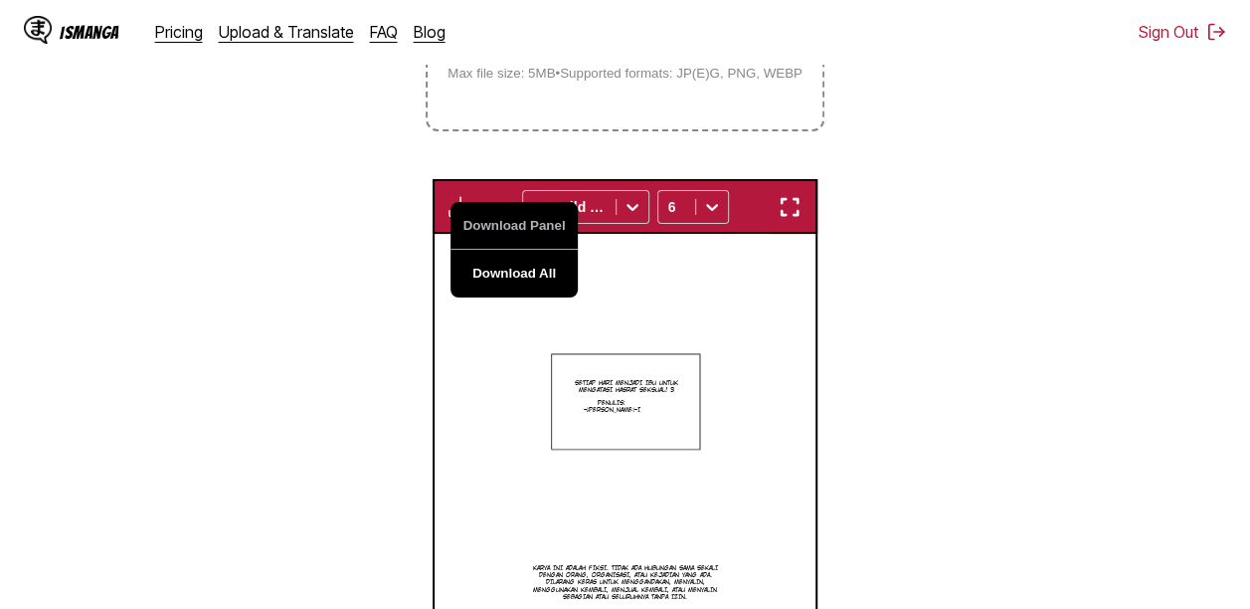
click at [498, 271] on button "Download All" at bounding box center [514, 274] width 127 height 48
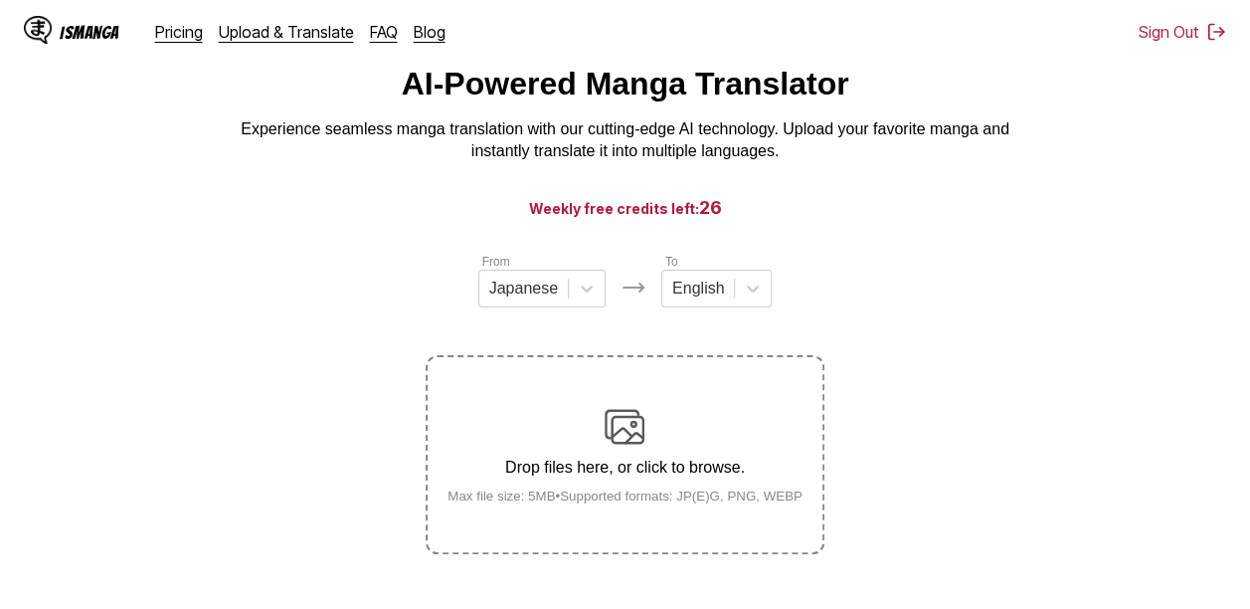
scroll to position [68, 0]
